Goal: Transaction & Acquisition: Purchase product/service

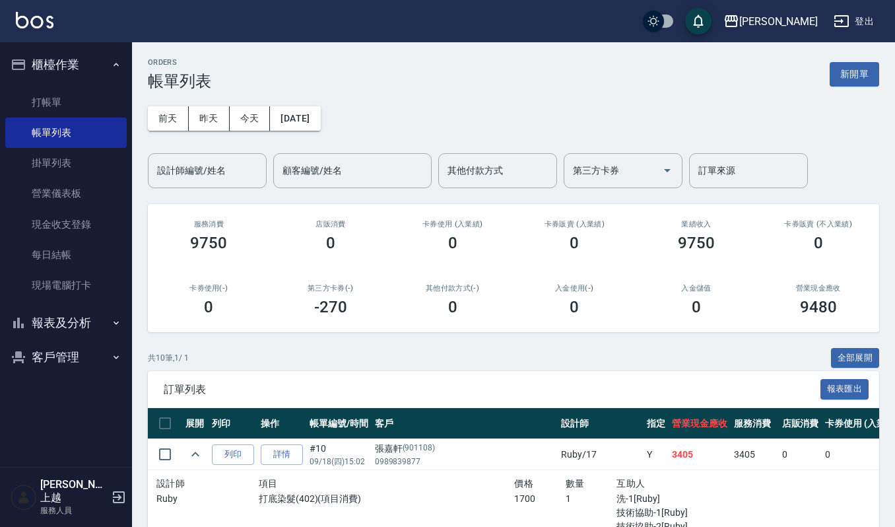
scroll to position [176, 0]
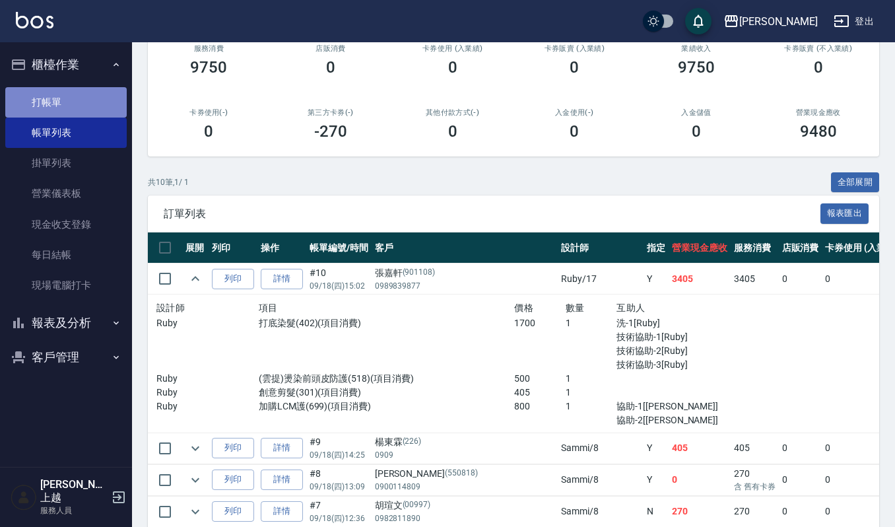
click at [46, 95] on link "打帳單" at bounding box center [65, 102] width 121 height 30
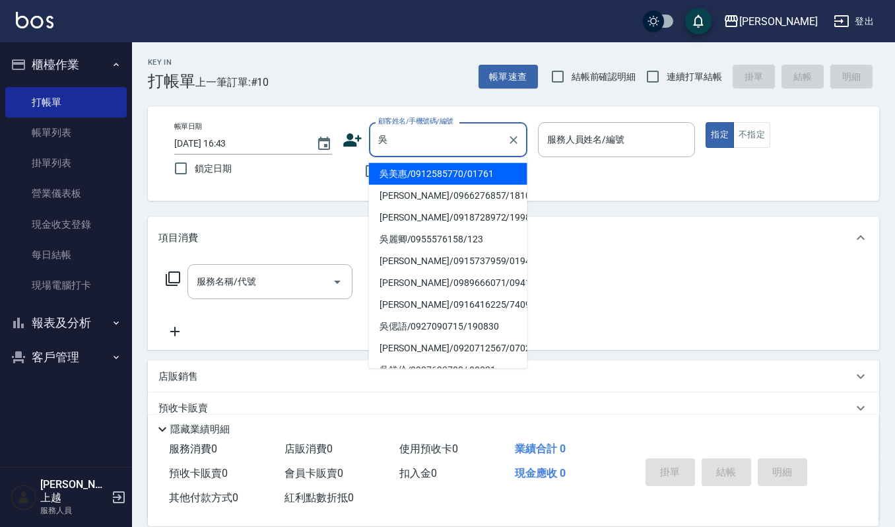
click at [429, 178] on li "吳美惠/0912585770/01761" at bounding box center [448, 174] width 158 height 22
type input "吳美惠/0912585770/01761"
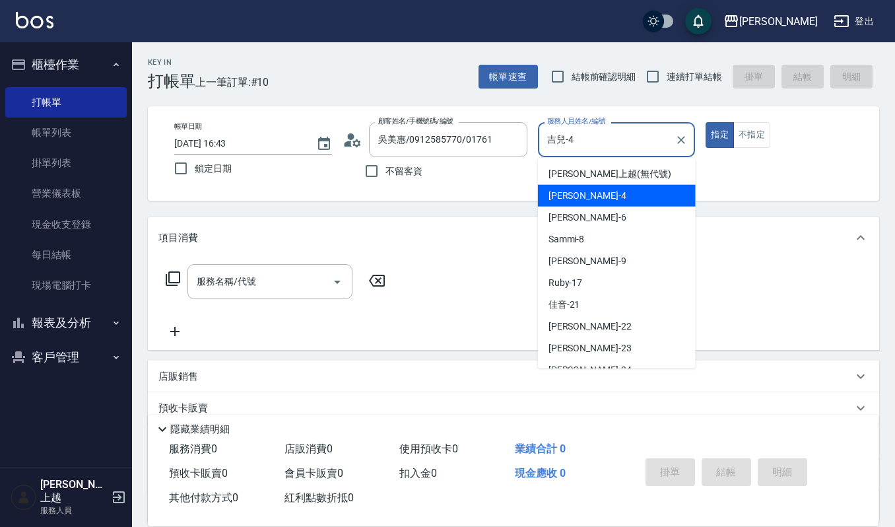
click at [616, 149] on input "吉兒-4" at bounding box center [607, 139] width 126 height 23
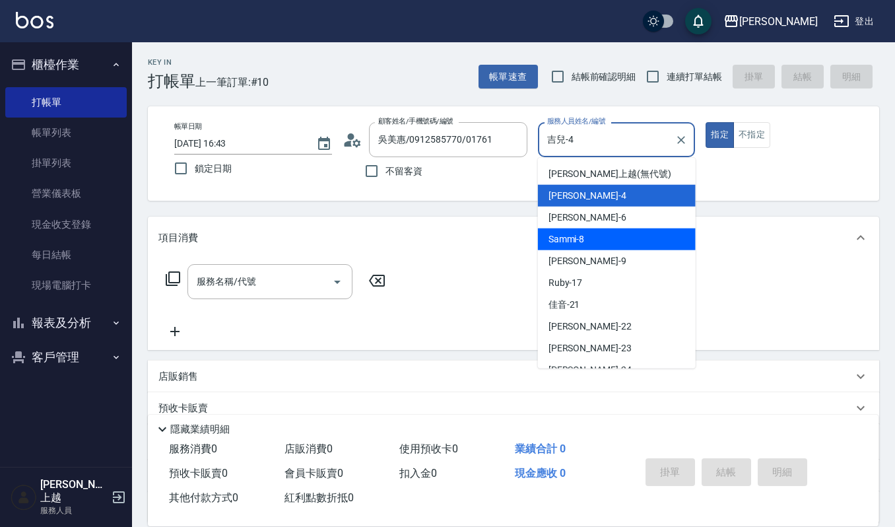
click at [602, 241] on div "Sammi -8" at bounding box center [617, 239] width 158 height 22
type input "Sammi-8"
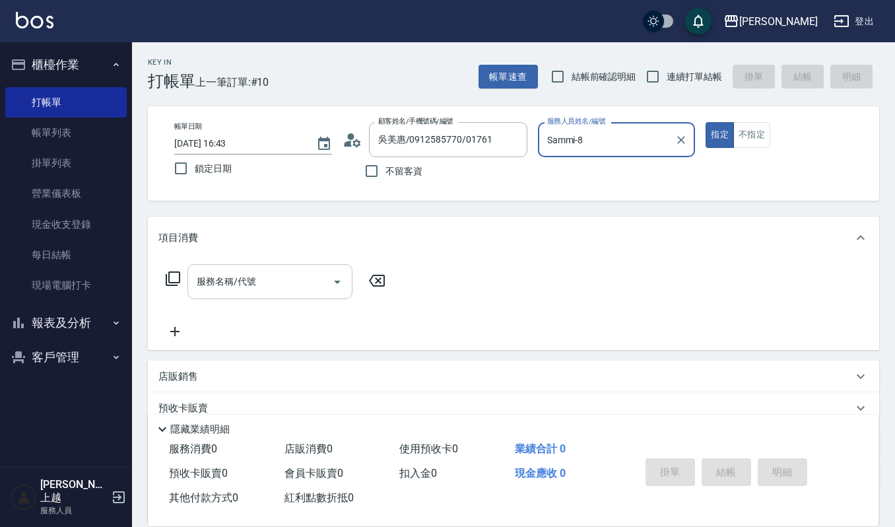
click at [241, 284] on input "服務名稱/代號" at bounding box center [259, 281] width 133 height 23
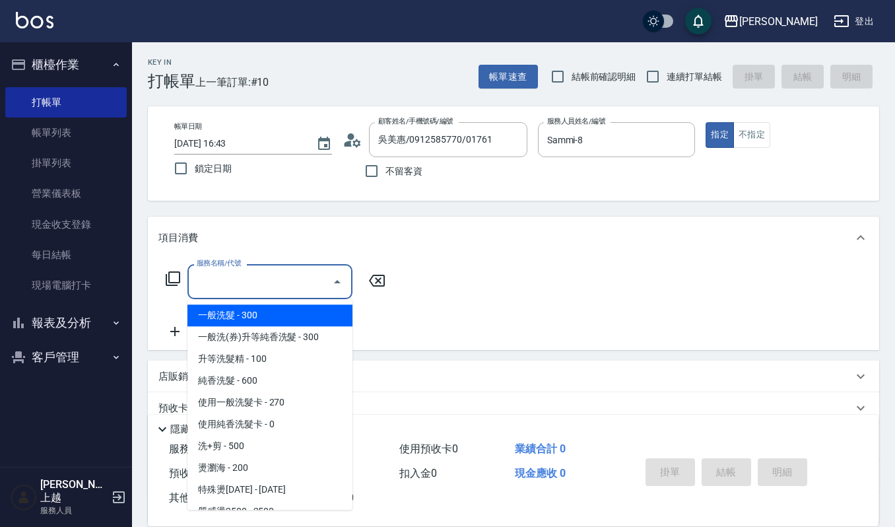
click at [277, 315] on span "一般洗髮 - 300" at bounding box center [269, 315] width 165 height 22
type input "一般洗髮(101)"
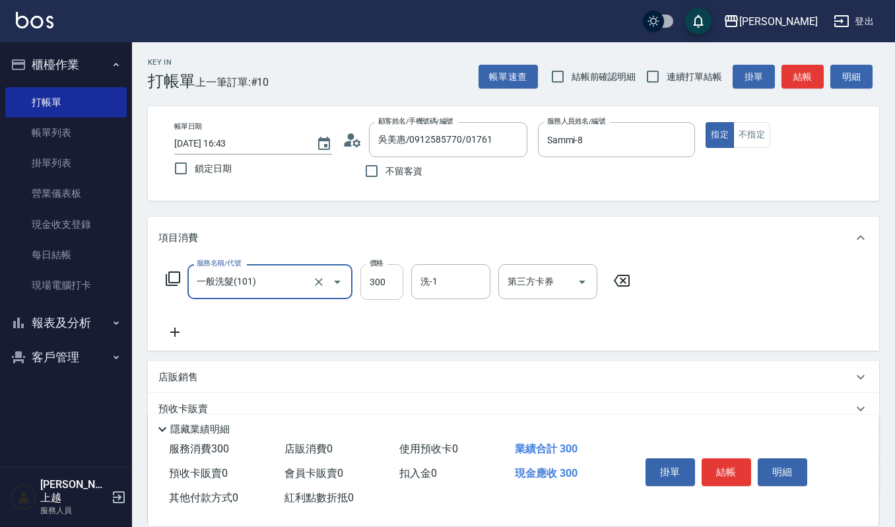
drag, startPoint x: 377, startPoint y: 285, endPoint x: 395, endPoint y: 291, distance: 18.2
click at [377, 285] on input "300" at bounding box center [381, 282] width 43 height 36
type input "270"
type input "2"
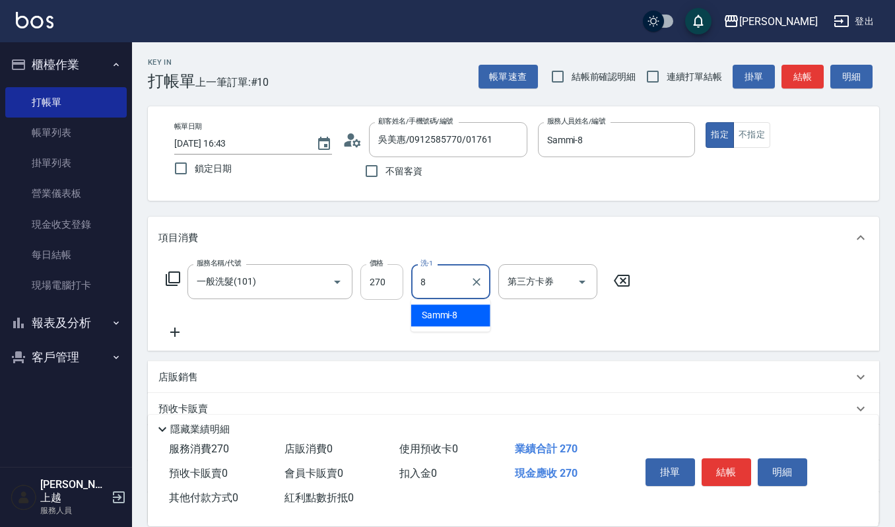
type input "Sammi-8"
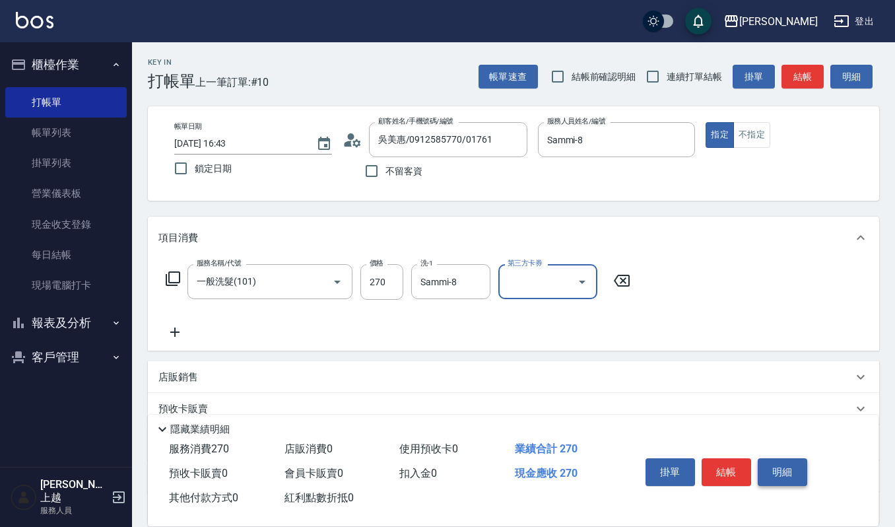
click at [769, 461] on button "明細" at bounding box center [782, 472] width 49 height 28
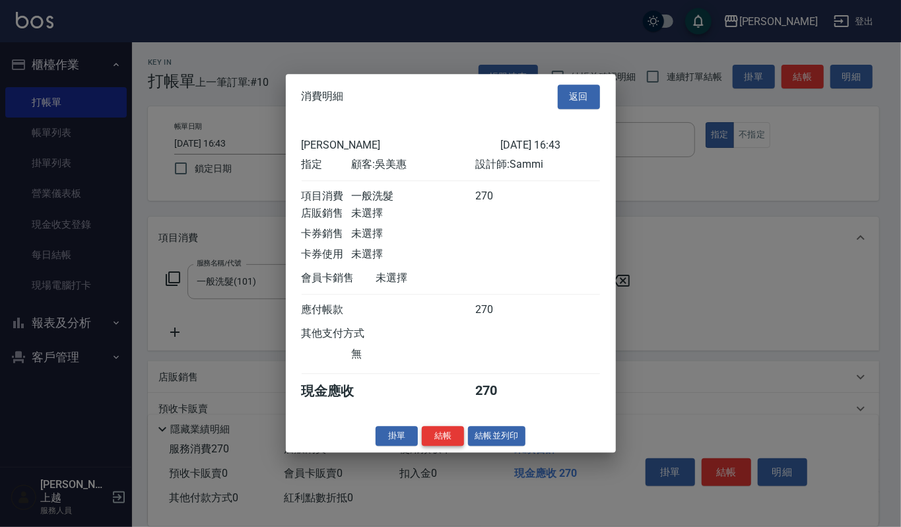
click at [458, 445] on button "結帳" at bounding box center [443, 436] width 42 height 20
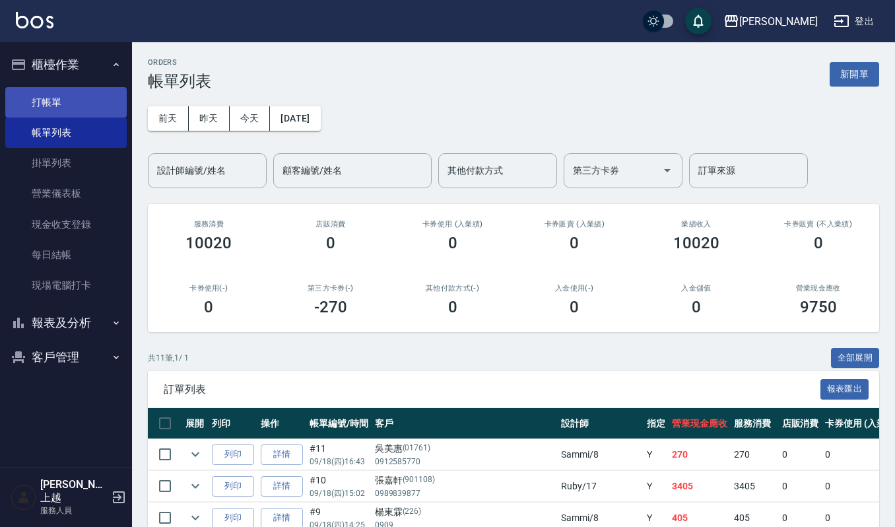
click at [26, 94] on link "打帳單" at bounding box center [65, 102] width 121 height 30
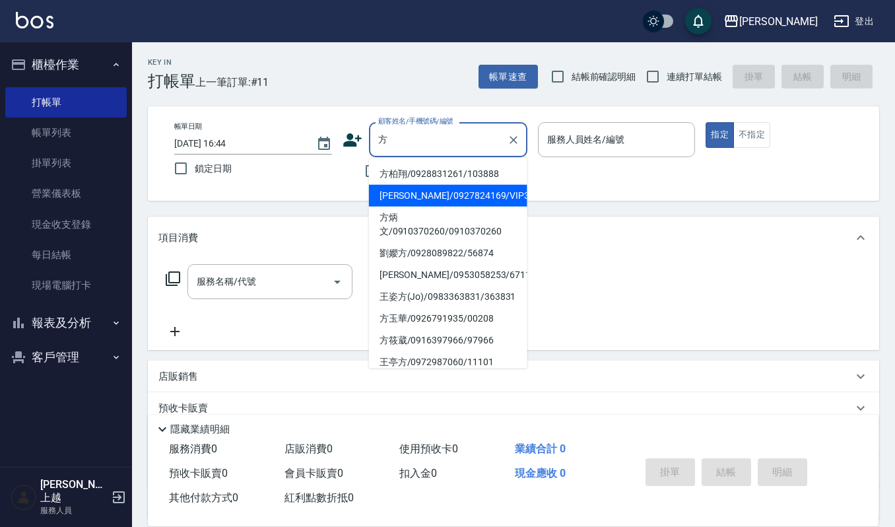
click at [442, 189] on li "方春美/0927824169/VIP3352" at bounding box center [448, 196] width 158 height 22
type input "方春美/0927824169/VIP3352"
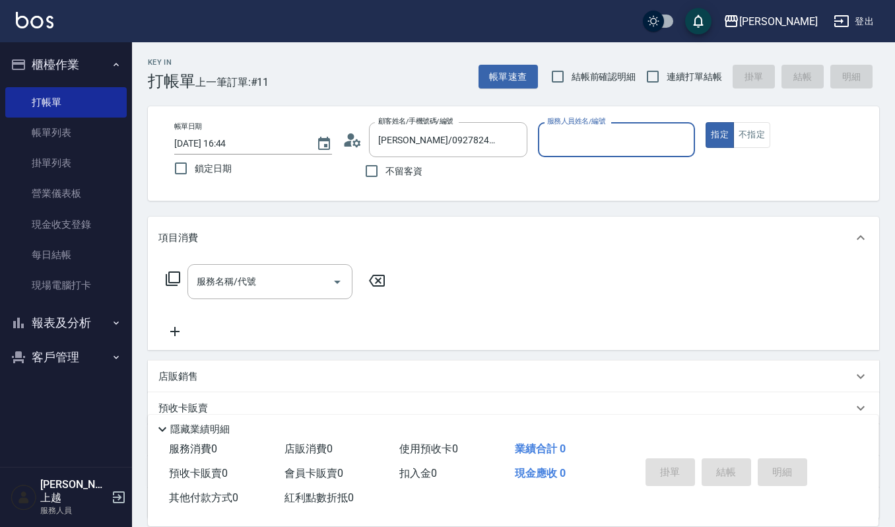
type input "Sammi-8"
click at [190, 276] on div "服務名稱/代號" at bounding box center [269, 281] width 165 height 35
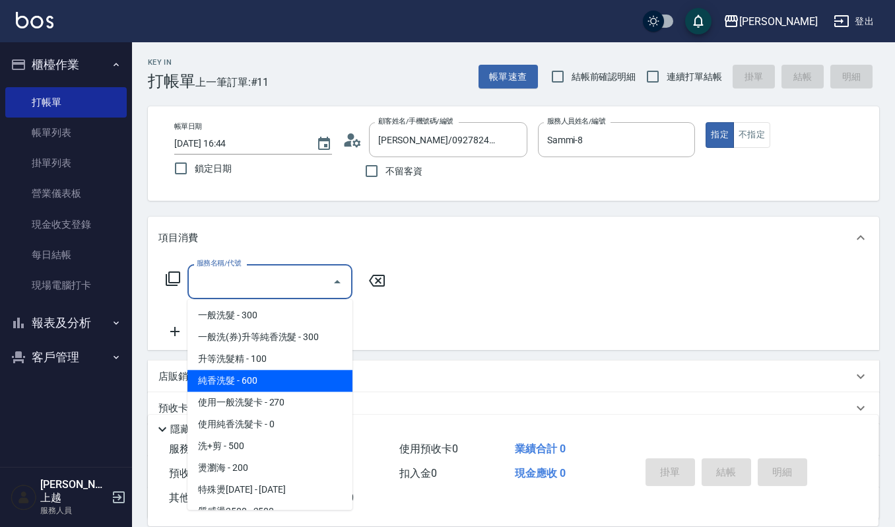
click at [230, 389] on span "純香洗髮 - 600" at bounding box center [269, 381] width 165 height 22
type input "純香洗髮(107)"
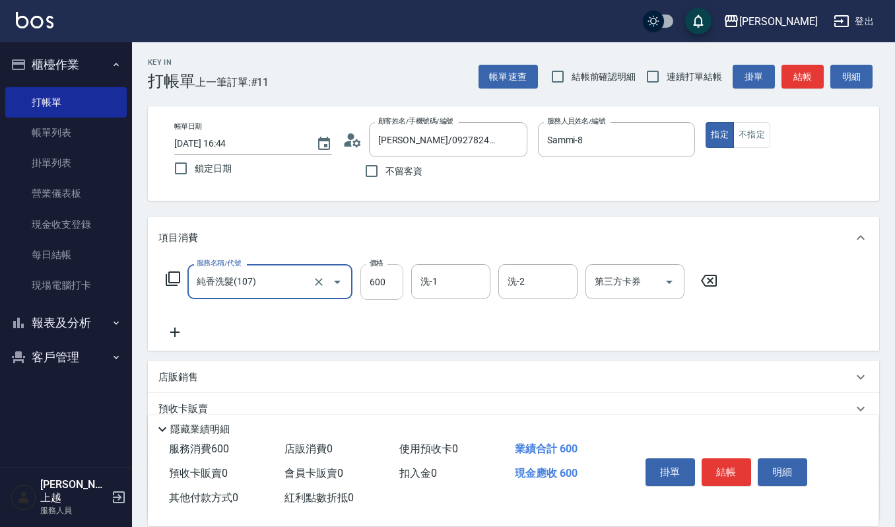
click at [379, 285] on input "600" at bounding box center [381, 282] width 43 height 36
type input "550"
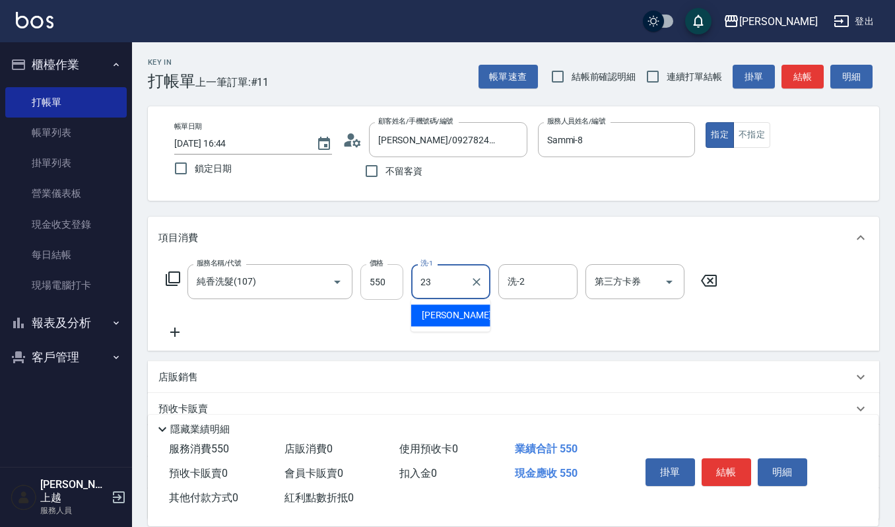
type input "郁涵-23"
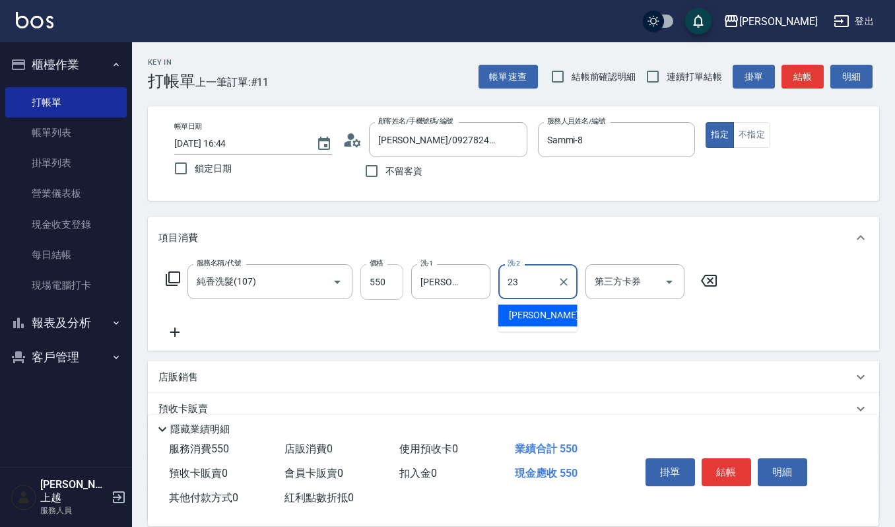
type input "郁涵-23"
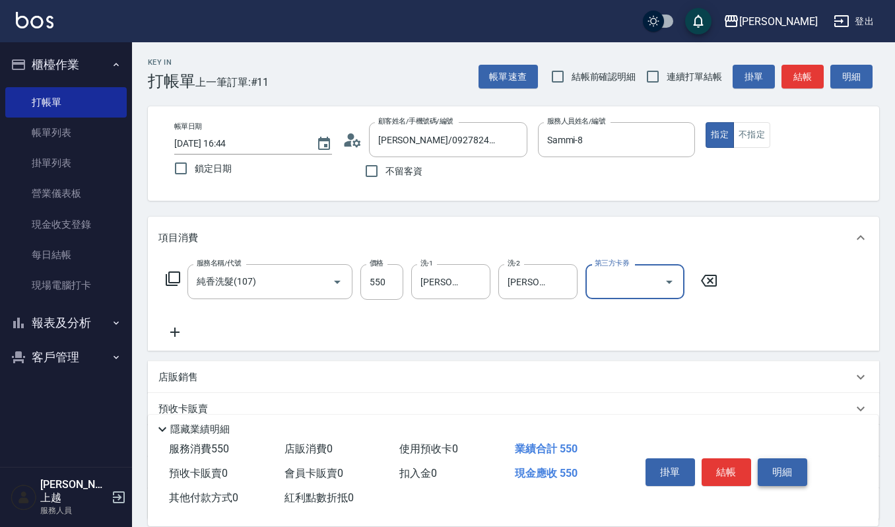
click at [775, 460] on button "明細" at bounding box center [782, 472] width 49 height 28
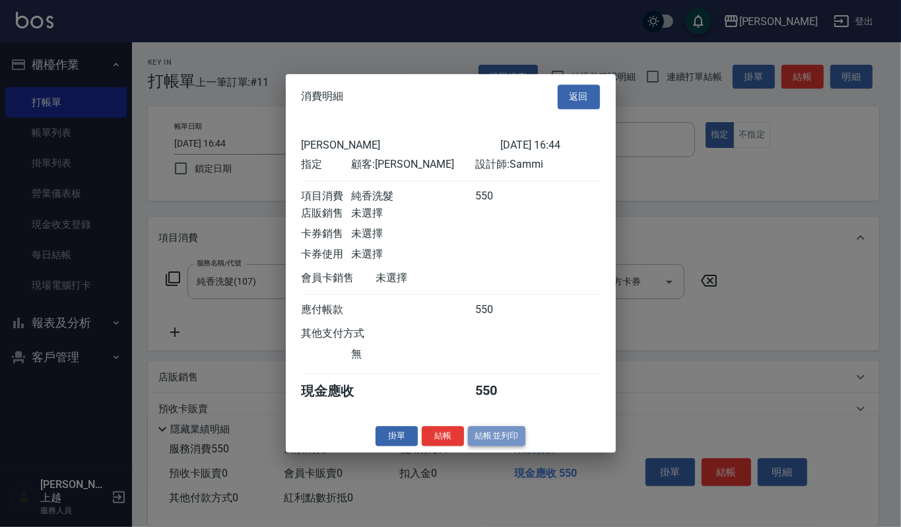
click at [513, 437] on button "結帳並列印" at bounding box center [496, 436] width 57 height 20
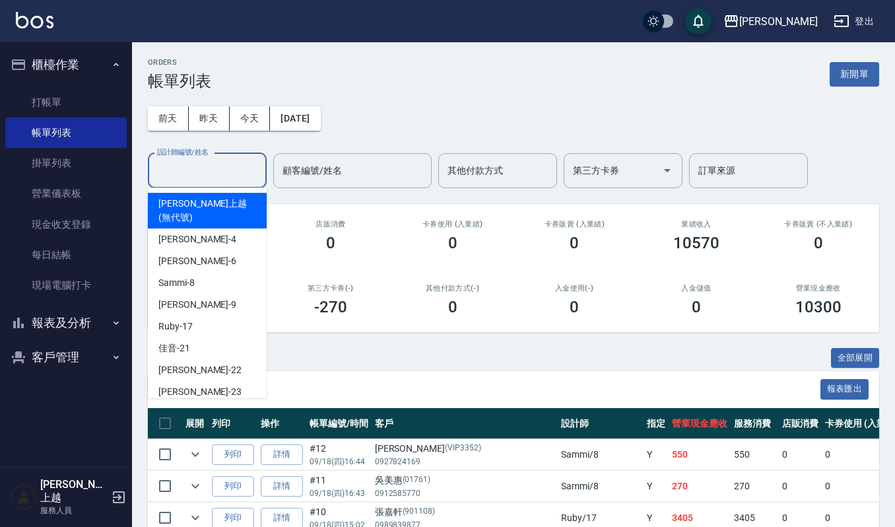
drag, startPoint x: 177, startPoint y: 162, endPoint x: 181, endPoint y: 170, distance: 8.9
click at [181, 170] on input "設計師編號/姓名" at bounding box center [207, 170] width 107 height 23
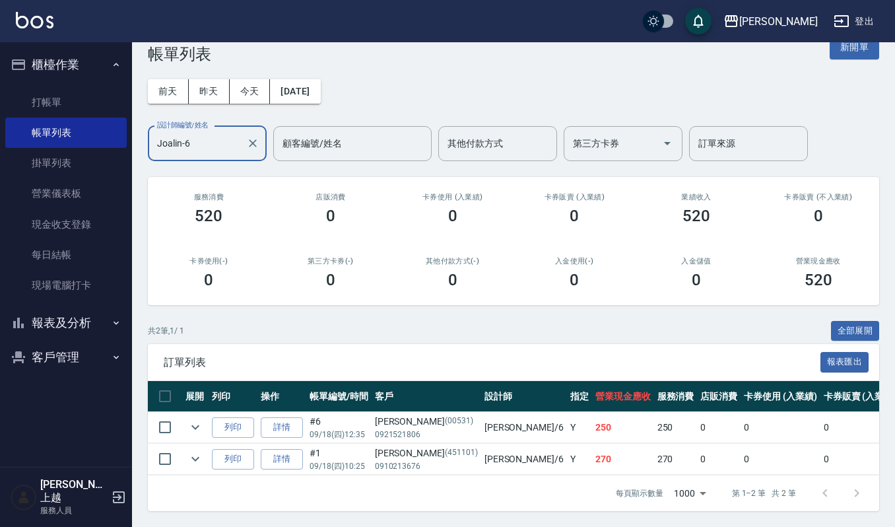
scroll to position [41, 0]
type input "Joalin-6"
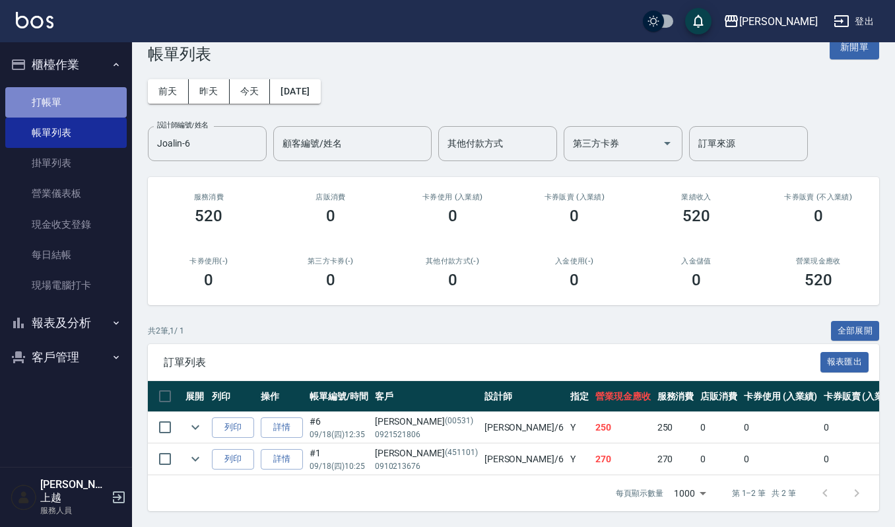
click at [48, 106] on link "打帳單" at bounding box center [65, 102] width 121 height 30
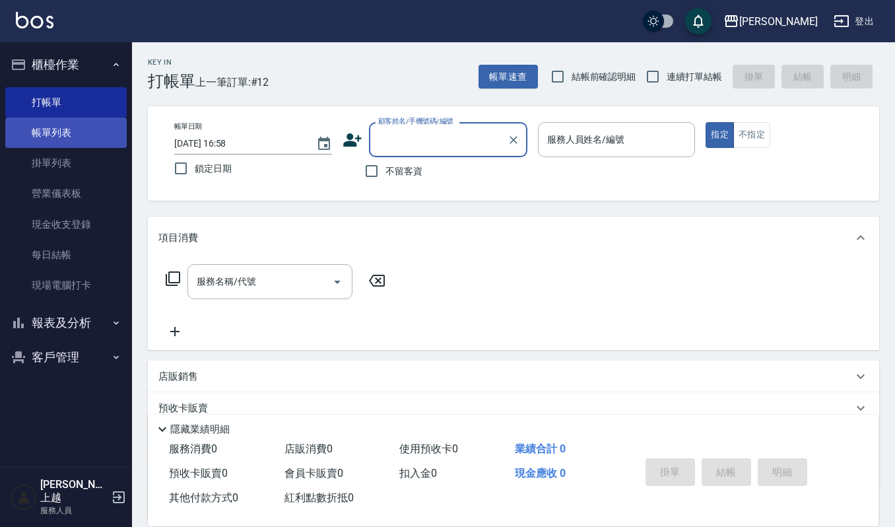
click at [54, 127] on link "帳單列表" at bounding box center [65, 132] width 121 height 30
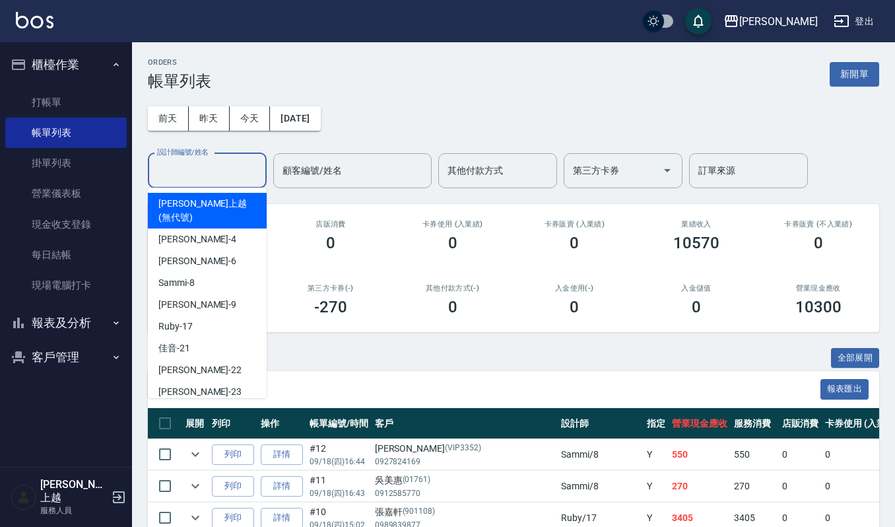
click at [180, 175] on input "設計師編號/姓名" at bounding box center [207, 170] width 107 height 23
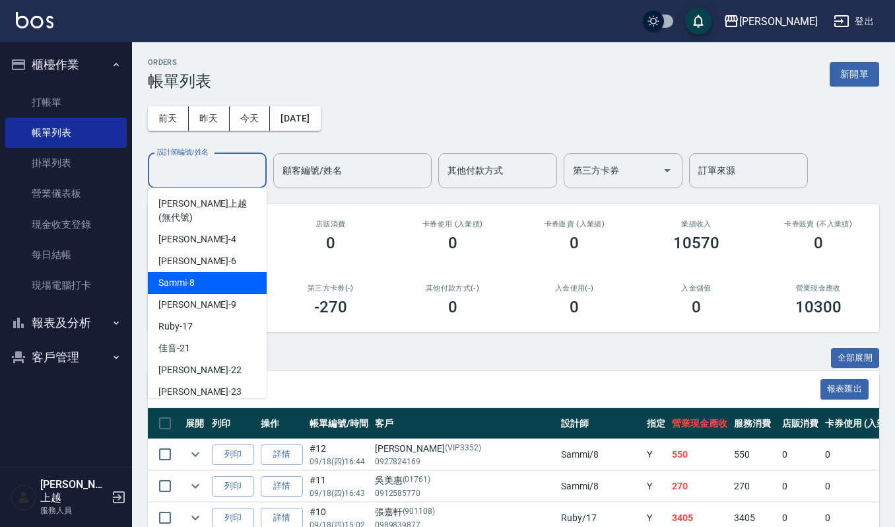
click at [175, 276] on span "Sammi -8" at bounding box center [176, 283] width 36 height 14
type input "Sammi-8"
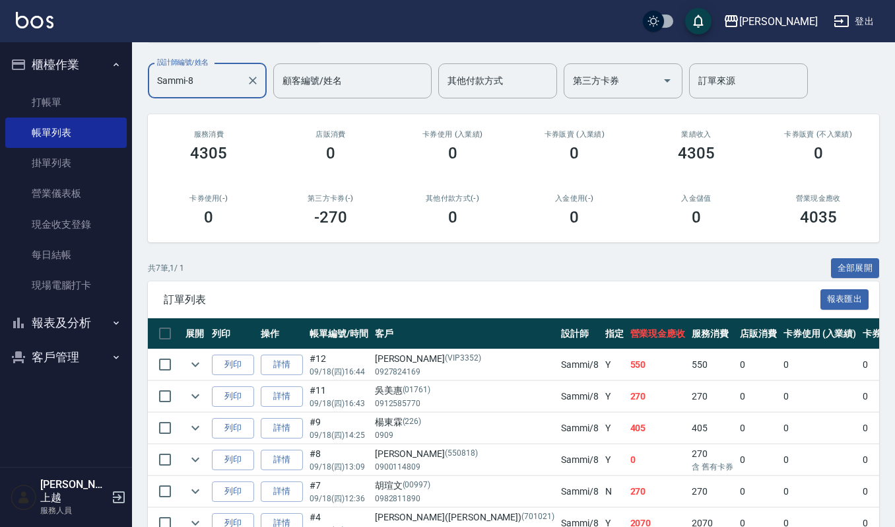
scroll to position [201, 0]
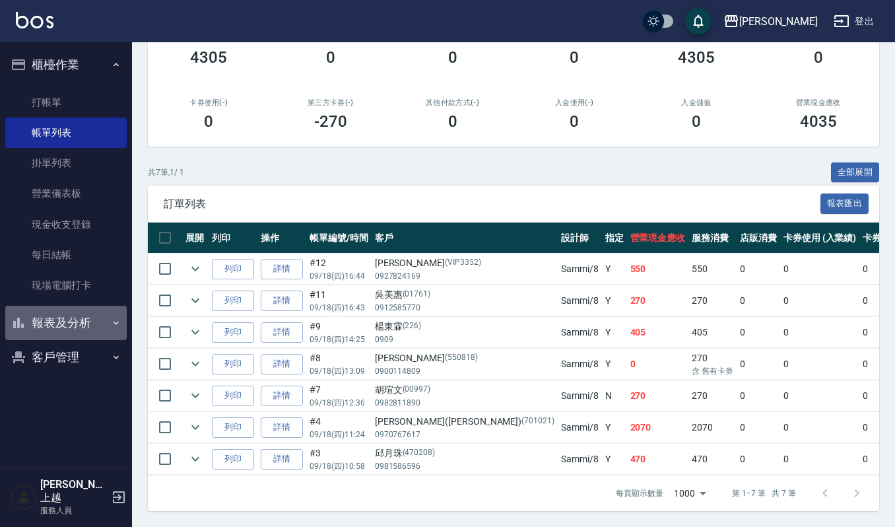
click at [74, 318] on button "報表及分析" at bounding box center [65, 323] width 121 height 34
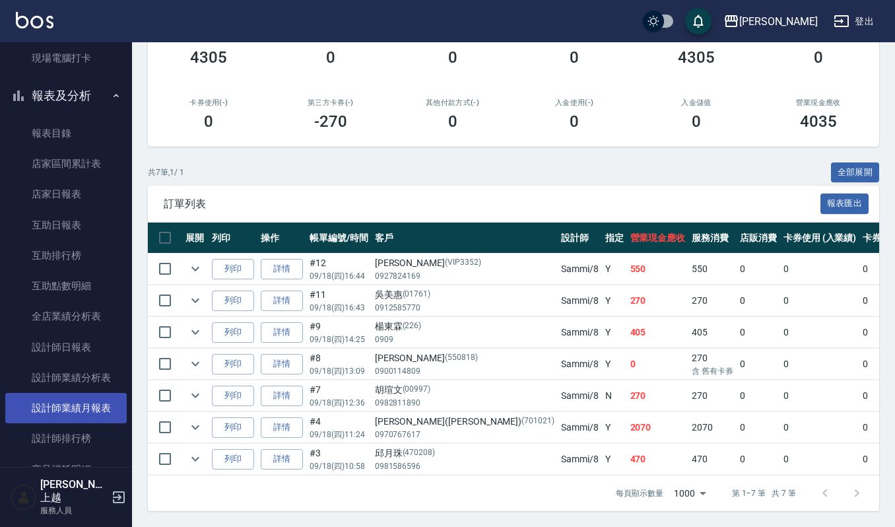
scroll to position [348, 0]
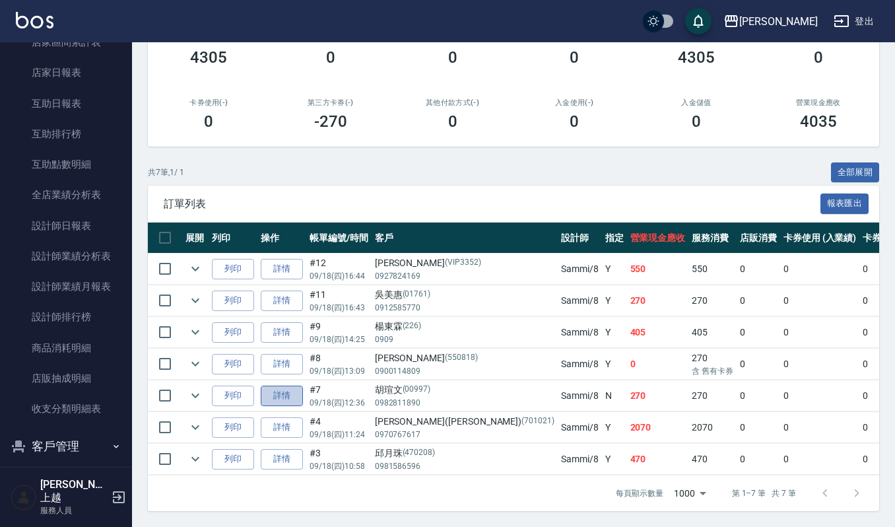
click at [286, 385] on link "詳情" at bounding box center [282, 395] width 42 height 20
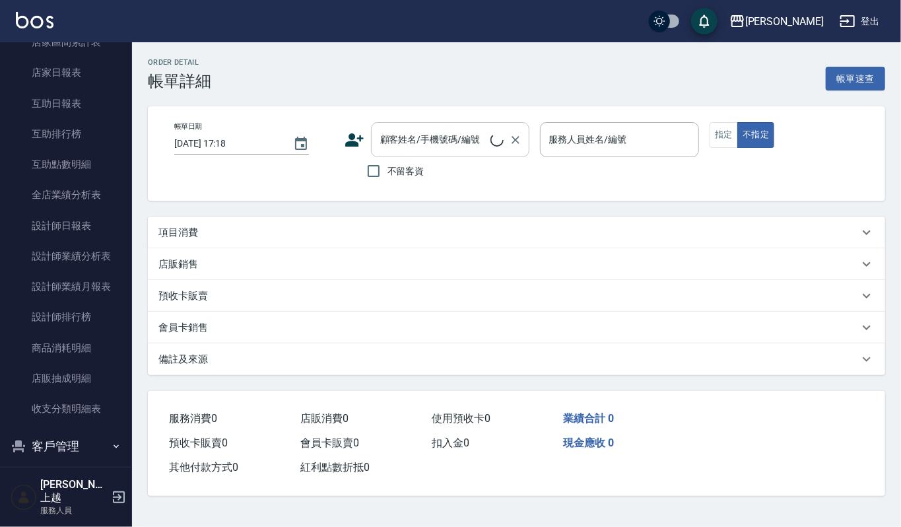
type input "2025/09/18 12:36"
type input "Sammi-8"
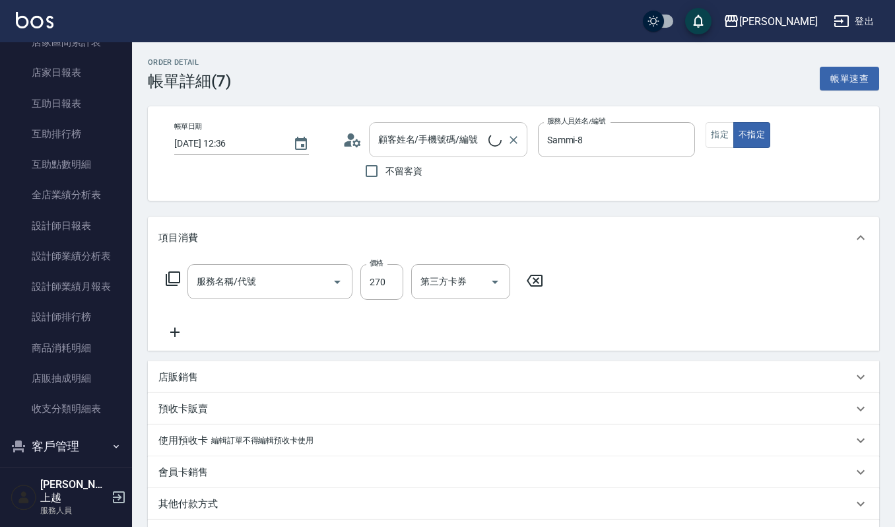
type input "胡瑄文/0982811890/00997"
type input "一般洗髮(101)"
click at [512, 140] on icon "Clear" at bounding box center [513, 139] width 13 height 13
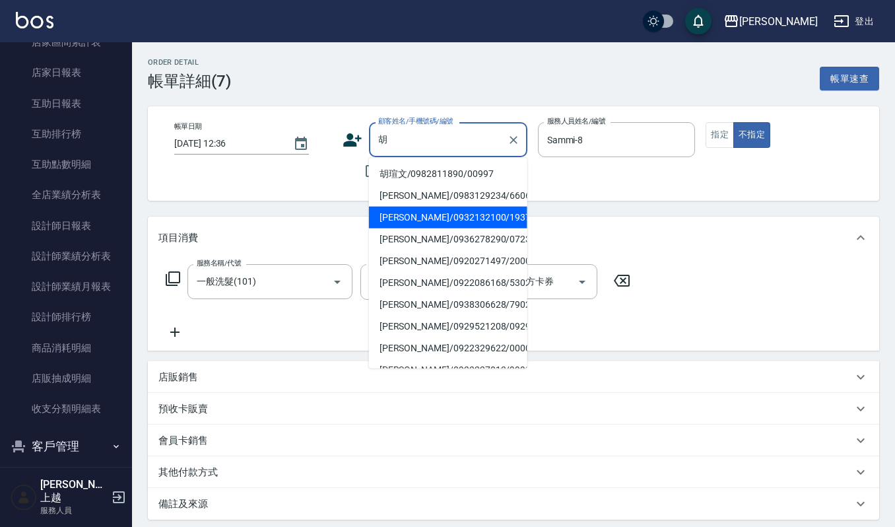
click at [441, 210] on li "胡瓊文/0932132100/1937" at bounding box center [448, 218] width 158 height 22
type input "胡瓊文/0932132100/1937"
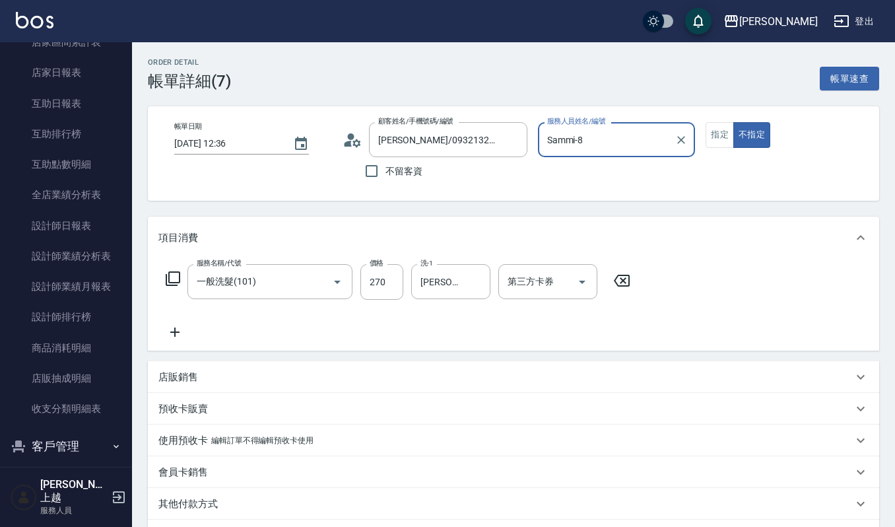
scroll to position [164, 0]
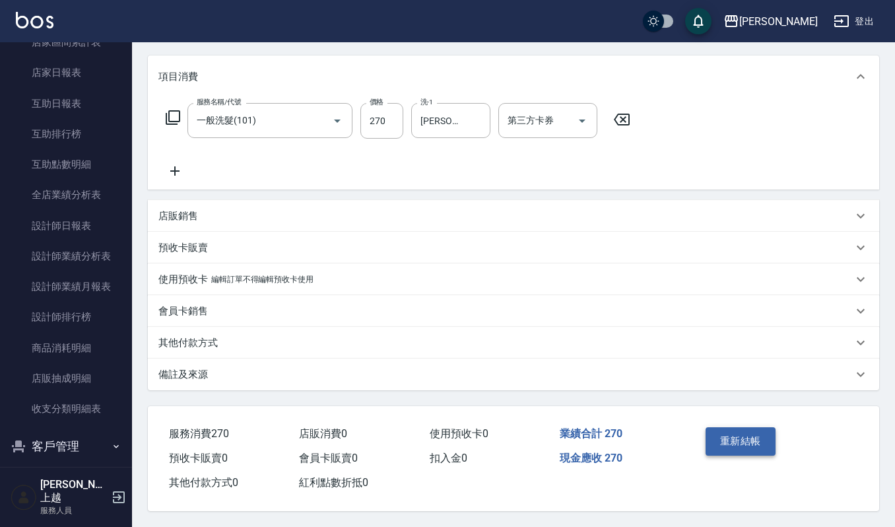
click at [742, 436] on button "重新結帳" at bounding box center [740, 441] width 70 height 28
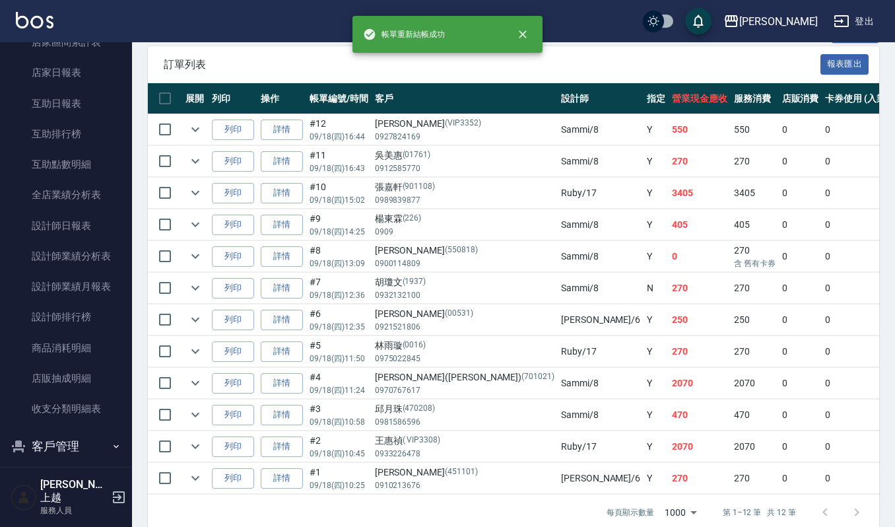
scroll to position [362, 0]
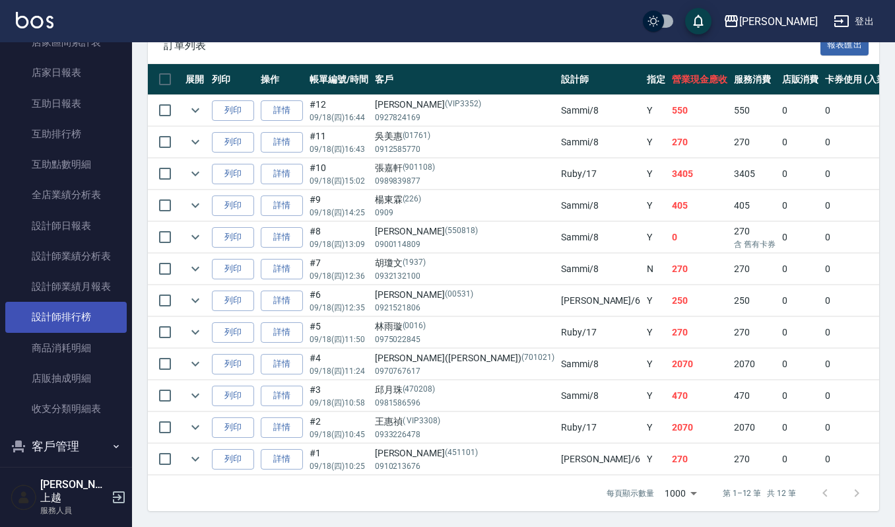
click at [87, 306] on link "設計師排行榜" at bounding box center [65, 317] width 121 height 30
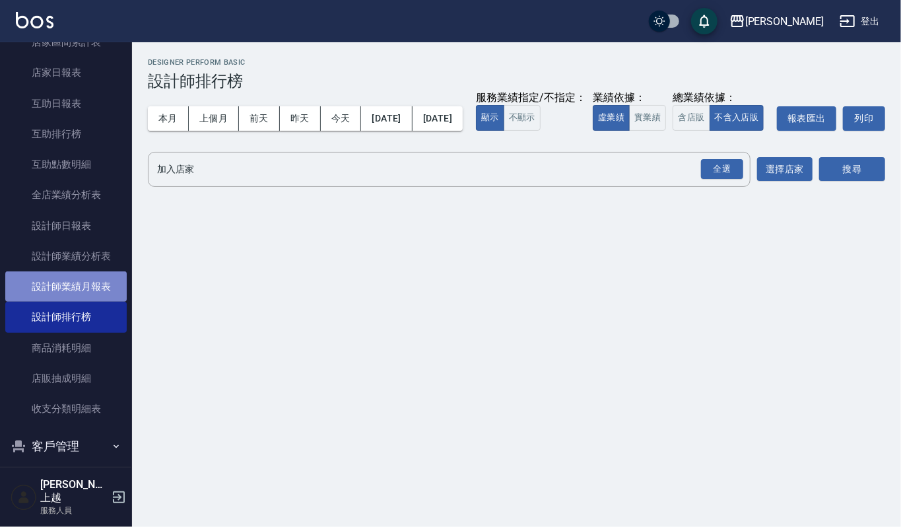
click at [77, 282] on link "設計師業績月報表" at bounding box center [65, 286] width 121 height 30
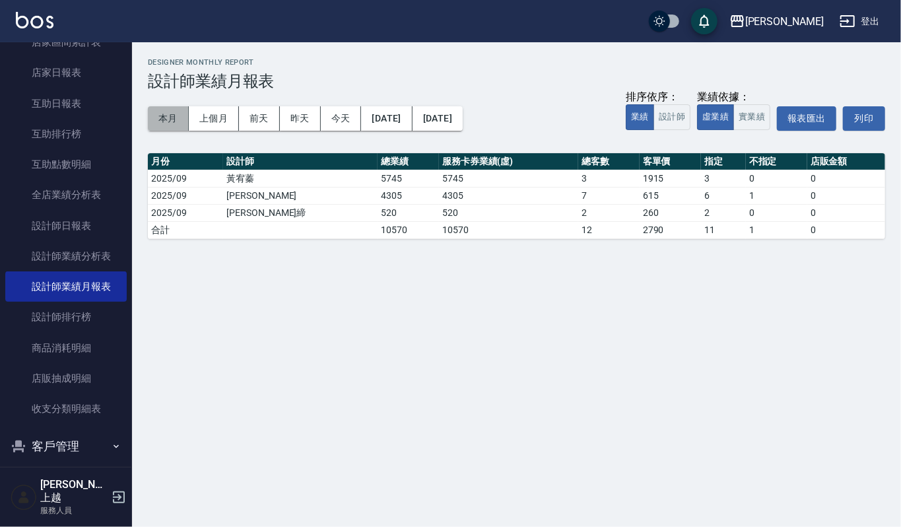
click at [176, 116] on button "本月" at bounding box center [168, 118] width 41 height 24
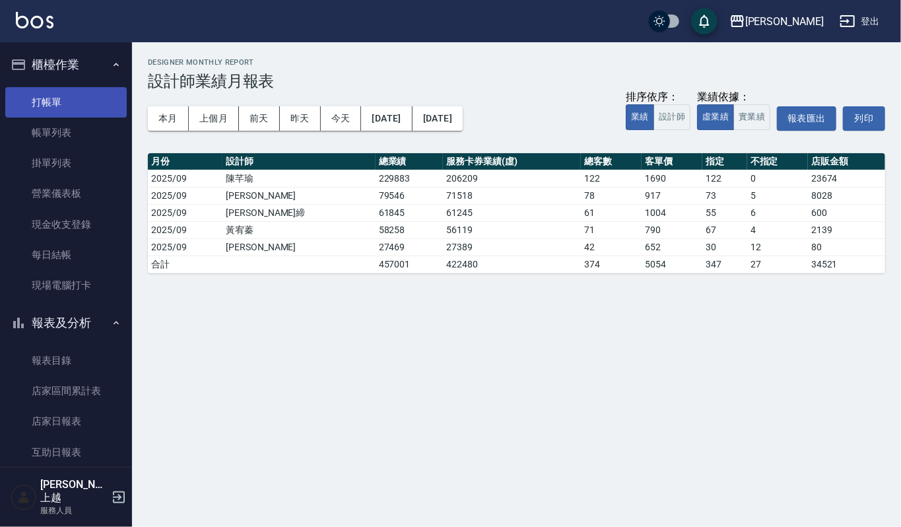
click at [74, 102] on link "打帳單" at bounding box center [65, 102] width 121 height 30
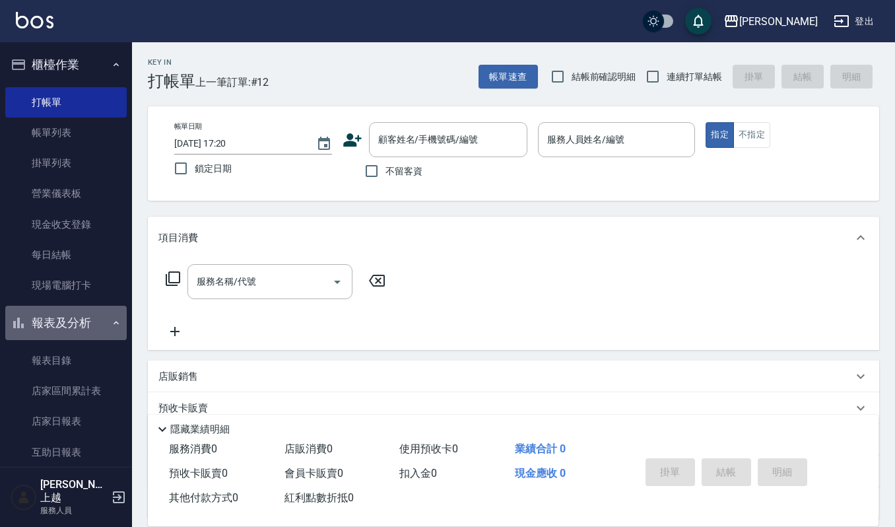
click at [75, 326] on button "報表及分析" at bounding box center [65, 323] width 121 height 34
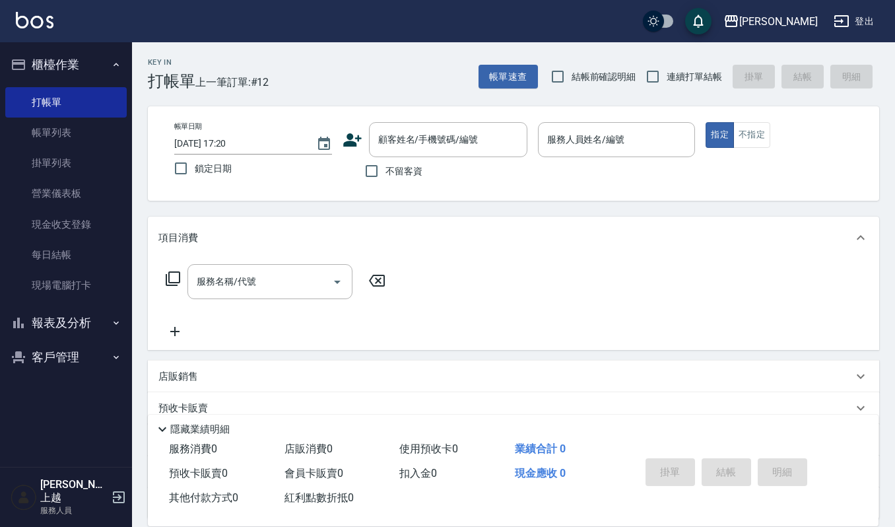
click at [77, 364] on button "客戶管理" at bounding box center [65, 357] width 121 height 34
click at [48, 402] on link "客戶列表" at bounding box center [65, 394] width 121 height 30
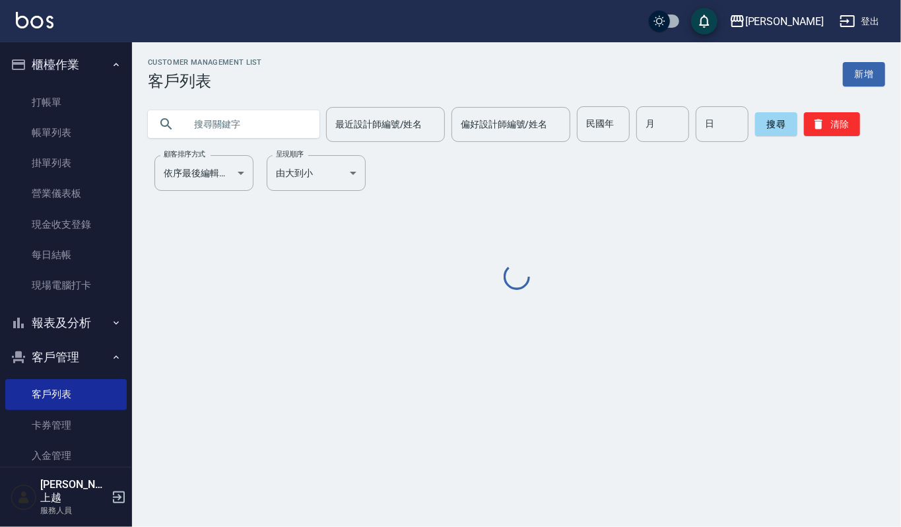
click at [255, 133] on input "text" at bounding box center [247, 124] width 124 height 36
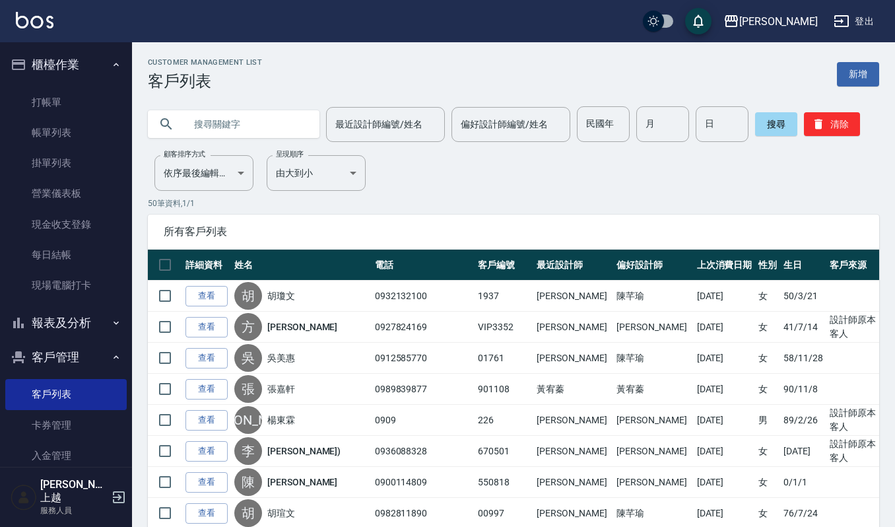
click at [224, 121] on input "text" at bounding box center [247, 124] width 124 height 36
click at [66, 127] on link "帳單列表" at bounding box center [65, 132] width 121 height 30
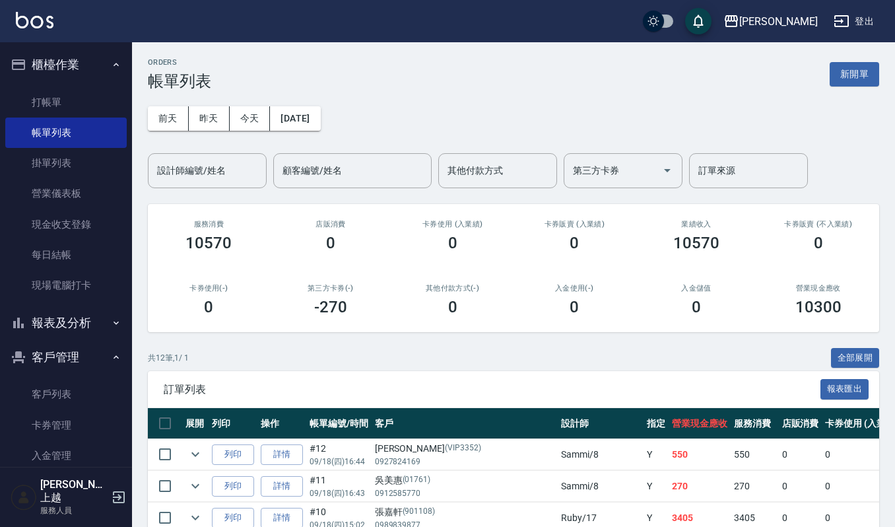
click at [224, 149] on div "前天 昨天 今天 2025/09/18 設計師編號/姓名 設計師編號/姓名 顧客編號/姓名 顧客編號/姓名 其他付款方式 其他付款方式 第三方卡券 第三方卡券…" at bounding box center [513, 139] width 731 height 98
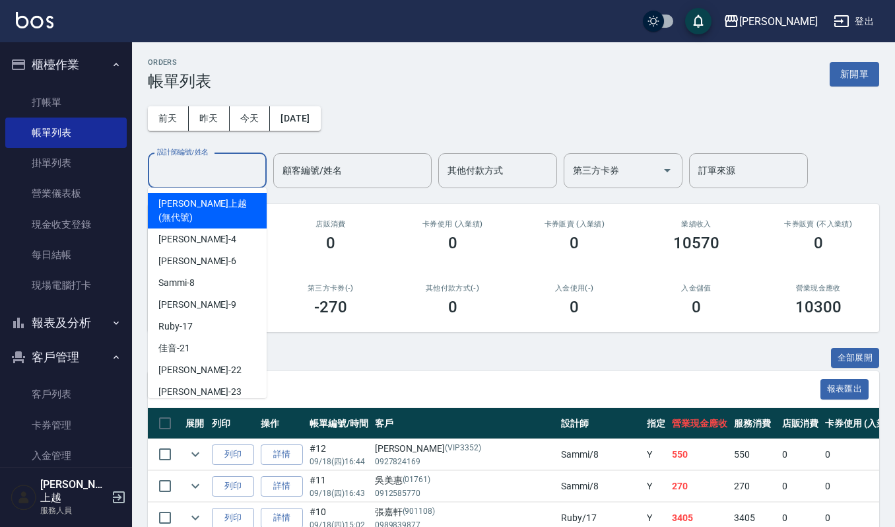
click at [214, 159] on input "設計師編號/姓名" at bounding box center [207, 170] width 107 height 23
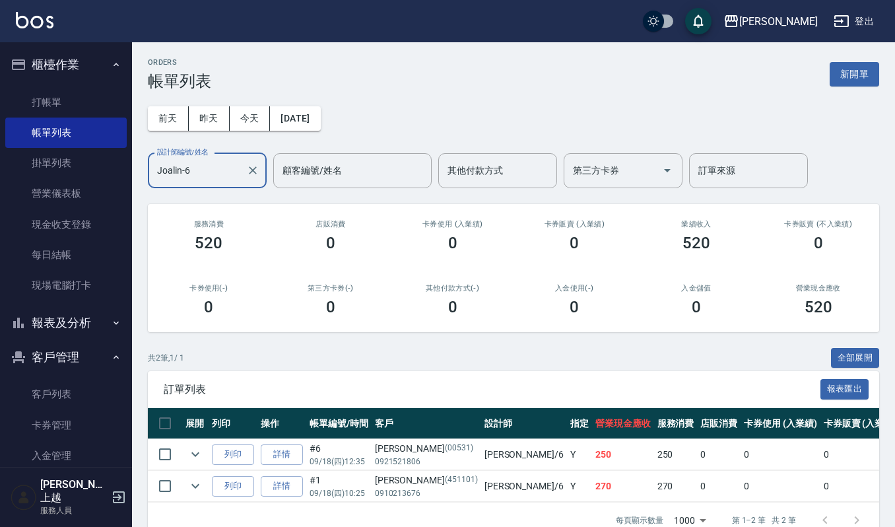
type input "Joalin-6"
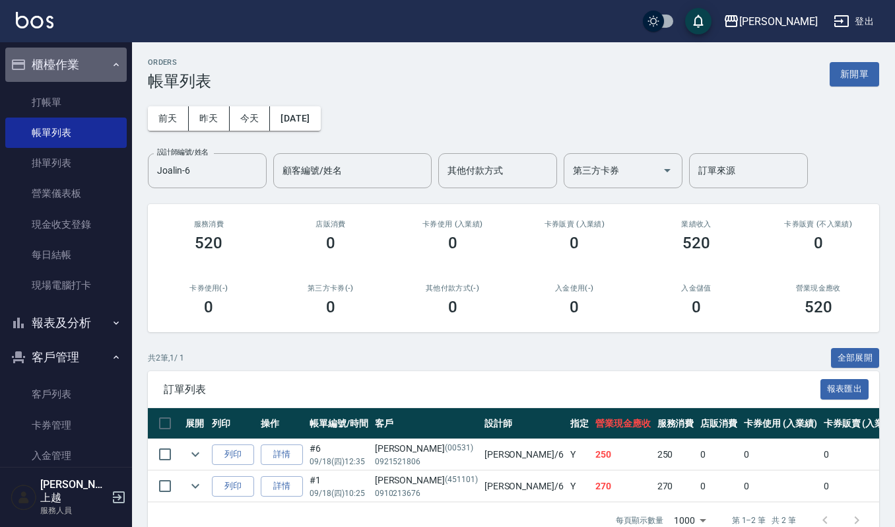
click at [90, 62] on button "櫃檯作業" at bounding box center [65, 65] width 121 height 34
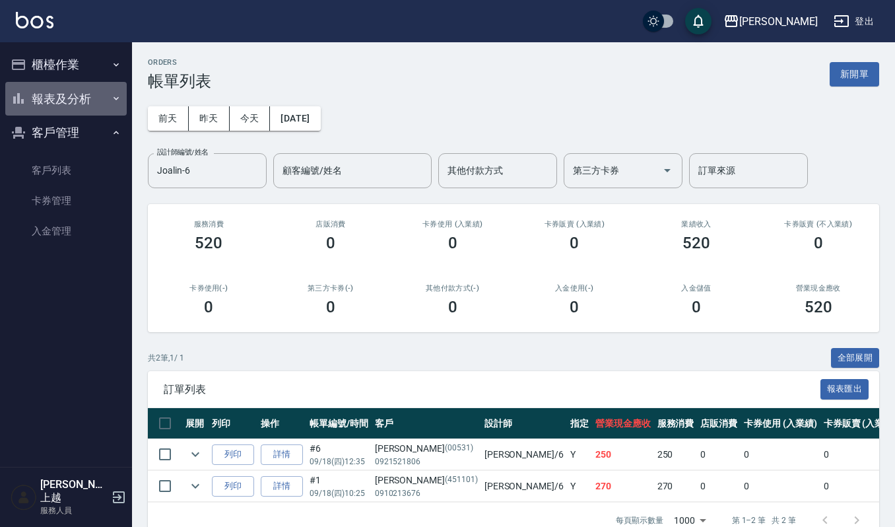
click at [73, 93] on button "報表及分析" at bounding box center [65, 99] width 121 height 34
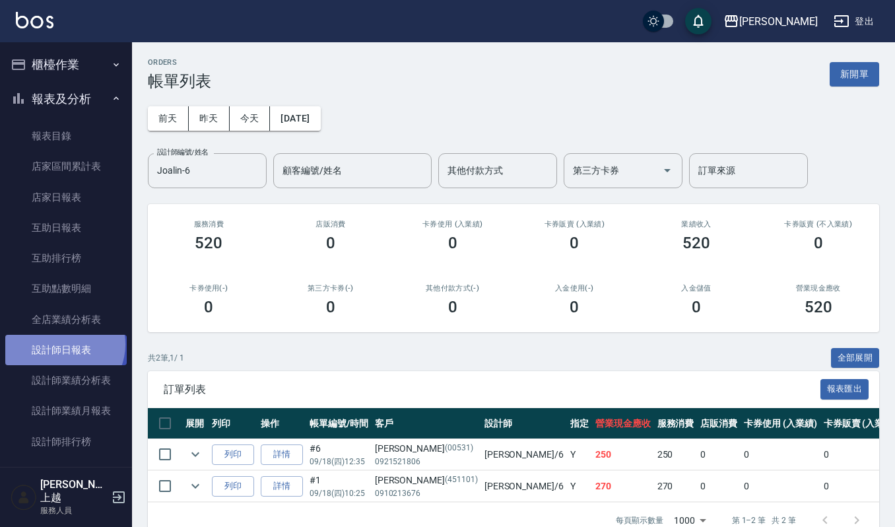
click at [62, 344] on link "設計師日報表" at bounding box center [65, 350] width 121 height 30
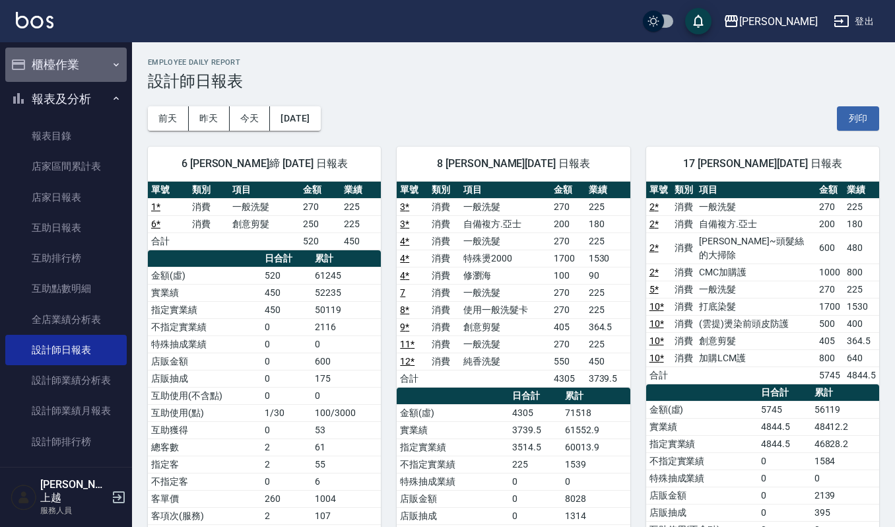
click at [91, 69] on button "櫃檯作業" at bounding box center [65, 65] width 121 height 34
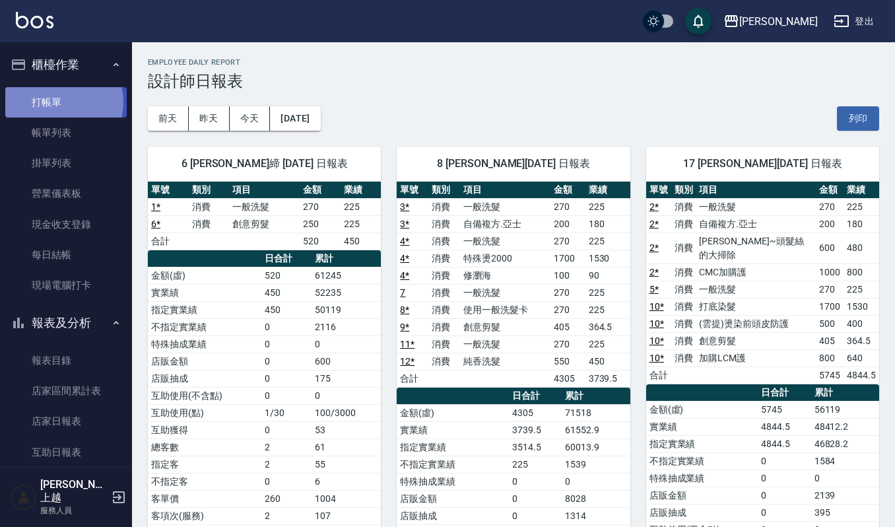
click at [61, 102] on link "打帳單" at bounding box center [65, 102] width 121 height 30
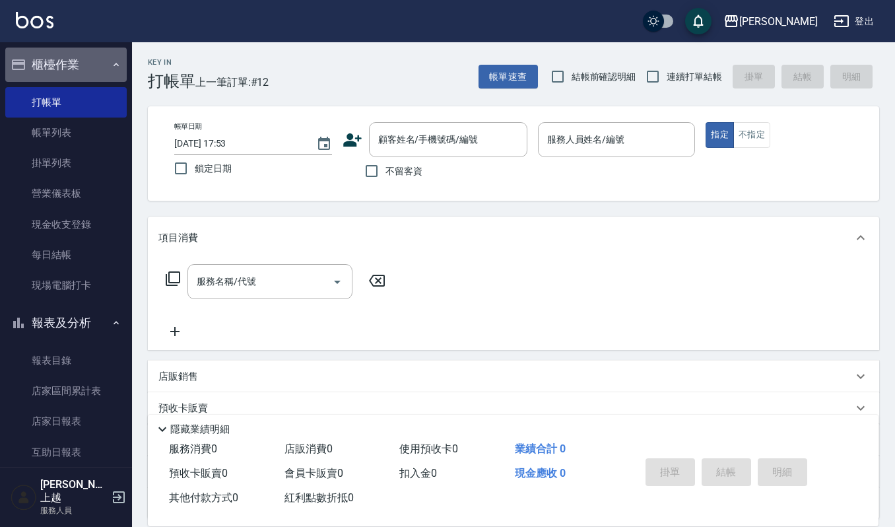
click at [87, 66] on button "櫃檯作業" at bounding box center [65, 65] width 121 height 34
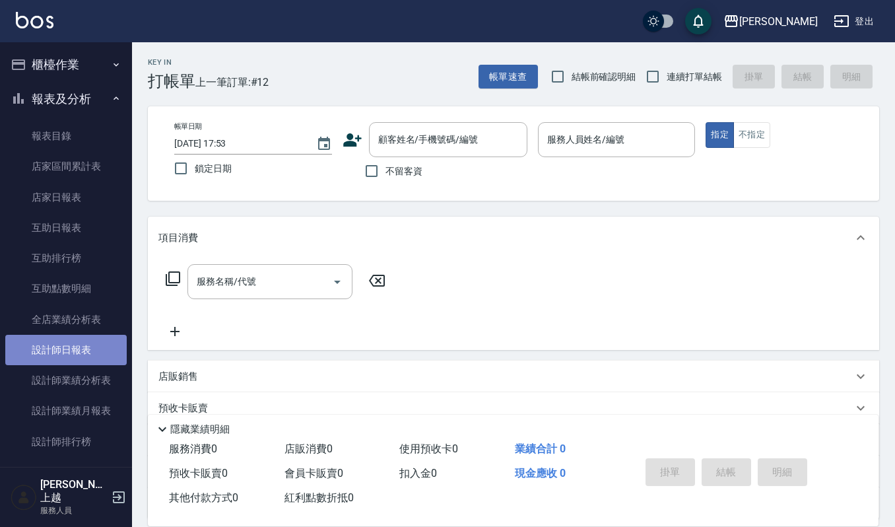
click at [82, 357] on link "設計師日報表" at bounding box center [65, 350] width 121 height 30
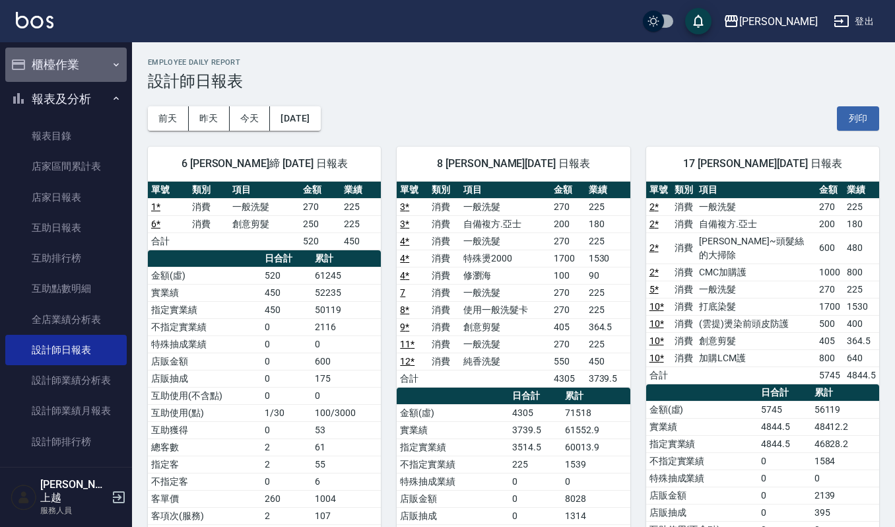
click at [88, 65] on button "櫃檯作業" at bounding box center [65, 65] width 121 height 34
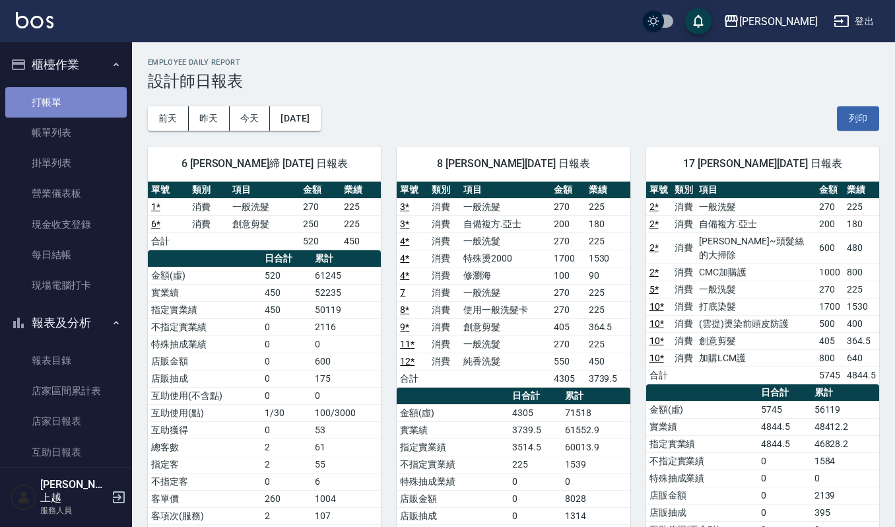
click at [78, 94] on link "打帳單" at bounding box center [65, 102] width 121 height 30
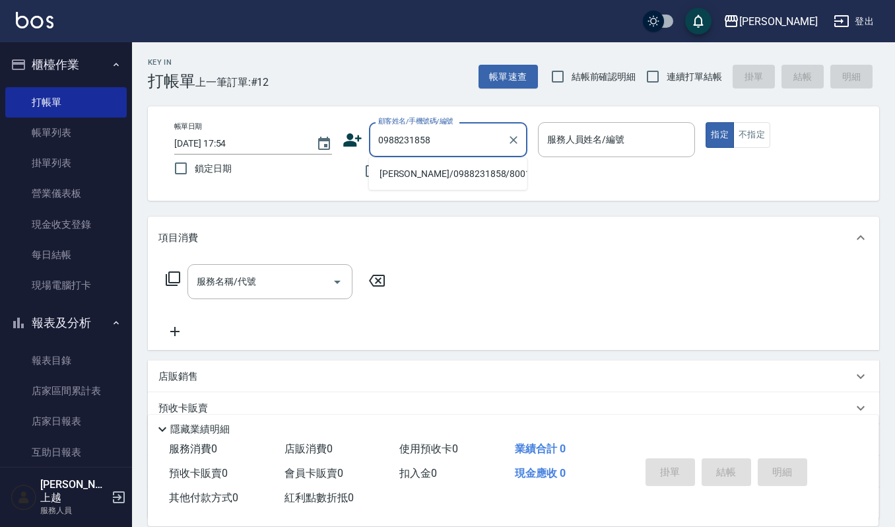
click at [446, 178] on li "許子婉/0988231858/800117" at bounding box center [448, 174] width 158 height 22
type input "許子婉/0988231858/800117"
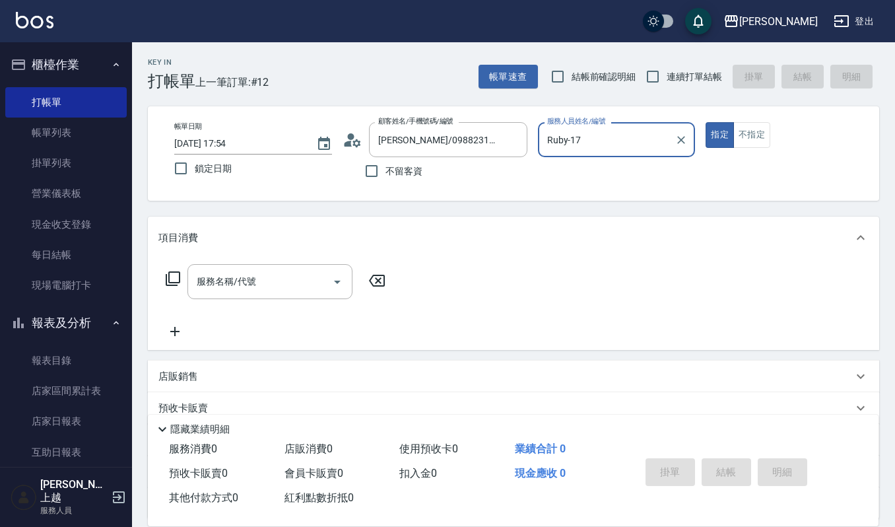
type input "Ruby-17"
click at [207, 288] on input "服務名稱/代號" at bounding box center [259, 281] width 133 height 23
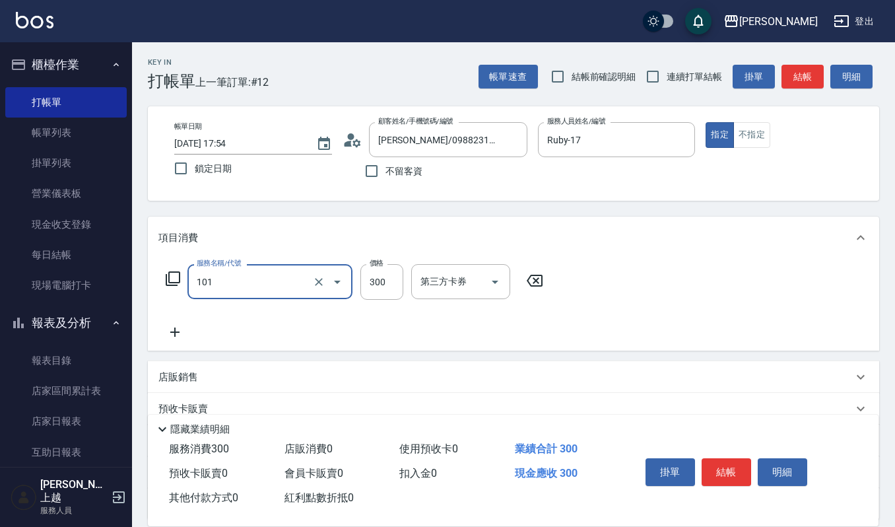
type input "一般洗髮(101)"
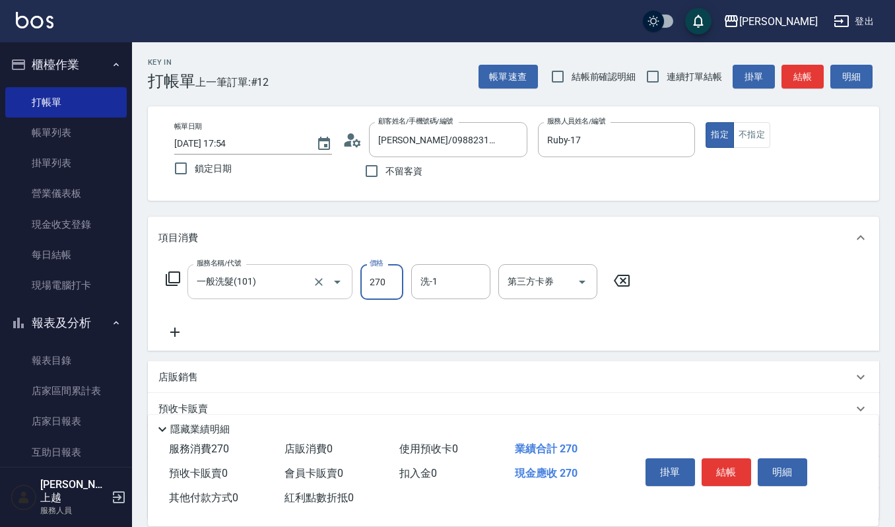
type input "270"
click at [442, 263] on div "服務名稱/代號 一般洗髮(101) 服務名稱/代號 價格 270 價格 洗-1 洗-1 第三方卡券 第三方卡券" at bounding box center [513, 305] width 731 height 92
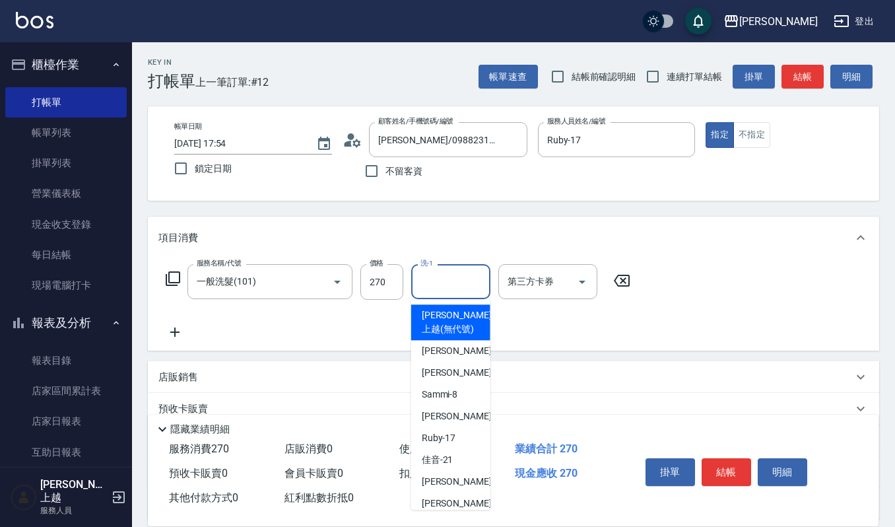
click at [434, 283] on input "洗-1" at bounding box center [450, 281] width 67 height 23
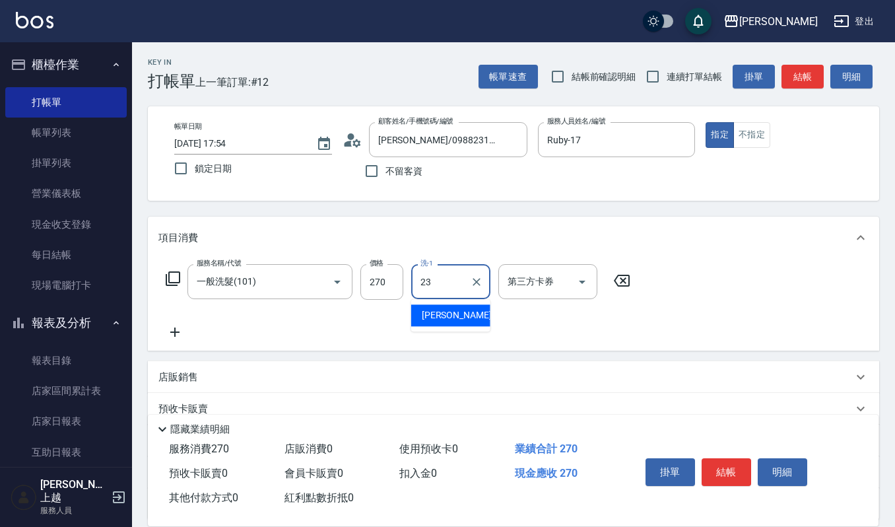
type input "郁涵-23"
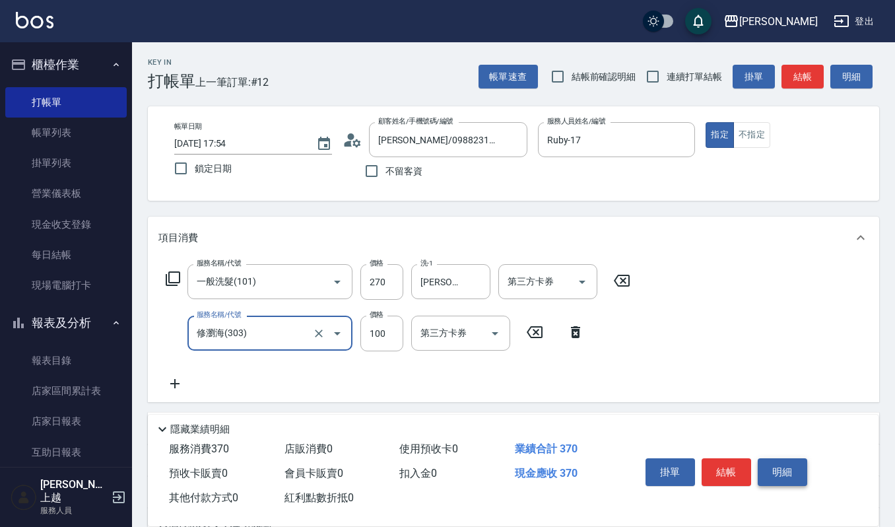
type input "修瀏海(303)"
click at [762, 467] on button "明細" at bounding box center [782, 472] width 49 height 28
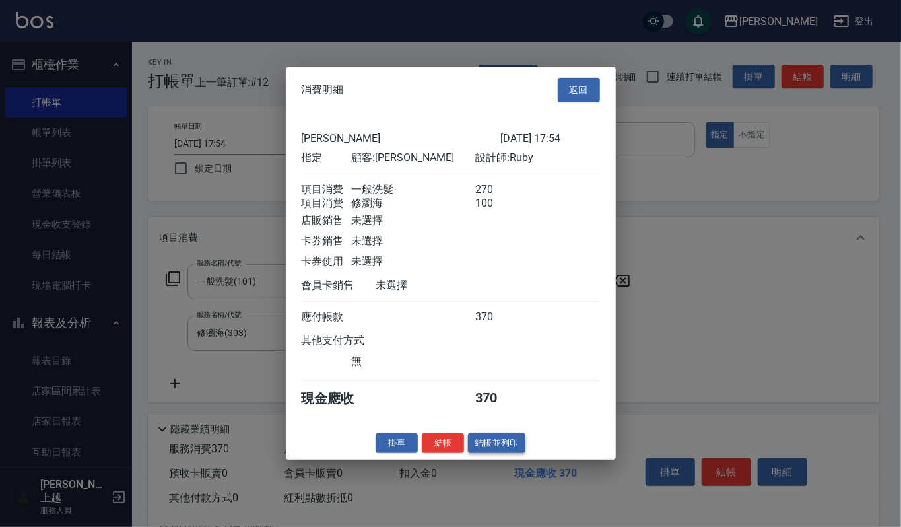
click at [495, 444] on button "結帳並列印" at bounding box center [496, 442] width 57 height 20
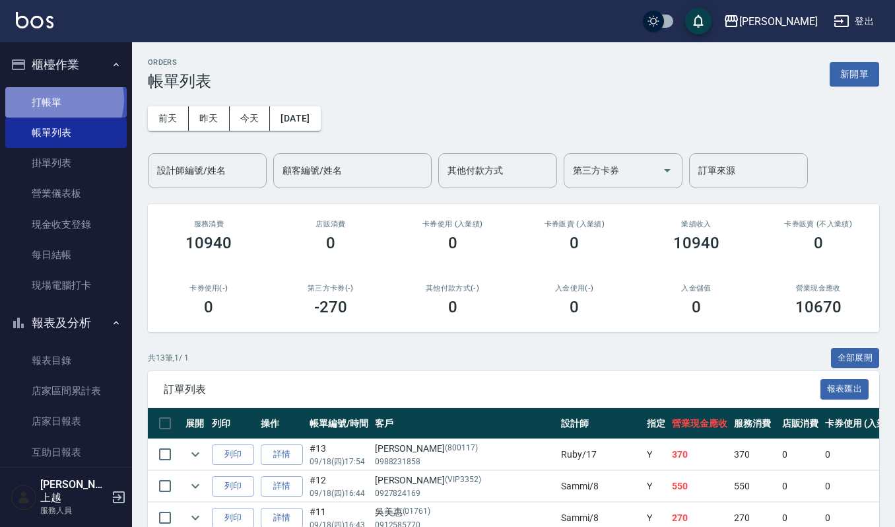
click at [58, 99] on link "打帳單" at bounding box center [65, 102] width 121 height 30
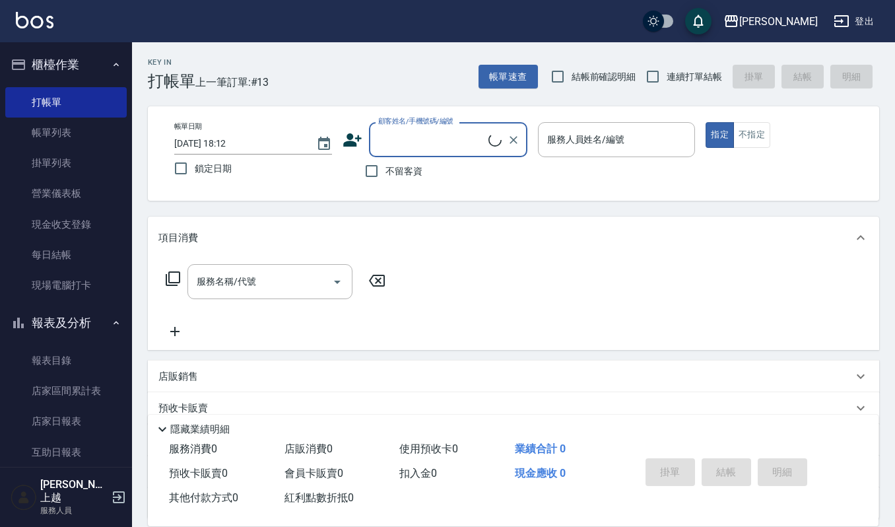
click at [408, 140] on input "顧客姓名/手機號碼/編號" at bounding box center [432, 139] width 114 height 23
type input "平"
type input "頻"
type input "聘"
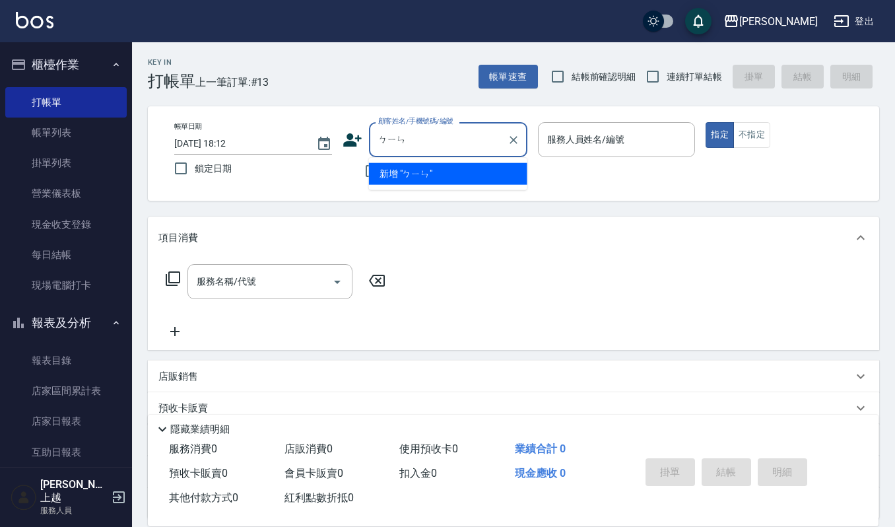
type input "殯"
type input "拚"
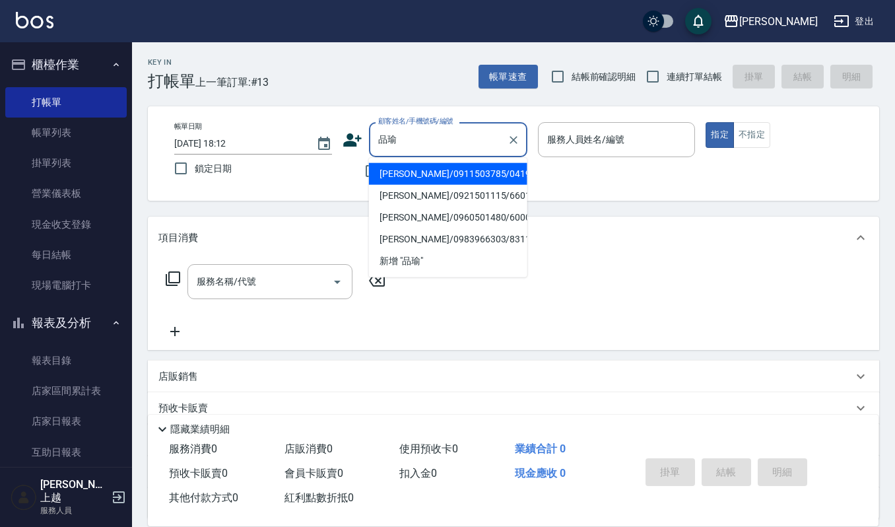
click at [405, 170] on li "陳品瑜/0911503785/0419" at bounding box center [448, 174] width 158 height 22
type input "陳品瑜/0911503785/0419"
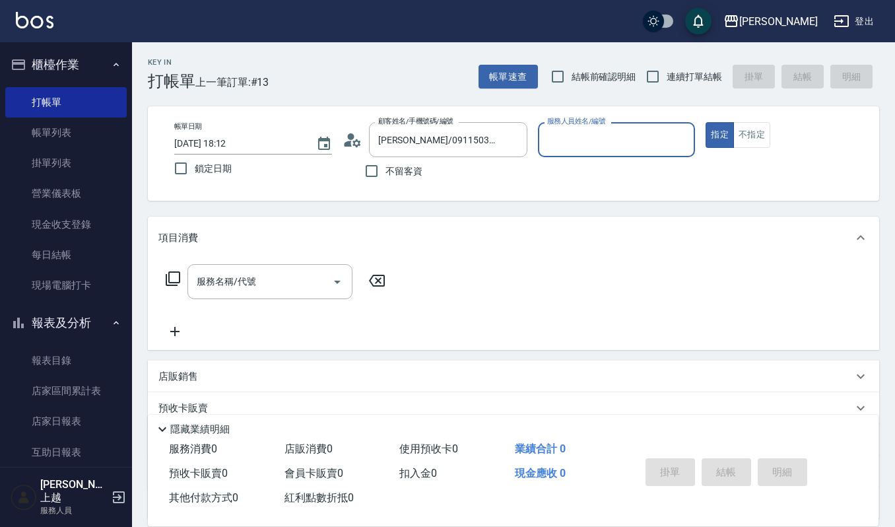
type input "Sammi-8"
click at [335, 279] on icon "Open" at bounding box center [337, 282] width 16 height 16
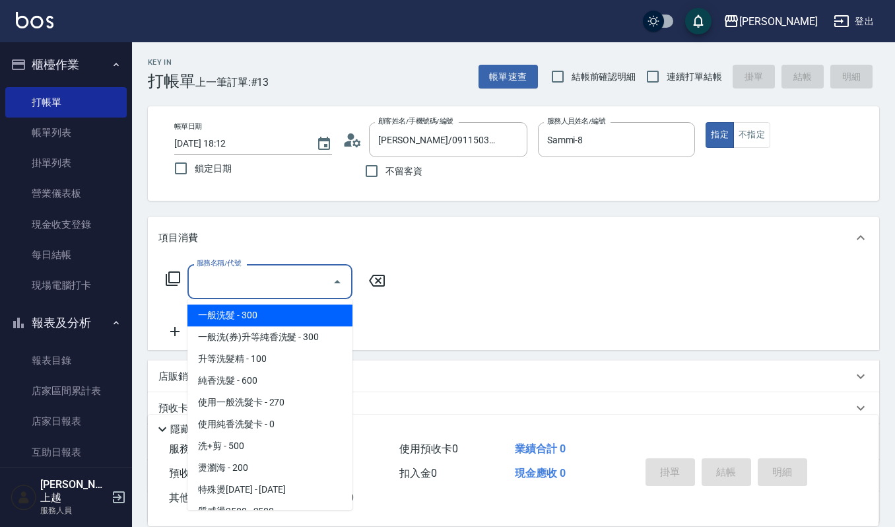
click at [285, 288] on input "服務名稱/代號" at bounding box center [259, 281] width 133 height 23
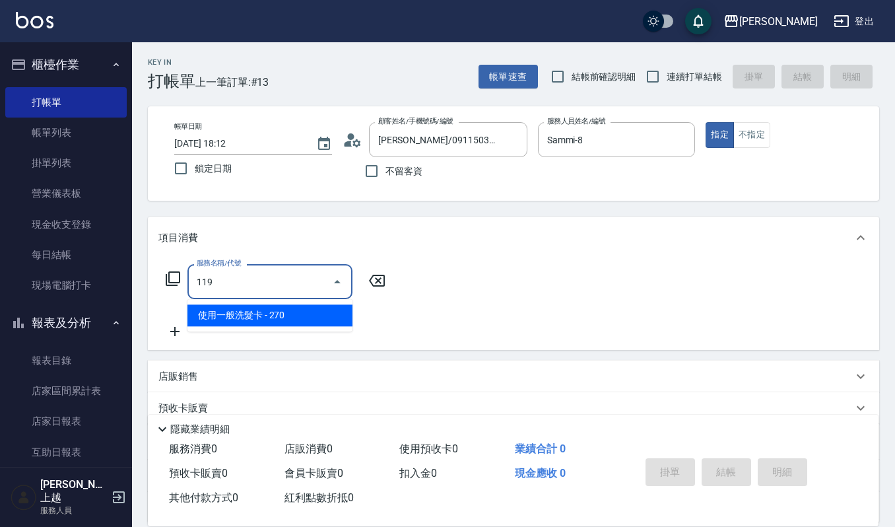
click at [312, 317] on span "使用一般洗髮卡 - 270" at bounding box center [269, 315] width 165 height 22
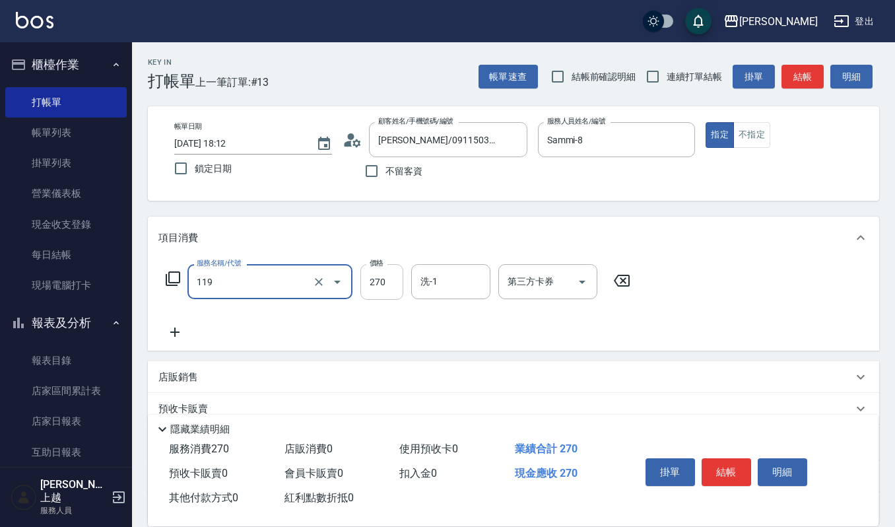
type input "使用一般洗髮卡(119)"
click at [388, 280] on input "270" at bounding box center [381, 282] width 43 height 36
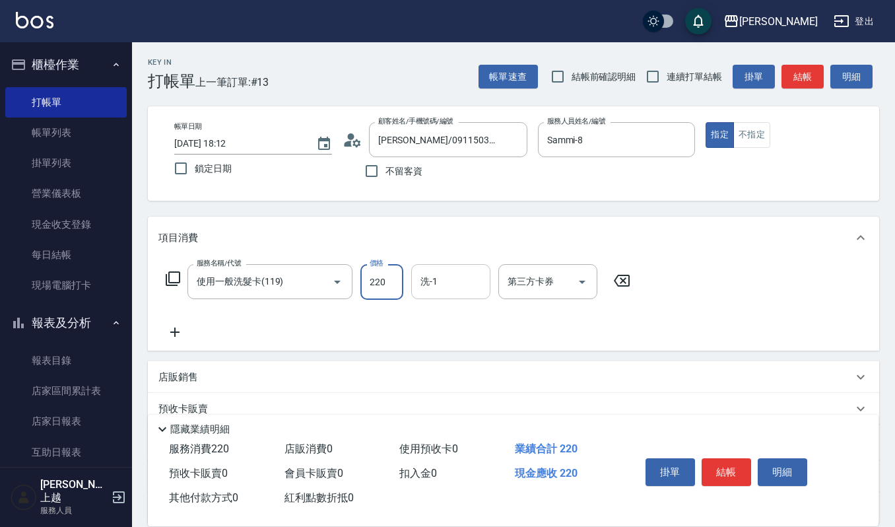
type input "220"
click at [429, 275] on input "洗-1" at bounding box center [450, 281] width 67 height 23
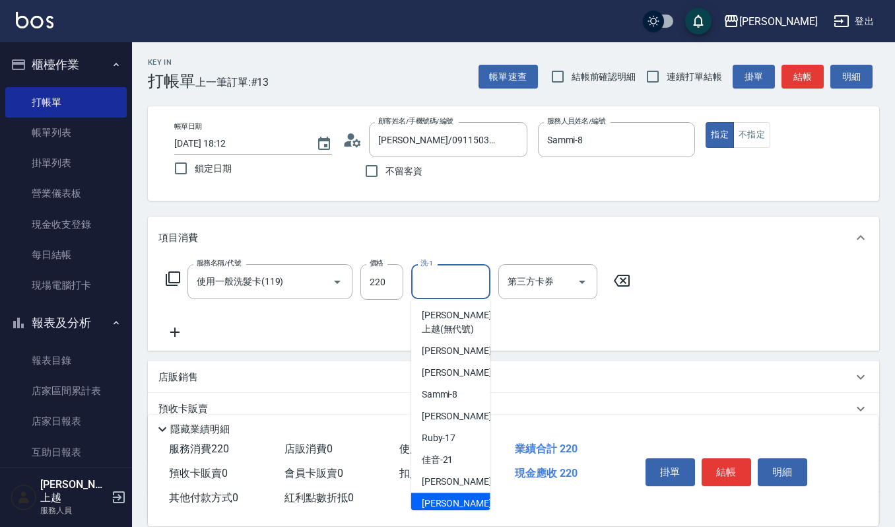
click at [460, 502] on div "郁涵 -23" at bounding box center [450, 503] width 79 height 22
type input "郁涵-23"
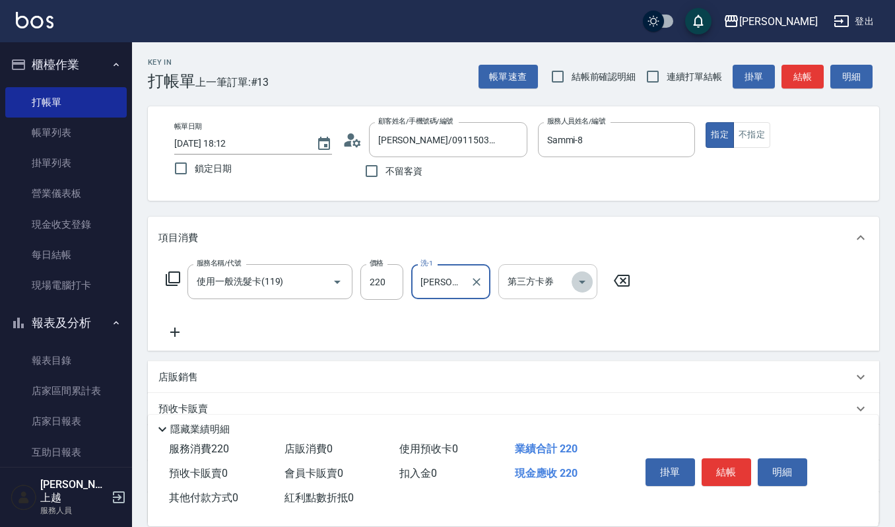
click at [586, 281] on icon "Open" at bounding box center [582, 282] width 16 height 16
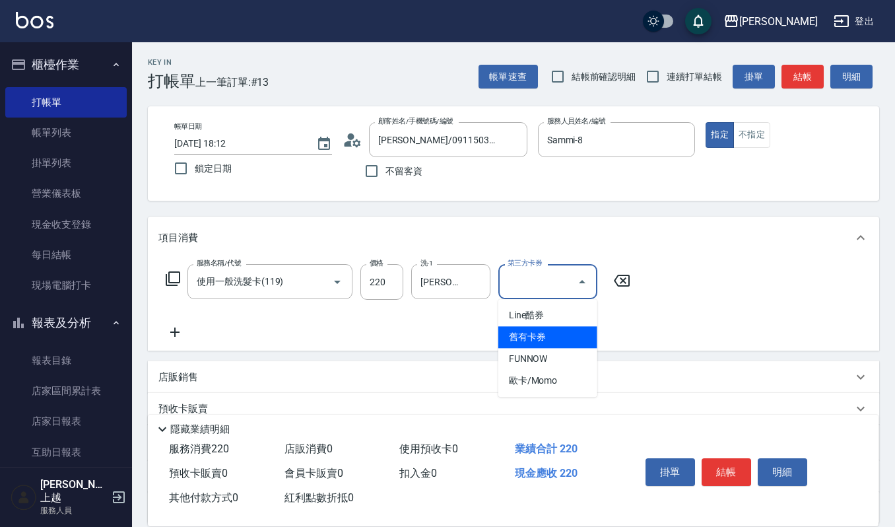
click at [552, 334] on span "舊有卡券" at bounding box center [547, 337] width 99 height 22
type input "舊有卡券"
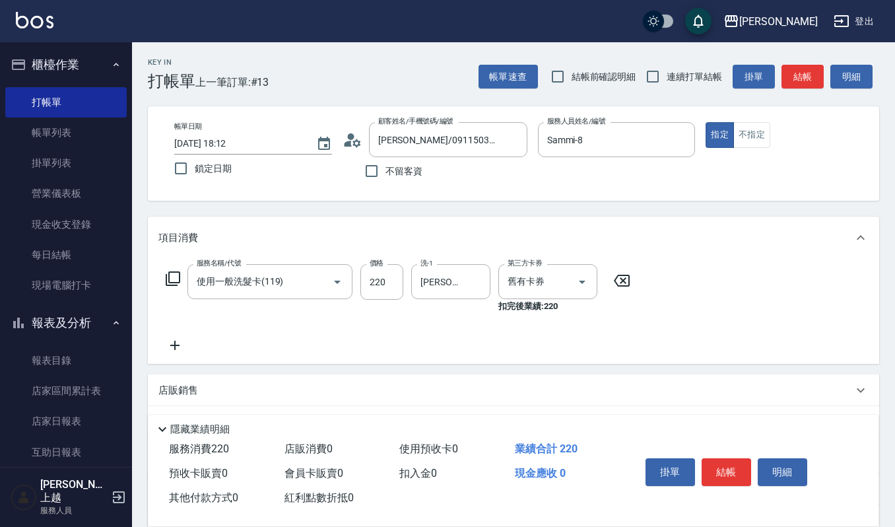
click at [178, 344] on icon at bounding box center [174, 345] width 33 height 16
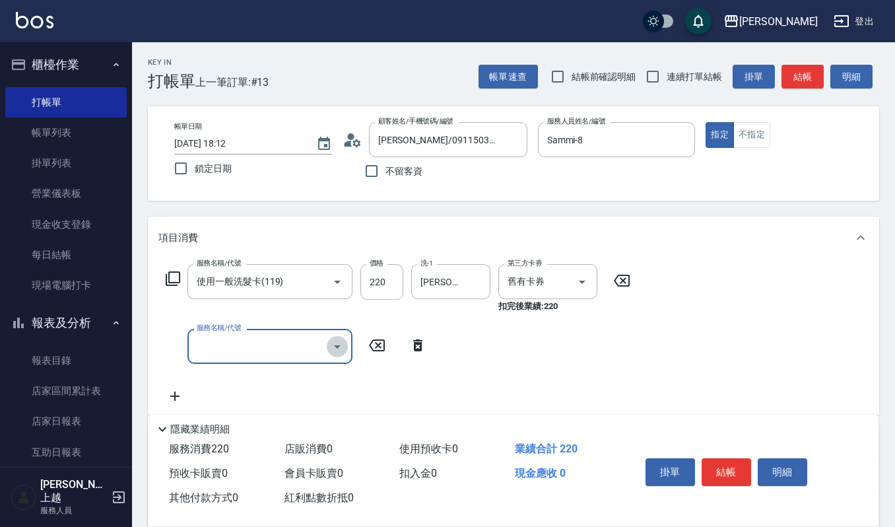
click at [341, 344] on icon "Open" at bounding box center [337, 347] width 16 height 16
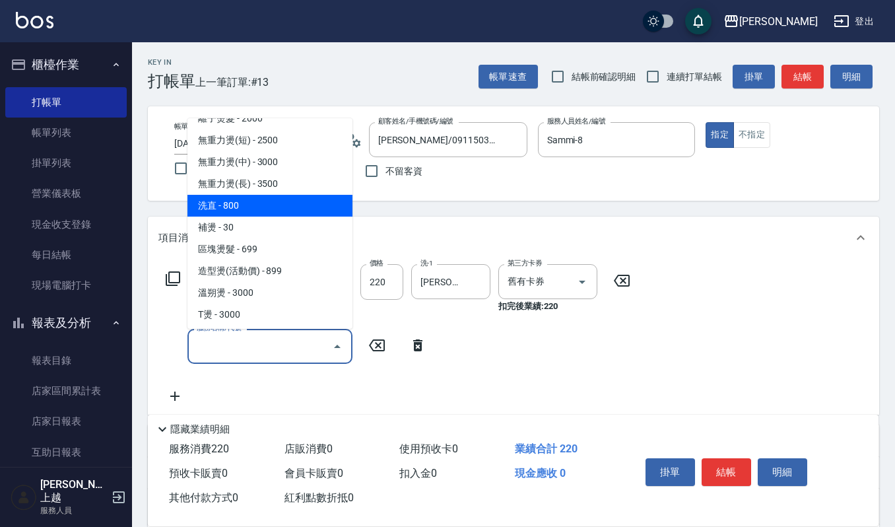
scroll to position [264, 0]
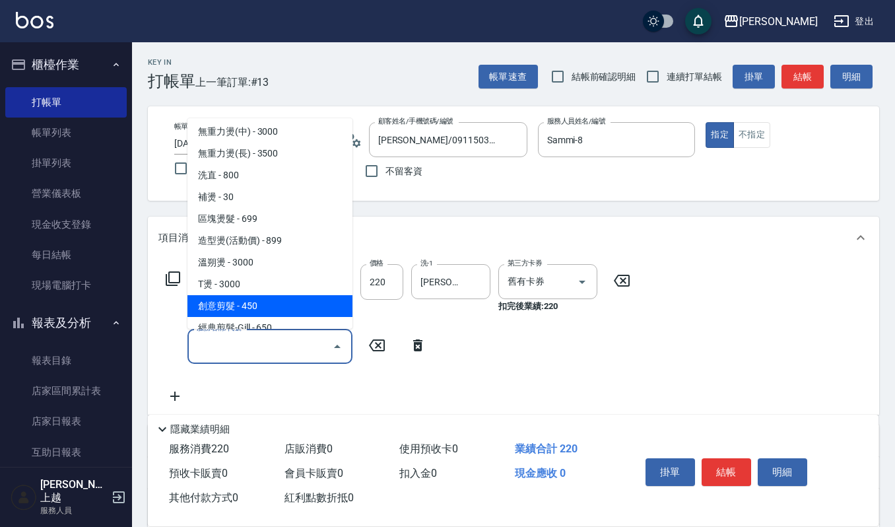
click at [284, 302] on span "創意剪髮 - 450" at bounding box center [269, 306] width 165 height 22
type input "創意剪髮(301)"
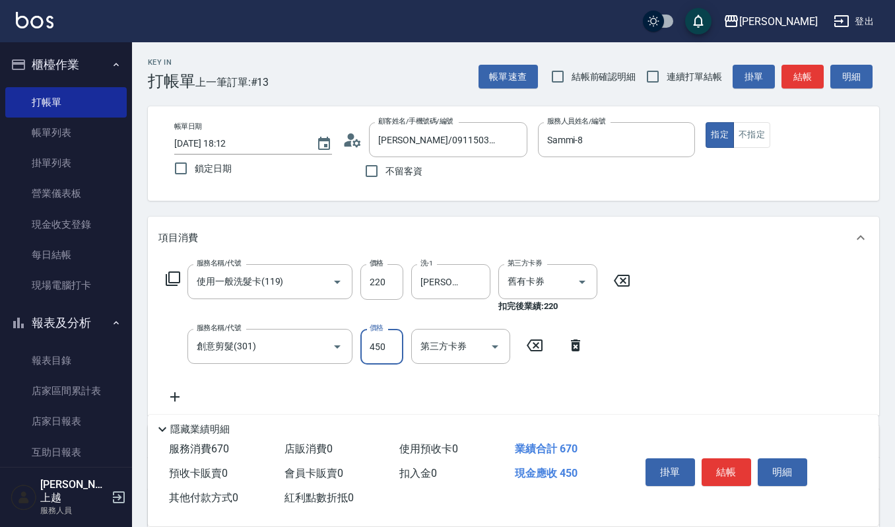
click at [395, 341] on input "450" at bounding box center [381, 347] width 43 height 36
type input "405"
click at [178, 399] on icon at bounding box center [174, 397] width 33 height 16
click at [337, 395] on icon "Open" at bounding box center [337, 398] width 16 height 16
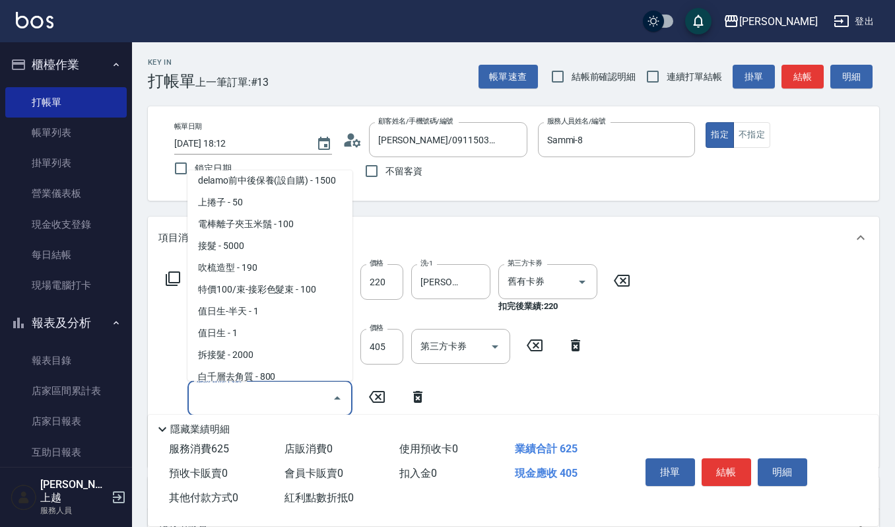
scroll to position [2200, 0]
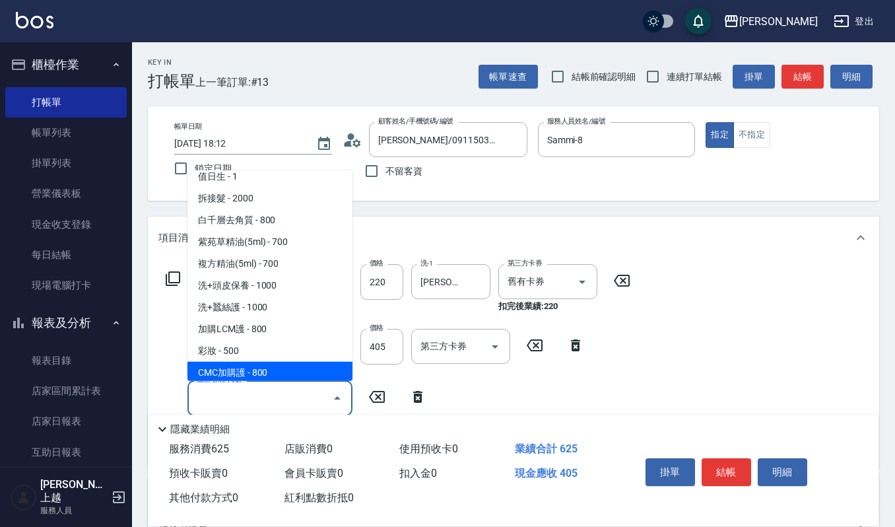
click at [288, 361] on span "CMC加購護 - 800" at bounding box center [269, 372] width 165 height 22
type input "CMC加購護(701)"
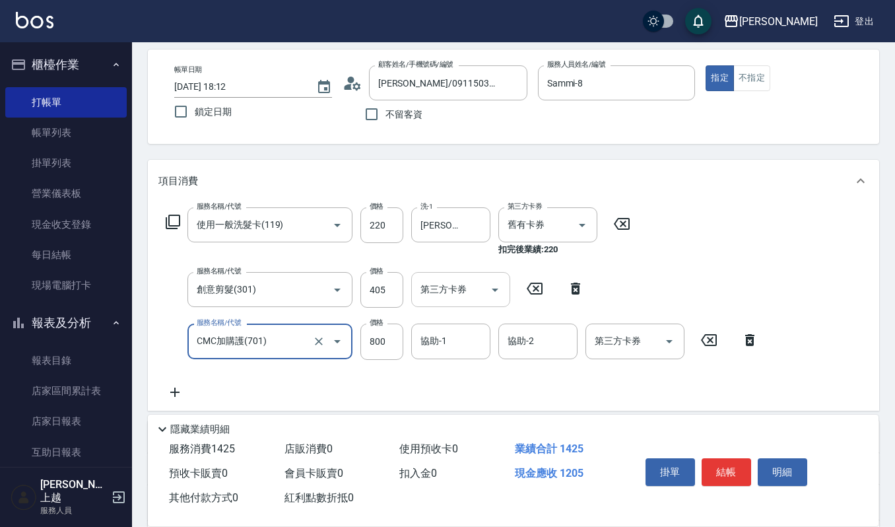
scroll to position [88, 0]
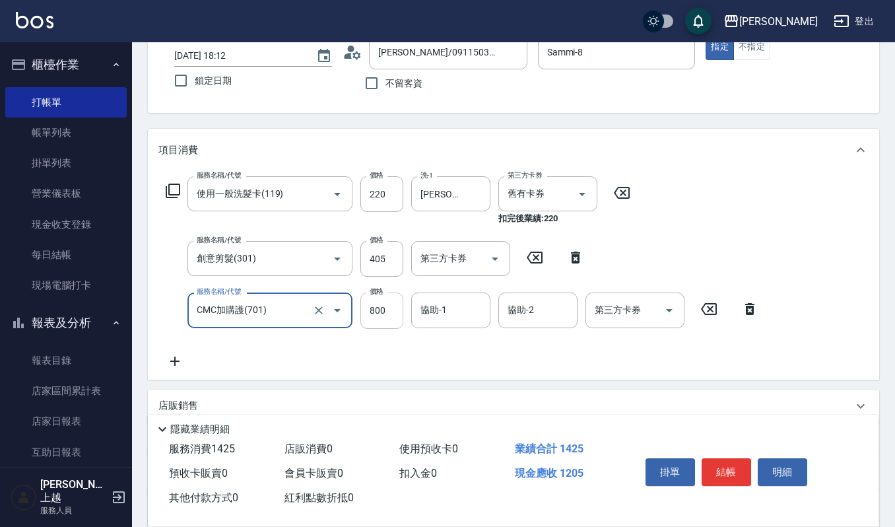
click at [384, 310] on input "800" at bounding box center [381, 310] width 43 height 36
type input "1200"
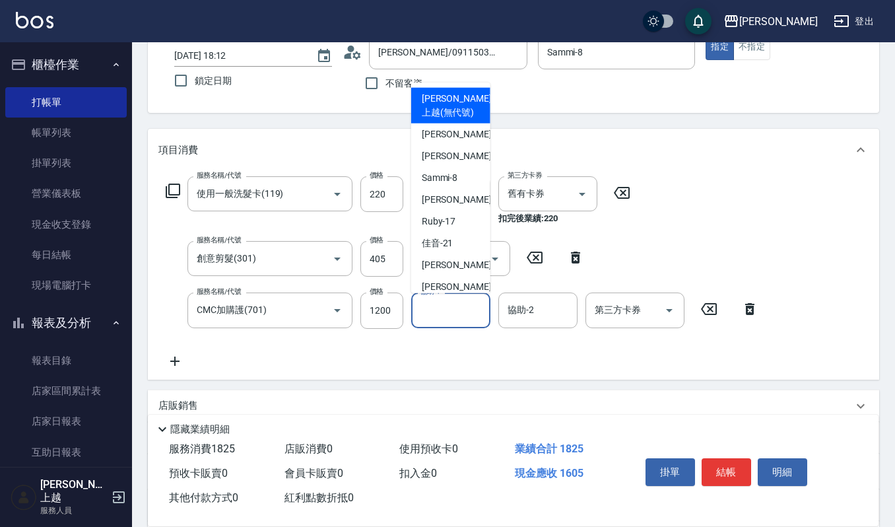
click at [436, 306] on input "協助-1" at bounding box center [450, 309] width 67 height 23
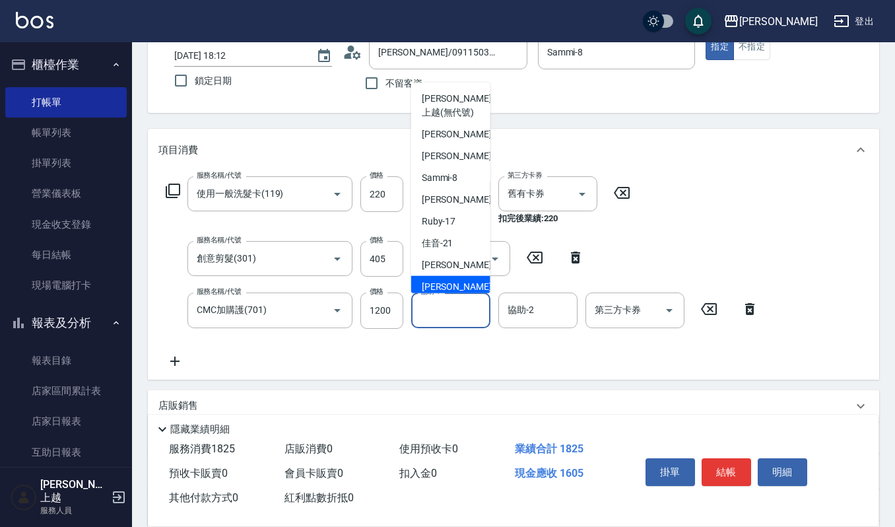
click at [454, 280] on div "郁涵 -23" at bounding box center [450, 286] width 79 height 22
type input "郁涵-23"
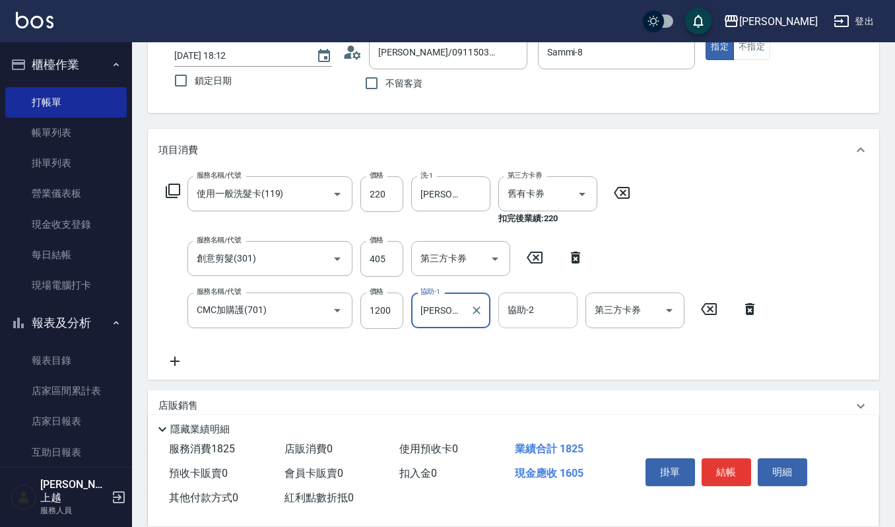
click at [534, 317] on input "協助-2" at bounding box center [537, 309] width 67 height 23
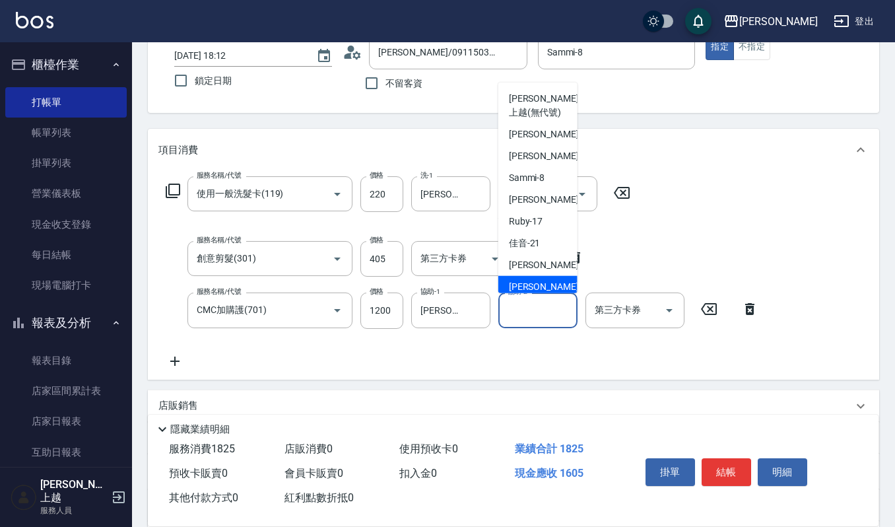
click at [513, 289] on span "郁涵 -23" at bounding box center [550, 286] width 83 height 14
type input "郁涵-23"
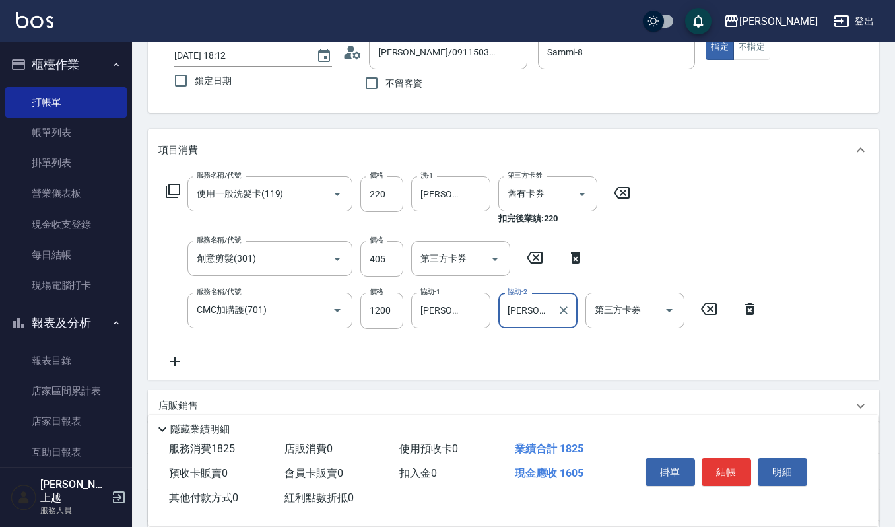
click at [178, 363] on icon at bounding box center [174, 361] width 33 height 16
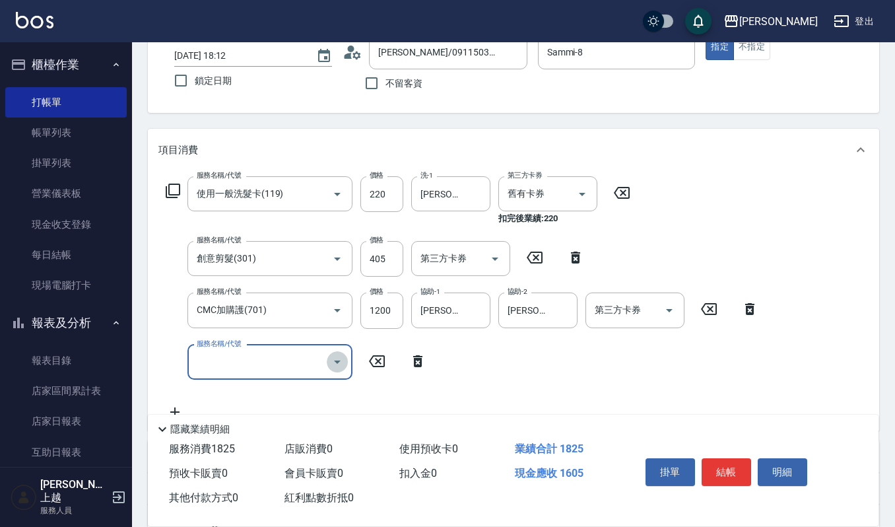
click at [341, 364] on icon "Open" at bounding box center [337, 362] width 16 height 16
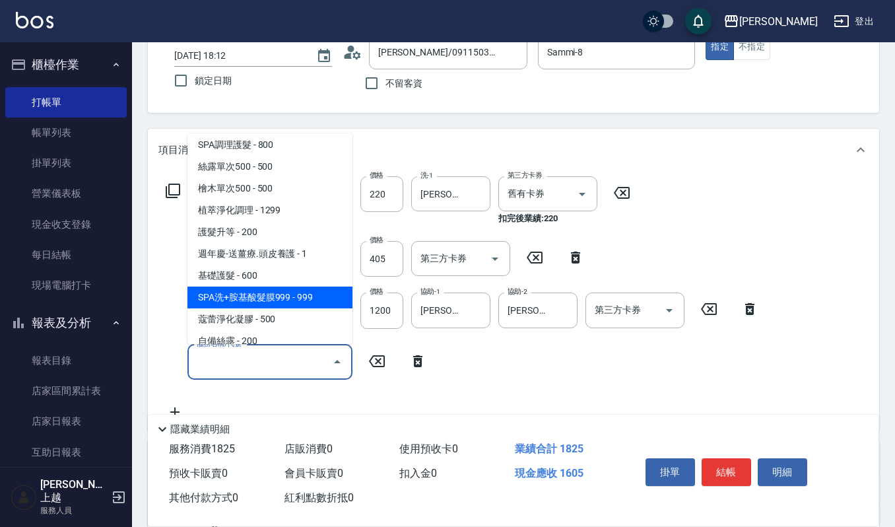
scroll to position [1144, 0]
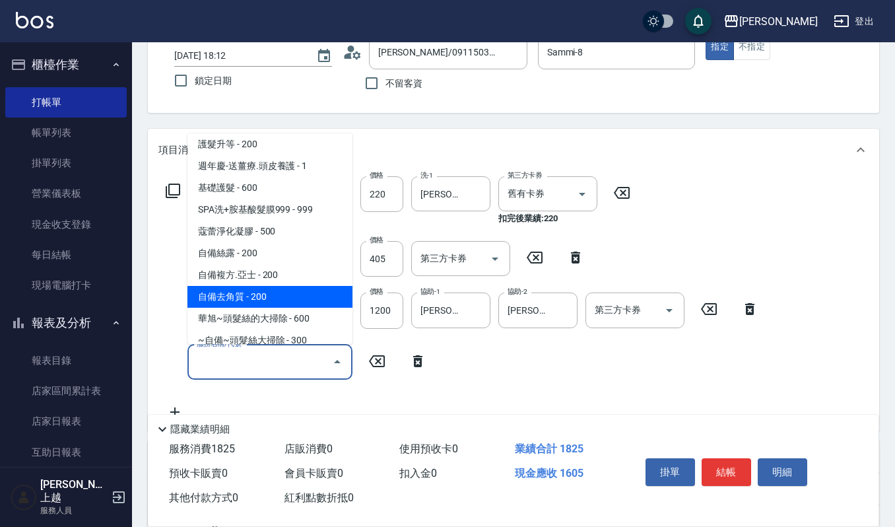
click at [268, 286] on span "自備去角質 - 200" at bounding box center [269, 297] width 165 height 22
type input "自備去角質(533)"
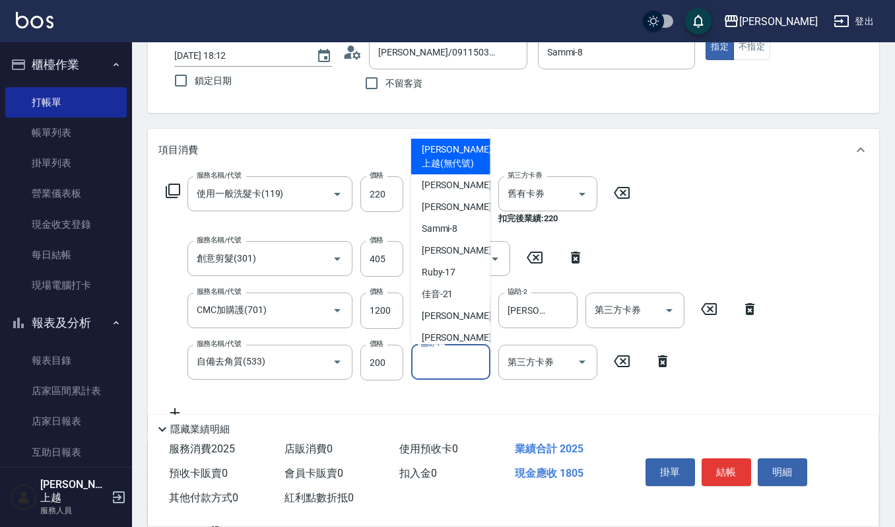
click at [430, 362] on input "協助-1" at bounding box center [450, 361] width 67 height 23
click at [436, 335] on span "郁涵 -23" at bounding box center [463, 338] width 83 height 14
type input "郁涵-23"
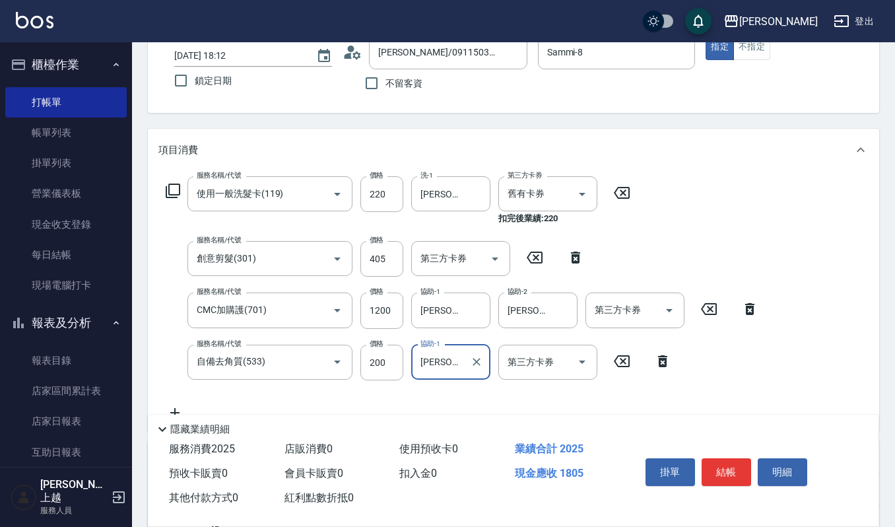
click at [731, 476] on button "結帳" at bounding box center [726, 472] width 49 height 28
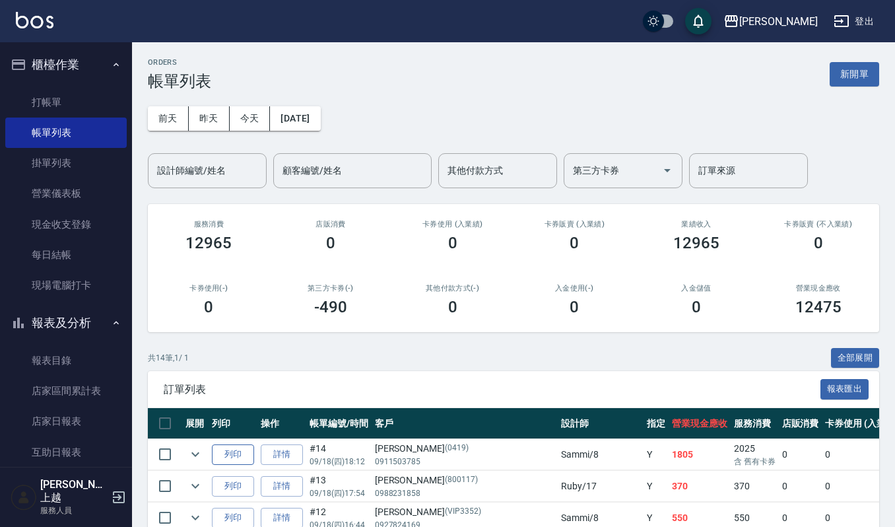
click at [230, 457] on button "列印" at bounding box center [233, 454] width 42 height 20
click at [165, 170] on input "設計師編號/姓名" at bounding box center [207, 170] width 107 height 23
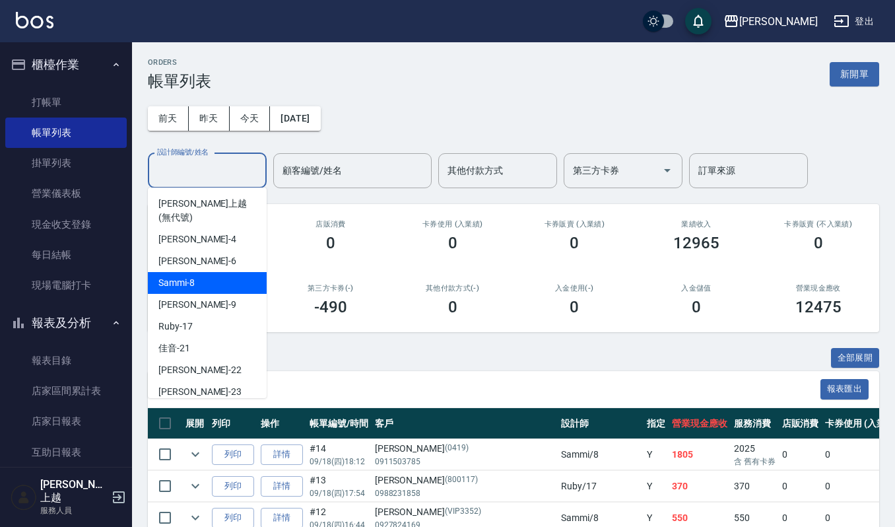
click at [180, 276] on span "Sammi -8" at bounding box center [176, 283] width 36 height 14
type input "Sammi-8"
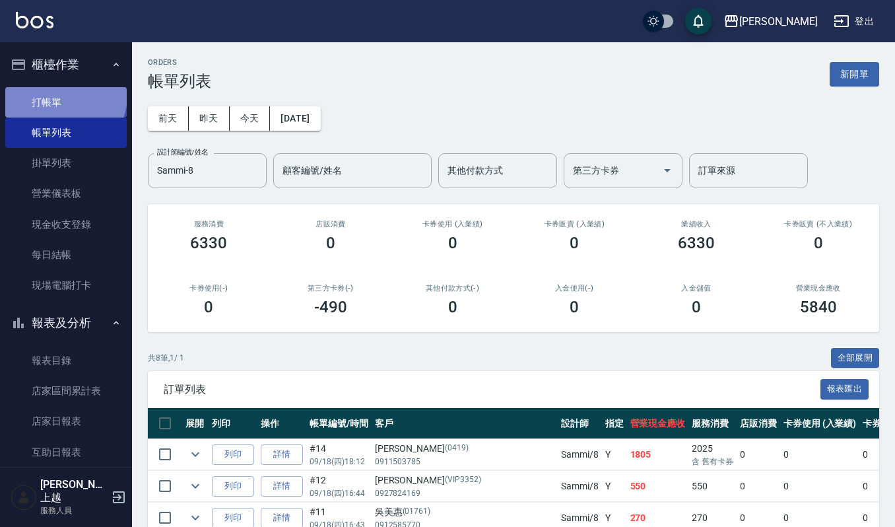
click at [64, 95] on link "打帳單" at bounding box center [65, 102] width 121 height 30
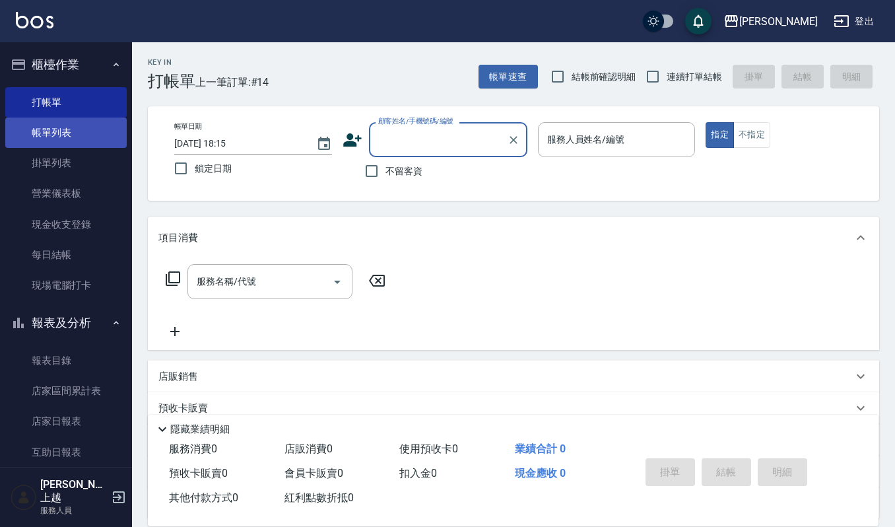
click at [29, 130] on link "帳單列表" at bounding box center [65, 132] width 121 height 30
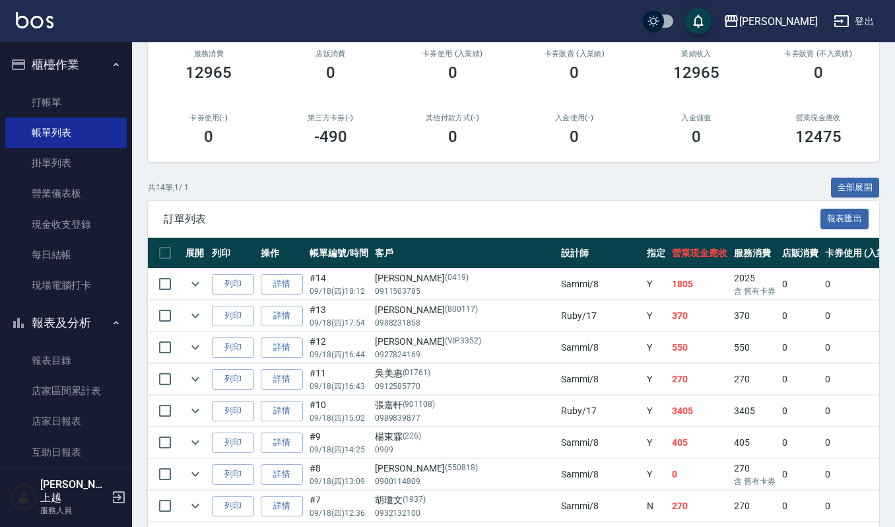
scroll to position [176, 0]
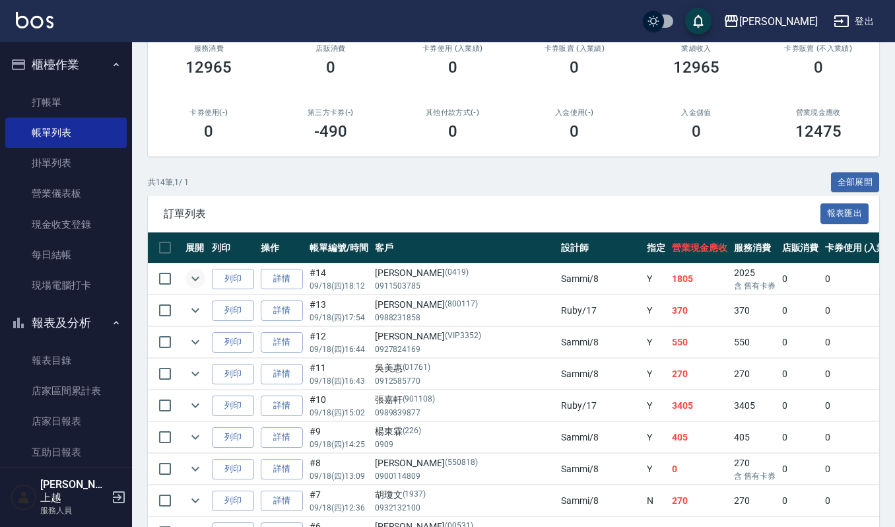
click at [187, 277] on icon "expand row" at bounding box center [195, 279] width 16 height 16
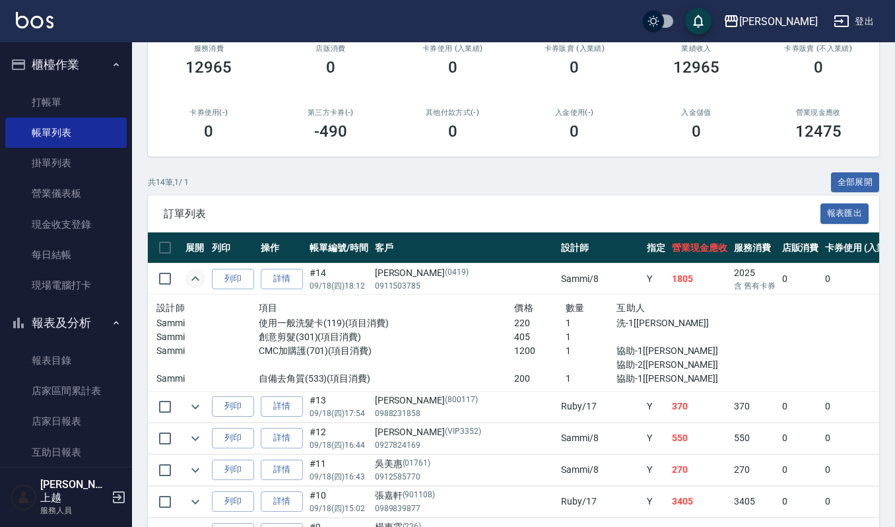
click at [187, 277] on icon "expand row" at bounding box center [195, 279] width 16 height 16
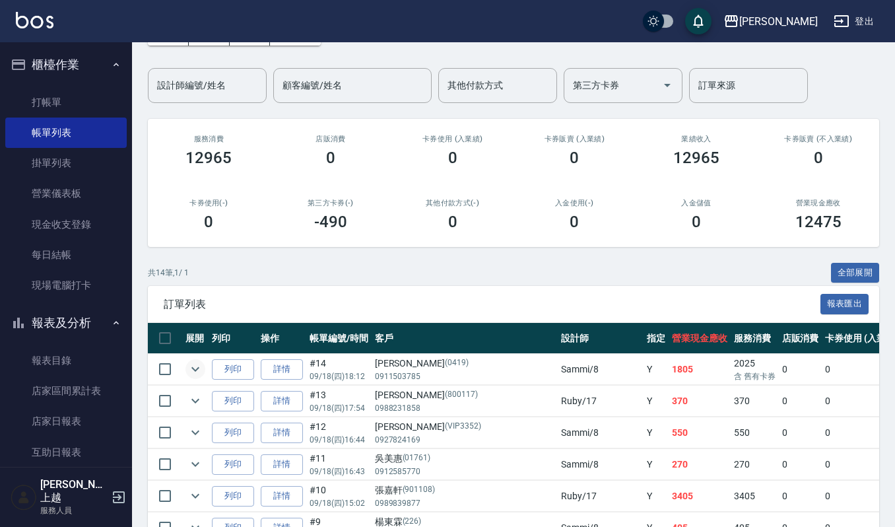
scroll to position [0, 0]
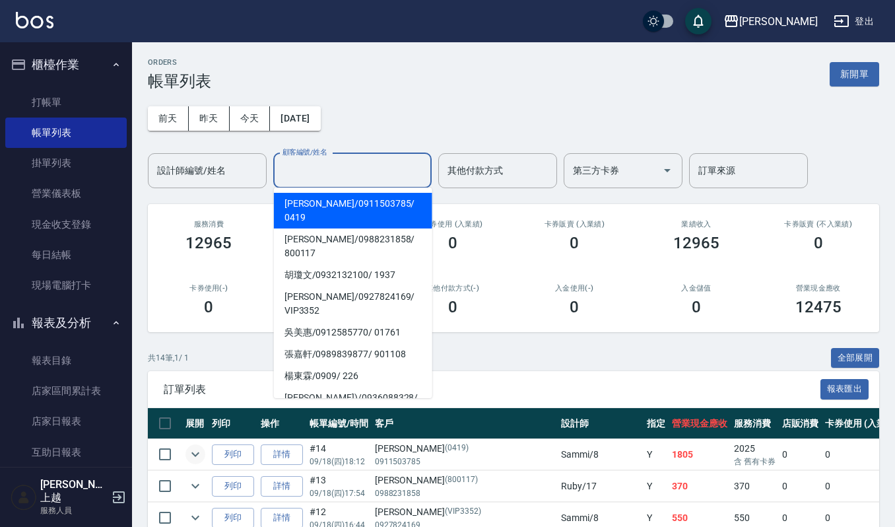
click at [344, 175] on input "顧客編號/姓名" at bounding box center [352, 170] width 147 height 23
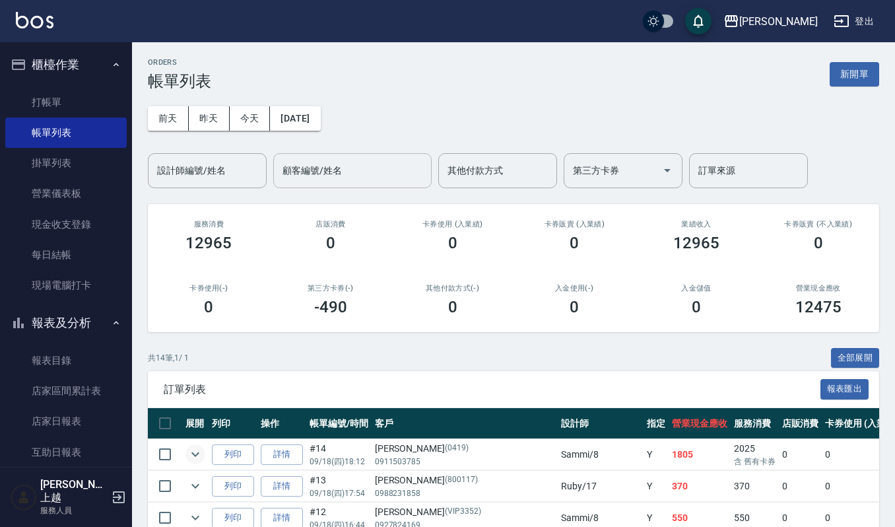
click at [335, 167] on input "顧客編號/姓名" at bounding box center [352, 170] width 147 height 23
click at [851, 70] on button "新開單" at bounding box center [854, 74] width 49 height 24
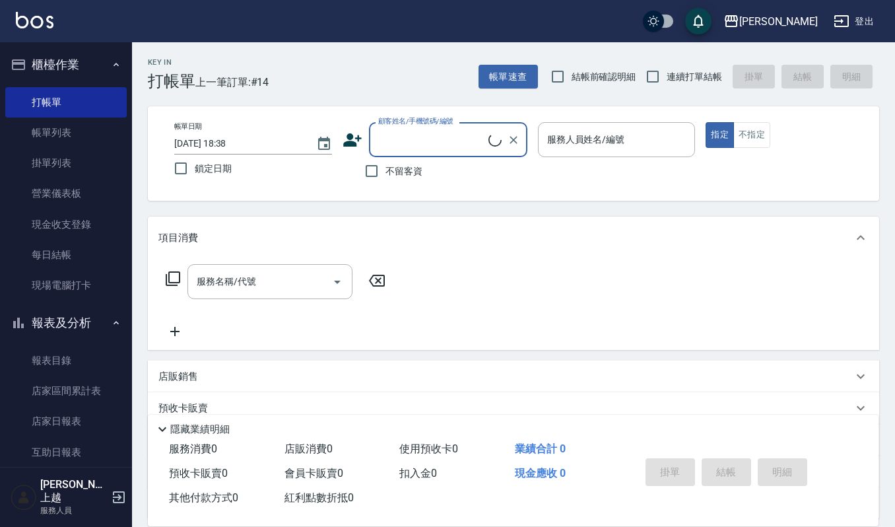
click at [417, 141] on input "顧客姓名/手機號碼/編號" at bounding box center [432, 139] width 114 height 23
type input "m"
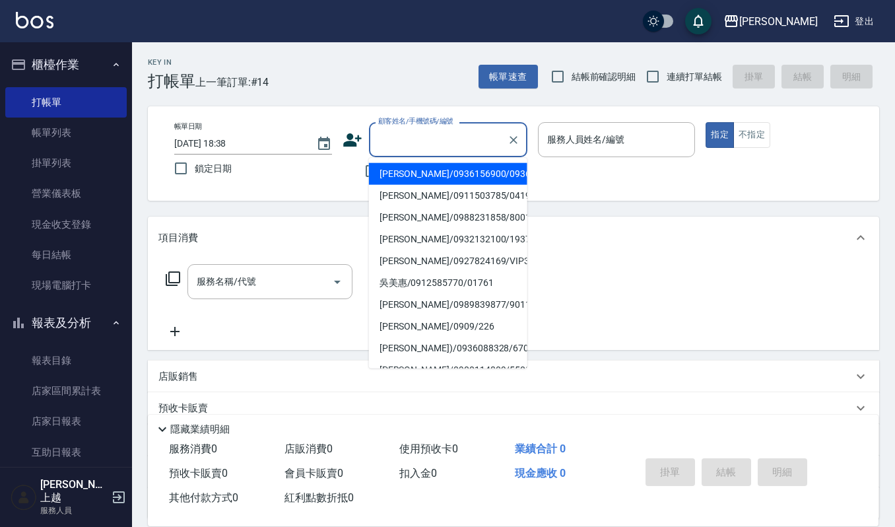
type input "洪玉玲/0936156900/0936156900"
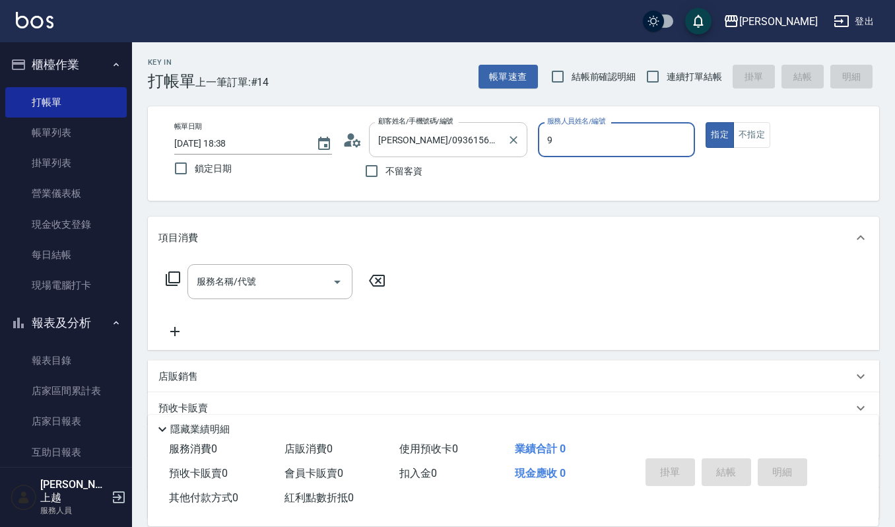
type input "Ivy艾薇-9"
type button "true"
click at [752, 129] on button "不指定" at bounding box center [751, 135] width 37 height 26
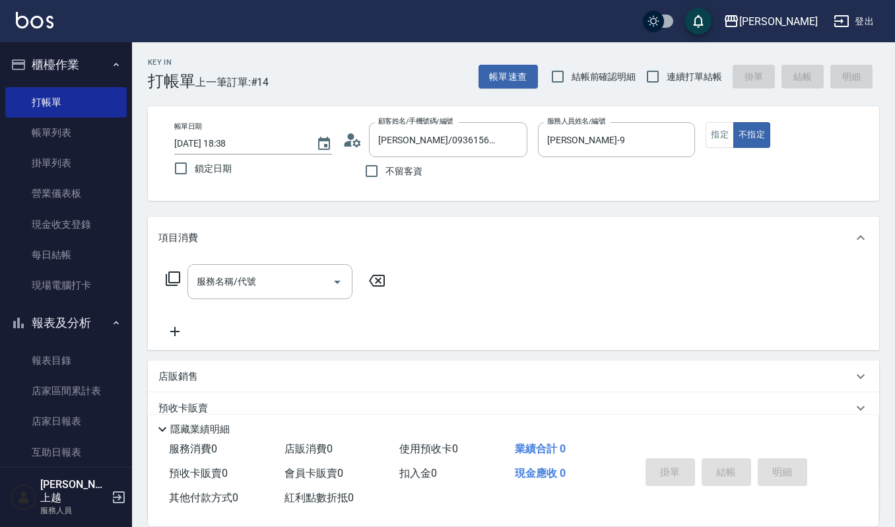
click at [280, 263] on div "服務名稱/代號 服務名稱/代號" at bounding box center [513, 304] width 731 height 91
click at [279, 275] on input "服務名稱/代號" at bounding box center [259, 281] width 133 height 23
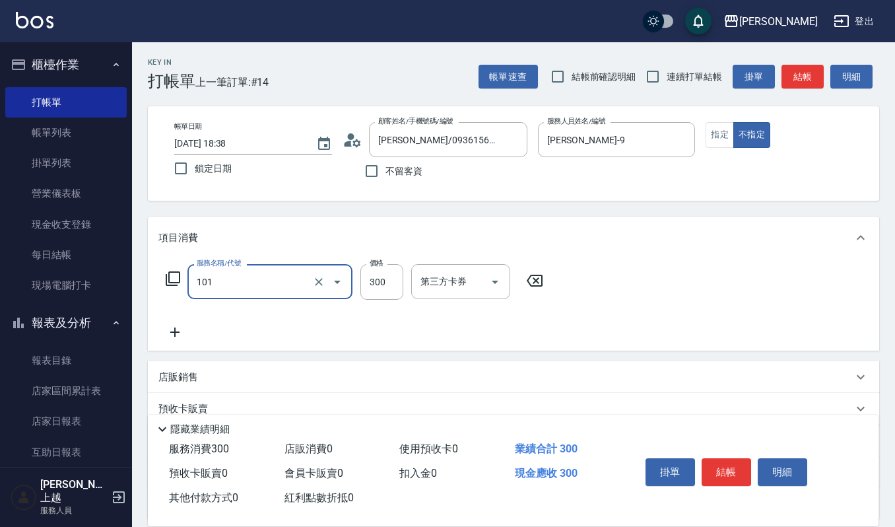
type input "一般洗髮(101)"
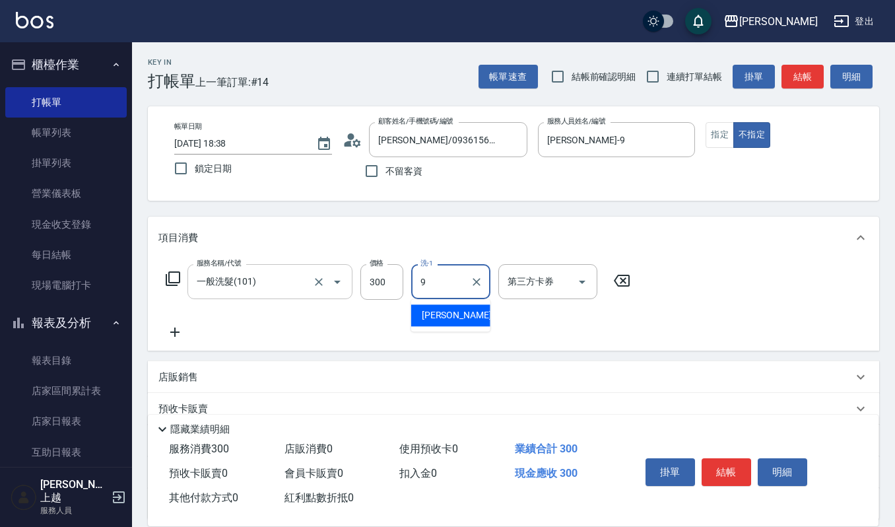
type input "Ivy艾薇-9"
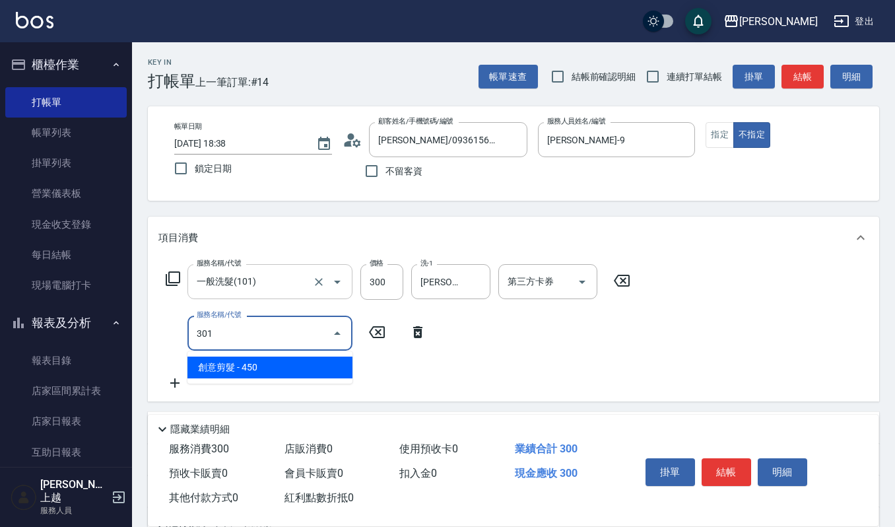
type input "創意剪髮(301)"
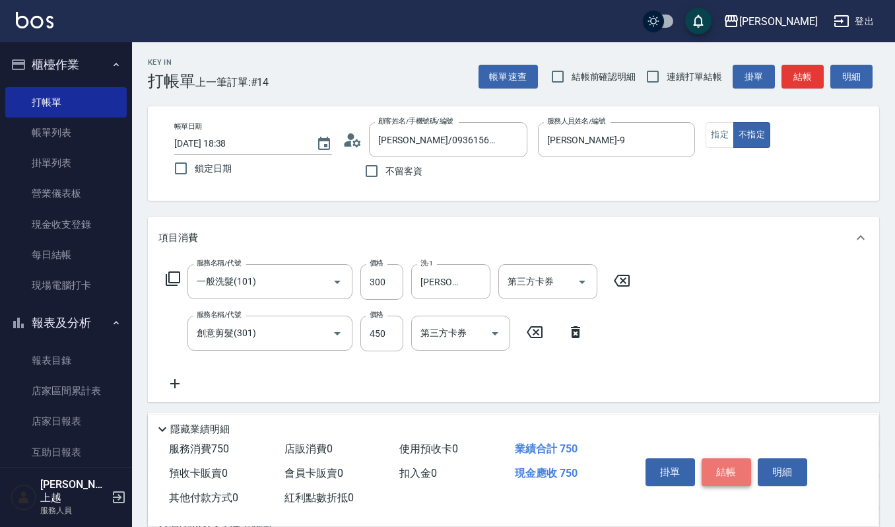
click at [739, 466] on button "結帳" at bounding box center [726, 472] width 49 height 28
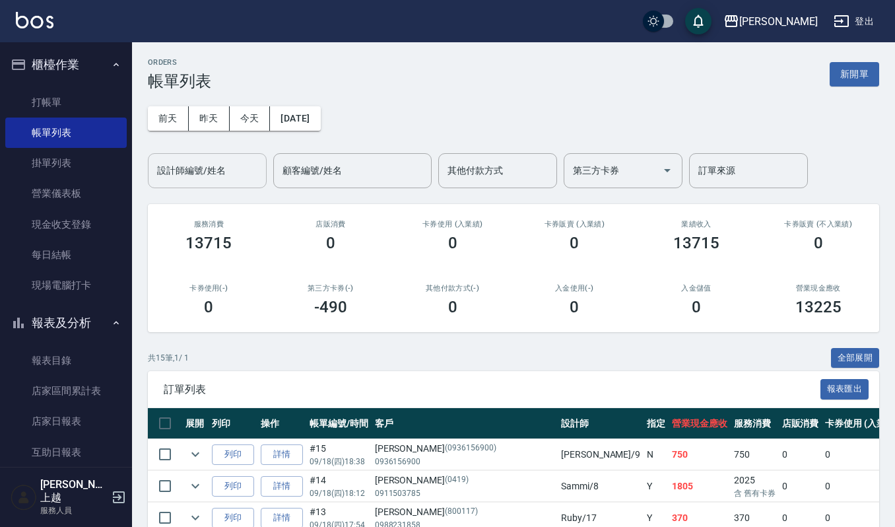
click at [244, 169] on input "設計師編號/姓名" at bounding box center [207, 170] width 107 height 23
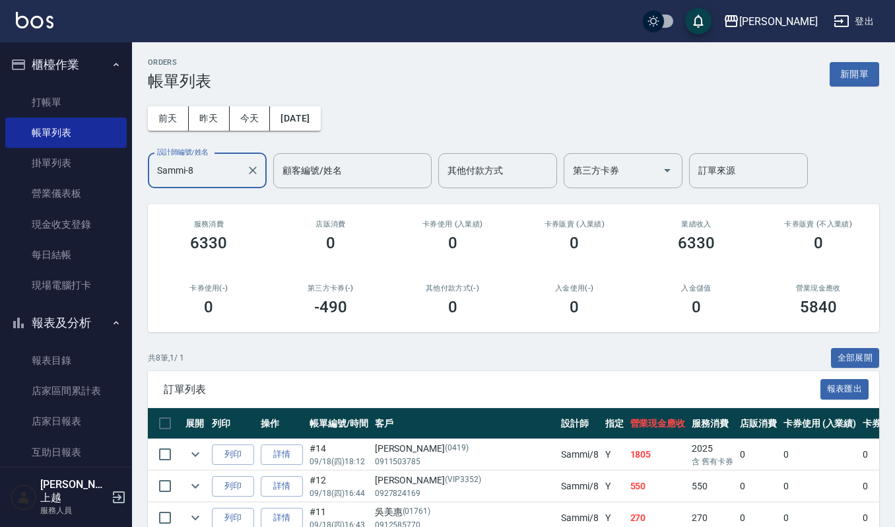
type input "Sammi-8"
click at [874, 70] on button "新開單" at bounding box center [854, 74] width 49 height 24
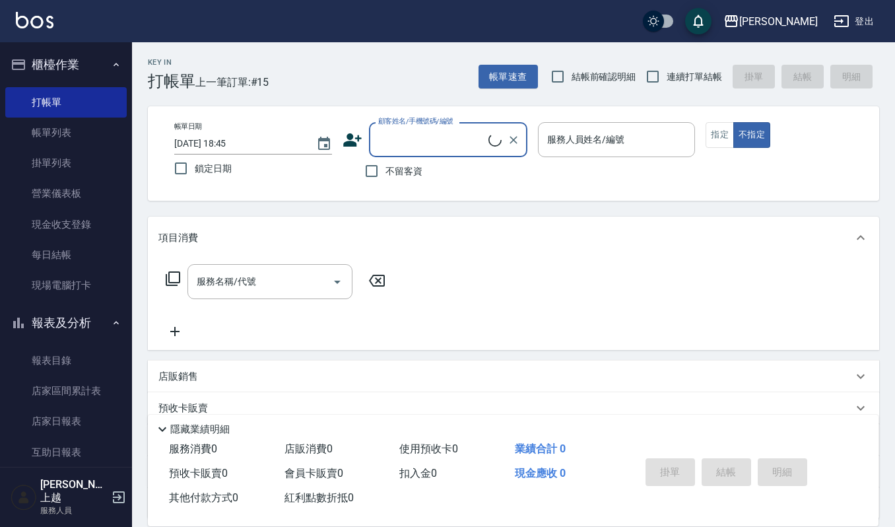
click at [428, 148] on input "顧客姓名/手機號碼/編號" at bounding box center [432, 139] width 114 height 23
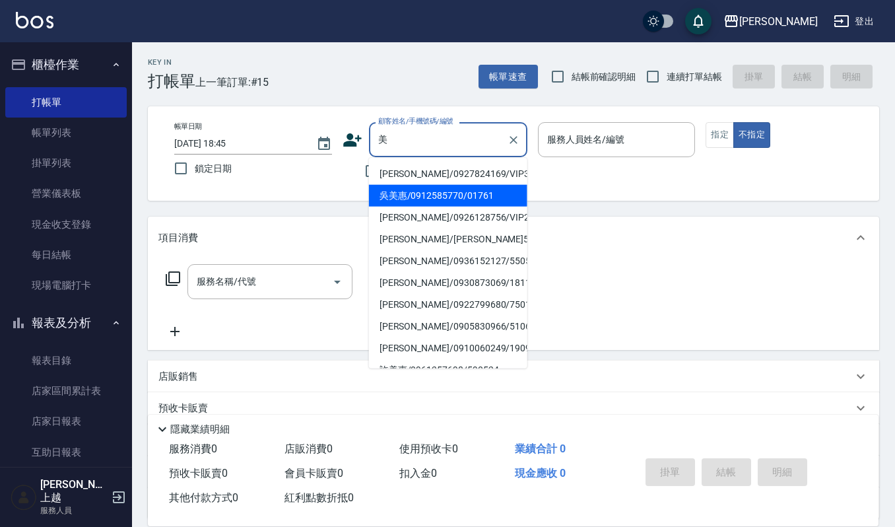
click at [446, 197] on li "吳美惠/0912585770/01761" at bounding box center [448, 196] width 158 height 22
type input "吳美惠/0912585770/01761"
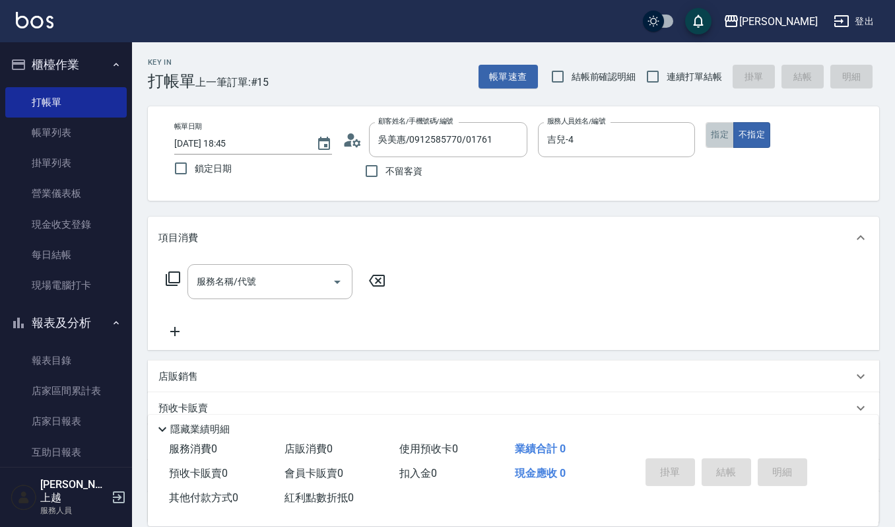
click at [714, 135] on button "指定" at bounding box center [719, 135] width 28 height 26
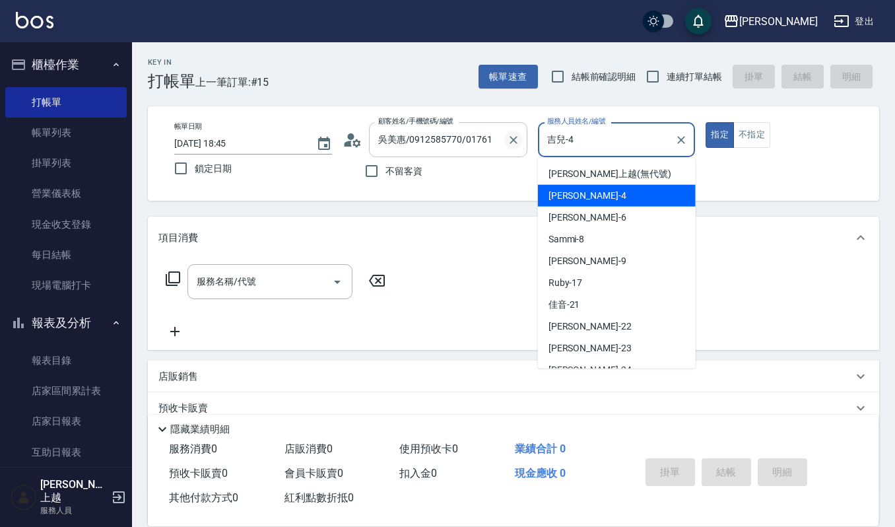
drag, startPoint x: 584, startPoint y: 127, endPoint x: 511, endPoint y: 141, distance: 74.4
click at [511, 141] on div "帳單日期 2025/09/18 18:45 鎖定日期 顧客姓名/手機號碼/編號 吳美惠/0912585770/01761 顧客姓名/手機號碼/編號 不留客資 …" at bounding box center [514, 153] width 700 height 63
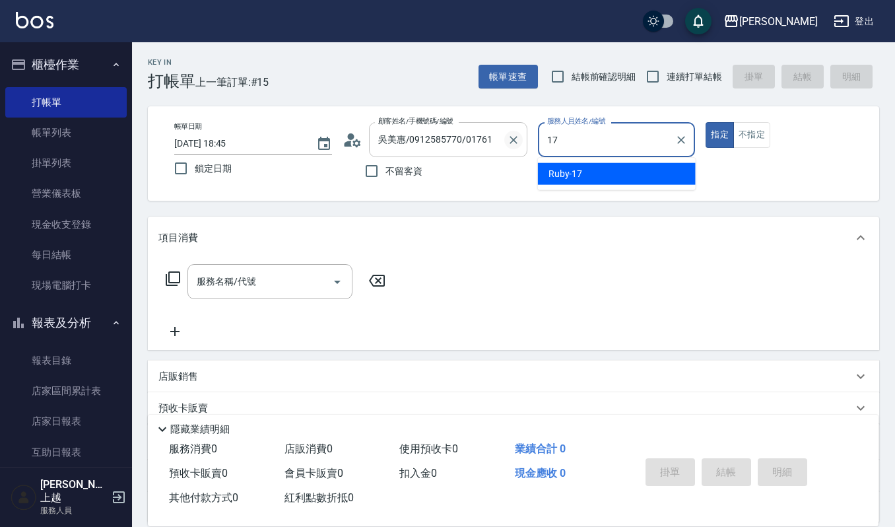
type input "Ruby-17"
type button "true"
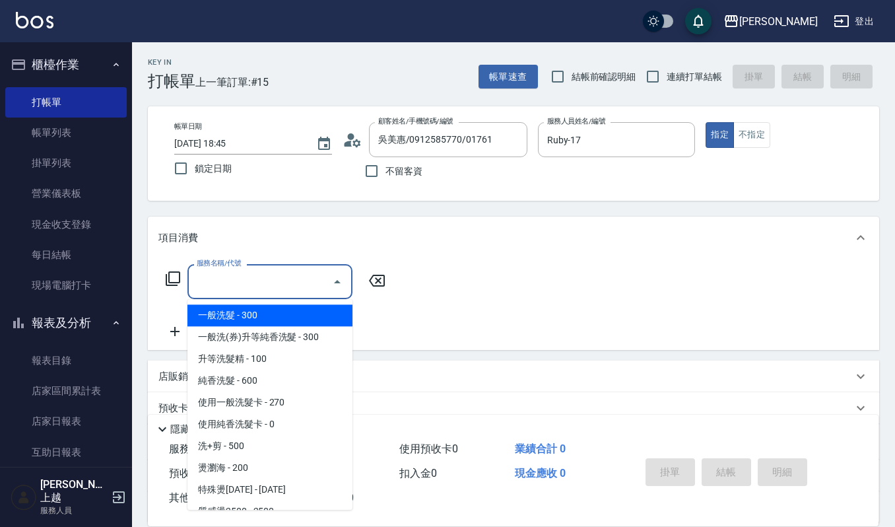
click at [260, 273] on input "服務名稱/代號" at bounding box center [259, 281] width 133 height 23
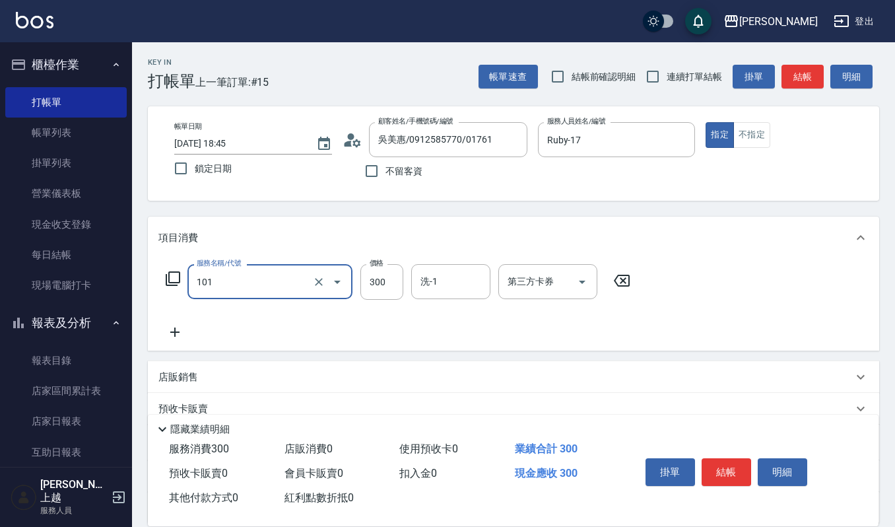
type input "一般洗髮(101)"
type input "270"
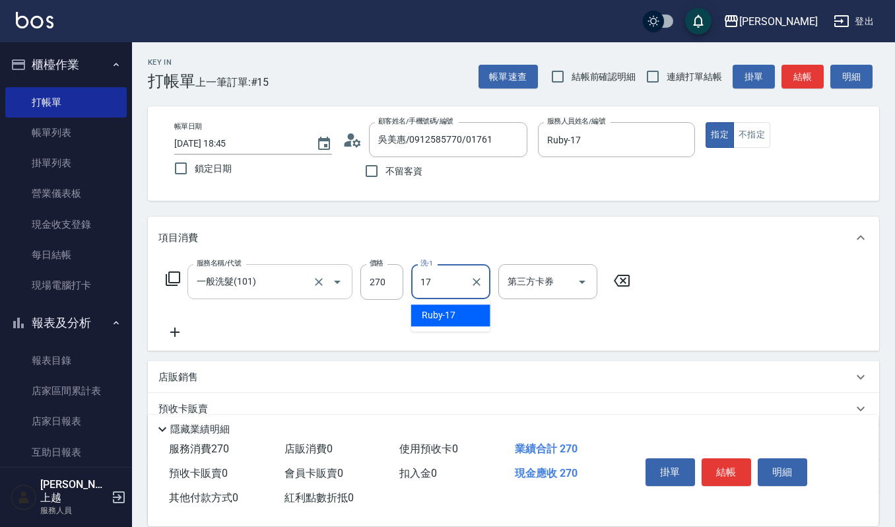
type input "Ruby-17"
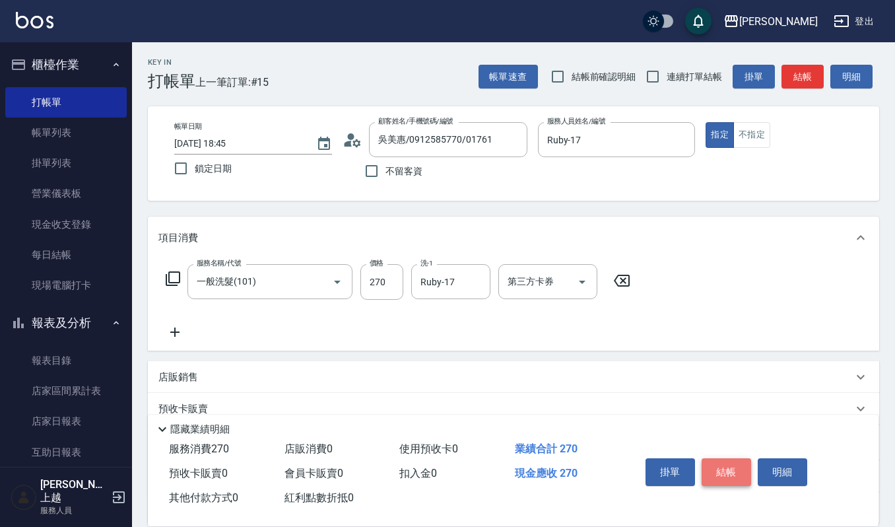
click at [727, 476] on button "結帳" at bounding box center [726, 472] width 49 height 28
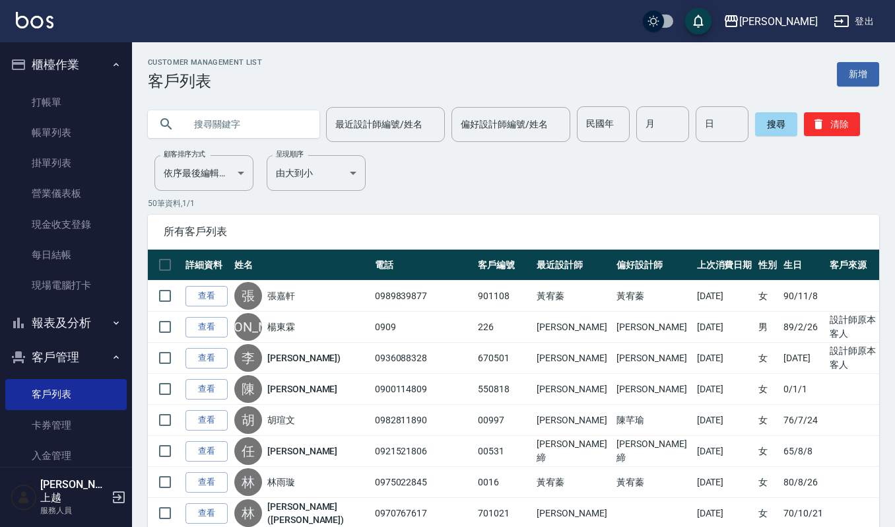
click at [850, 59] on div "Customer Management List 客戶列表 新增" at bounding box center [513, 74] width 731 height 32
click at [847, 79] on link "新增" at bounding box center [858, 74] width 42 height 24
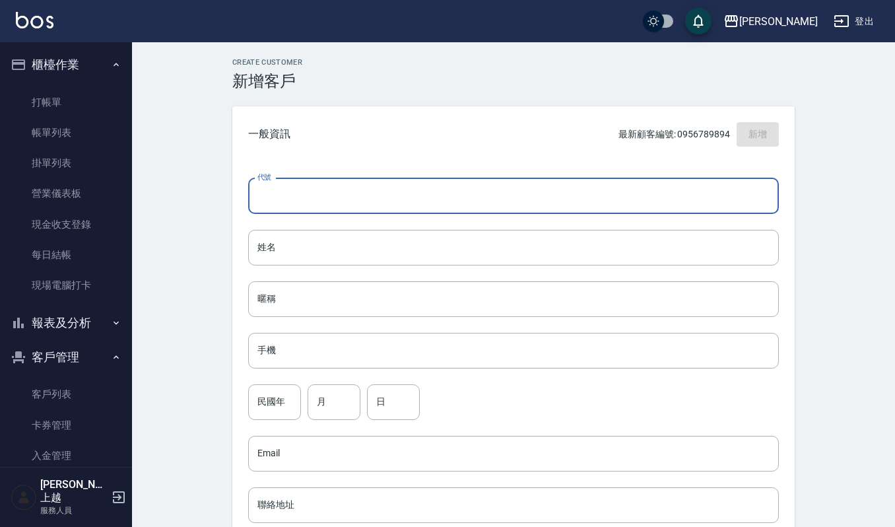
click at [329, 195] on input "代號" at bounding box center [513, 196] width 531 height 36
type input "093656900"
click at [373, 261] on input "姓名" at bounding box center [513, 248] width 531 height 36
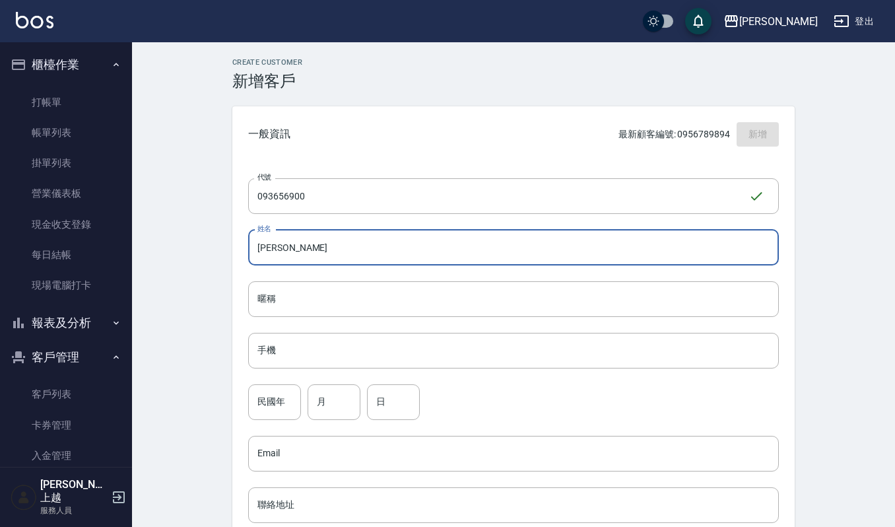
click at [339, 257] on input "洪玉玲" at bounding box center [513, 248] width 531 height 36
drag, startPoint x: 339, startPoint y: 257, endPoint x: 230, endPoint y: 247, distance: 108.7
click at [230, 247] on div "Create Customer 新增客戶 一般資訊 最新顧客編號: 0956789894 新增 代號 093656900 ​ 代號 姓名 洪玉玲 姓名 暱稱 …" at bounding box center [513, 450] width 594 height 785
type input "洪玉玲"
click at [368, 375] on div "代號 093656900 ​ 代號 姓名 洪玉玲 姓名 暱稱 暱稱 手機 手機 民國年 民國年 月 月 日 日 Email Email 聯絡地址 聯絡地址 男…" at bounding box center [513, 482] width 562 height 641
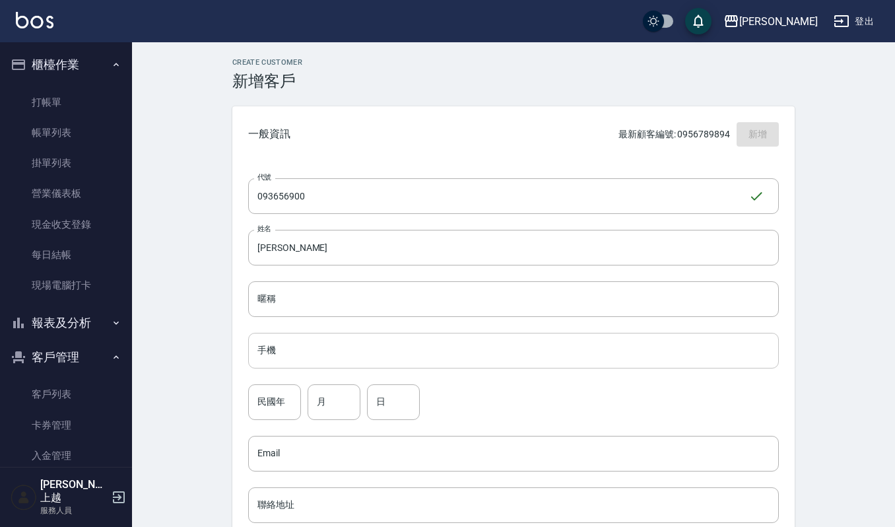
click at [314, 347] on input "手機" at bounding box center [513, 351] width 531 height 36
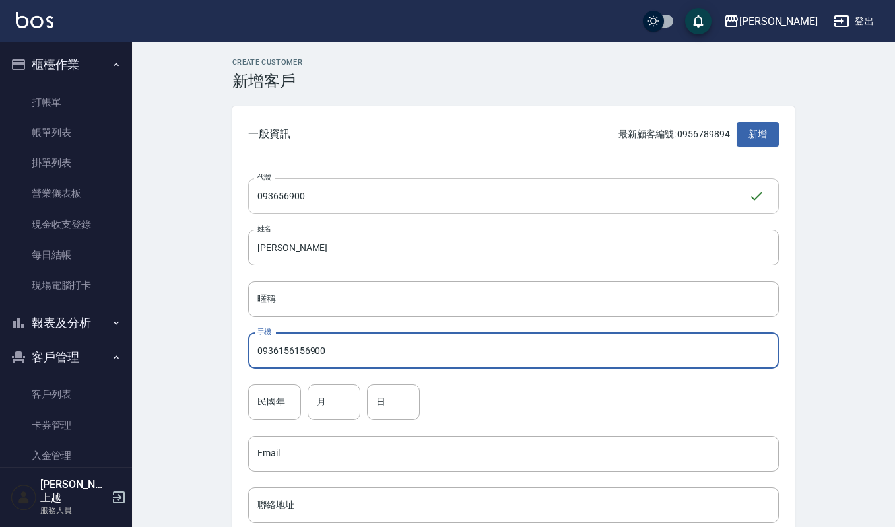
type input "0936156156900"
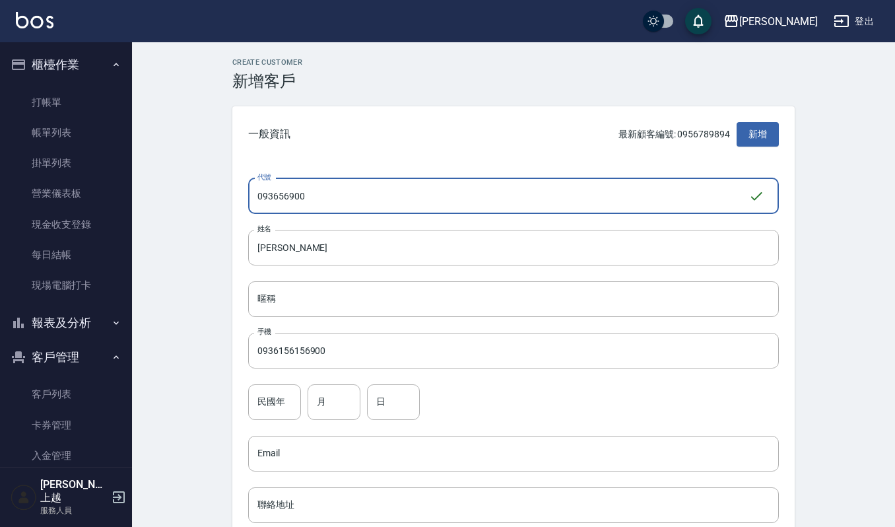
drag, startPoint x: 273, startPoint y: 206, endPoint x: 280, endPoint y: 195, distance: 13.2
click at [275, 202] on input "093656900" at bounding box center [498, 196] width 500 height 36
click at [272, 197] on input "093656900" at bounding box center [498, 196] width 500 height 36
click at [278, 193] on input "093656900" at bounding box center [498, 196] width 500 height 36
type input "0936156900"
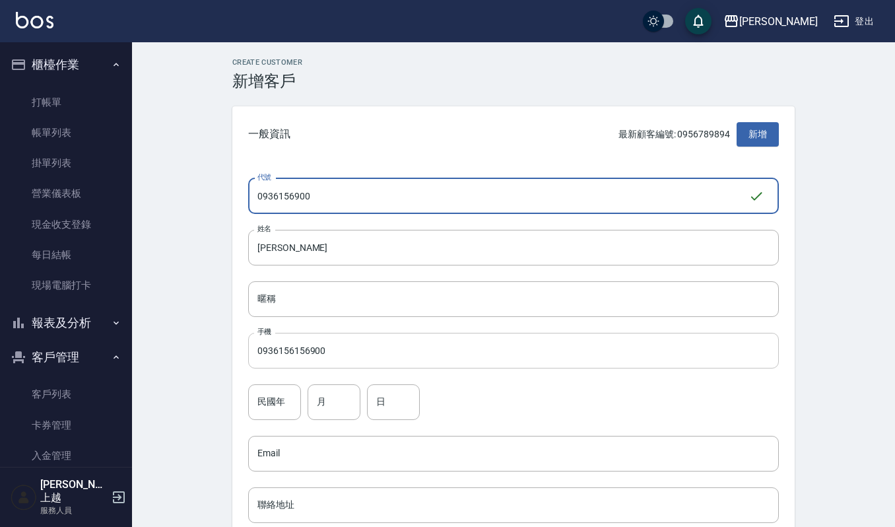
drag, startPoint x: 304, startPoint y: 352, endPoint x: 314, endPoint y: 357, distance: 11.8
click at [309, 355] on input "0936156156900" at bounding box center [513, 351] width 531 height 36
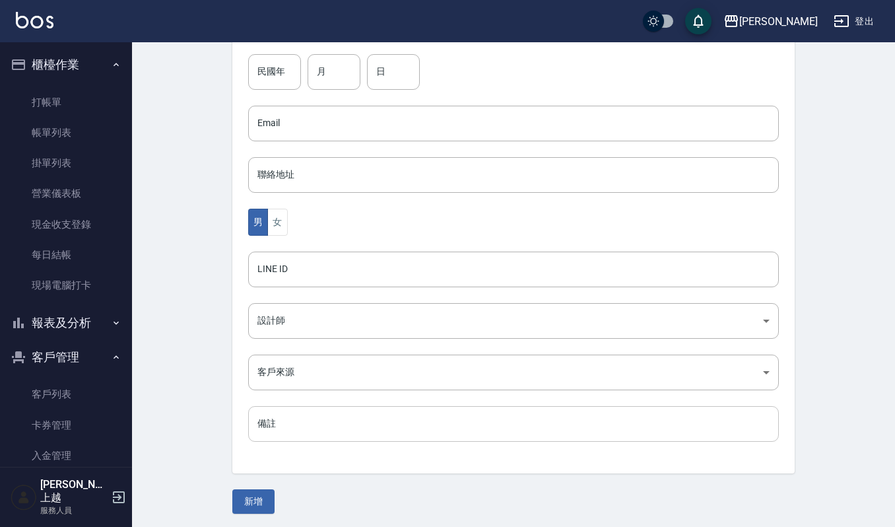
scroll to position [333, 0]
type input "0936156900"
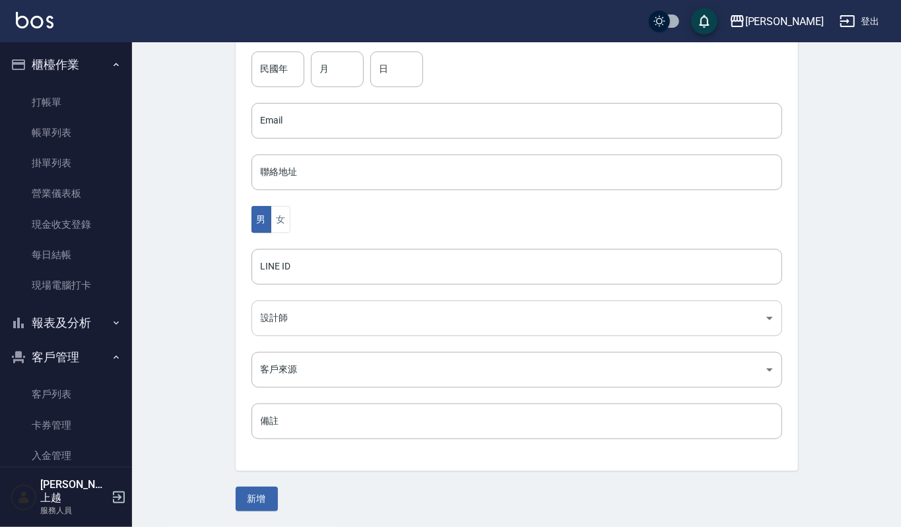
click at [310, 322] on body "上越傑森 登出 櫃檯作業 打帳單 帳單列表 掛單列表 營業儀表板 現金收支登錄 每日結帳 現場電腦打卡 報表及分析 報表目錄 店家區間累計表 店家日報表 互助…" at bounding box center [450, 96] width 901 height 859
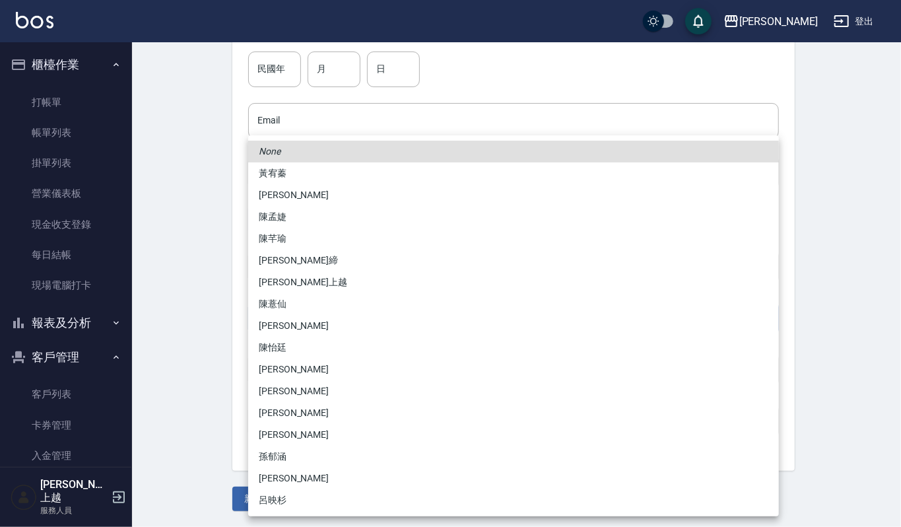
click at [207, 310] on div at bounding box center [450, 263] width 901 height 527
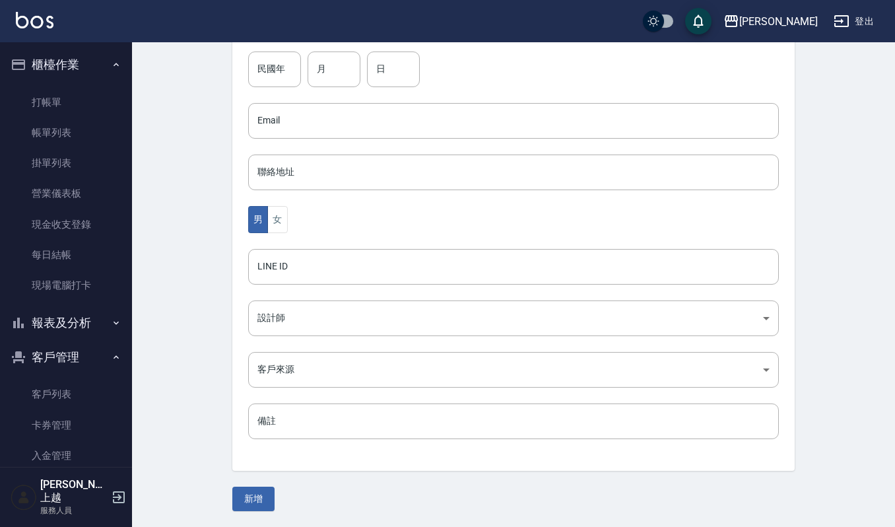
click at [239, 515] on div "Create Customer 新增客戶 一般資訊 最新顧客編號: 0956789894 新增 代號 0936156900 ​ 代號 姓名 洪玉玲 姓名 暱稱…" at bounding box center [513, 118] width 763 height 817
click at [242, 507] on button "新增" at bounding box center [253, 498] width 42 height 24
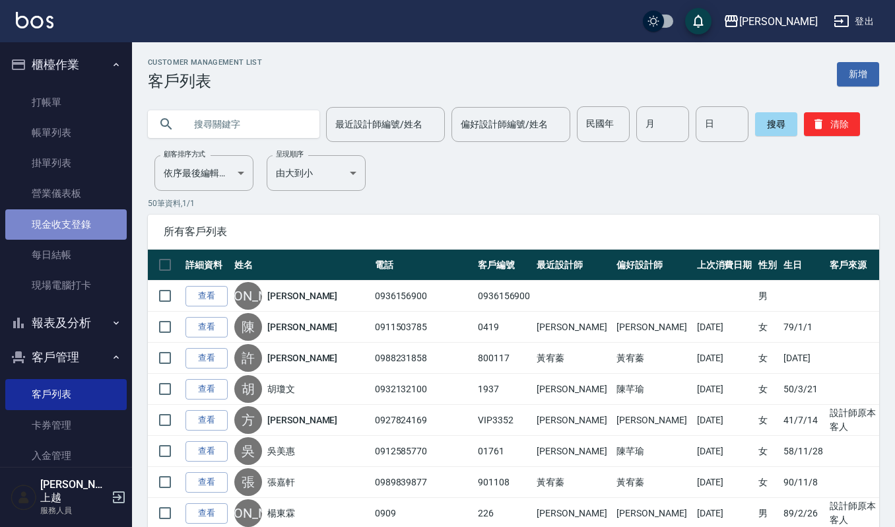
click at [70, 238] on link "現金收支登錄" at bounding box center [65, 224] width 121 height 30
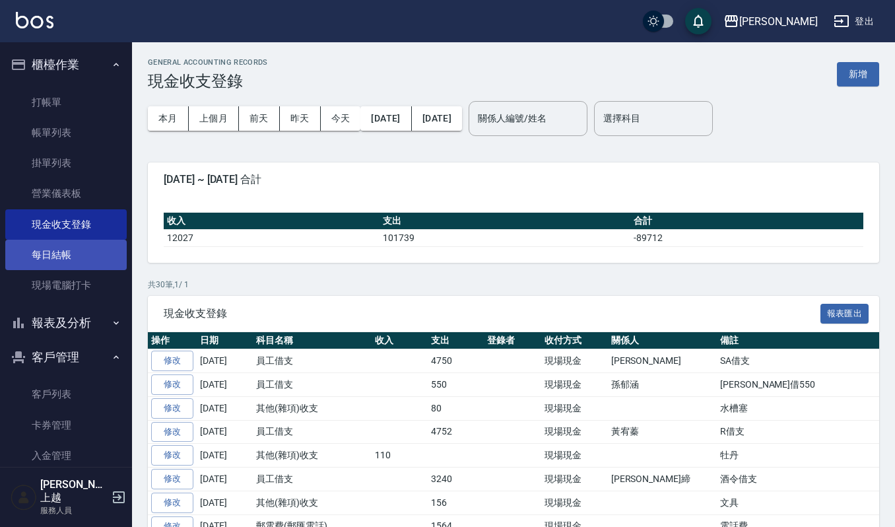
click at [98, 242] on link "每日結帳" at bounding box center [65, 255] width 121 height 30
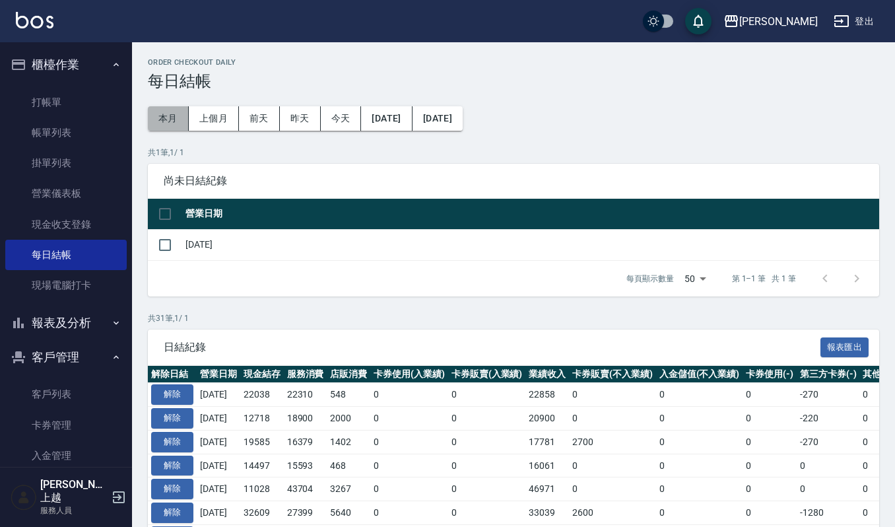
click at [172, 123] on button "本月" at bounding box center [168, 118] width 41 height 24
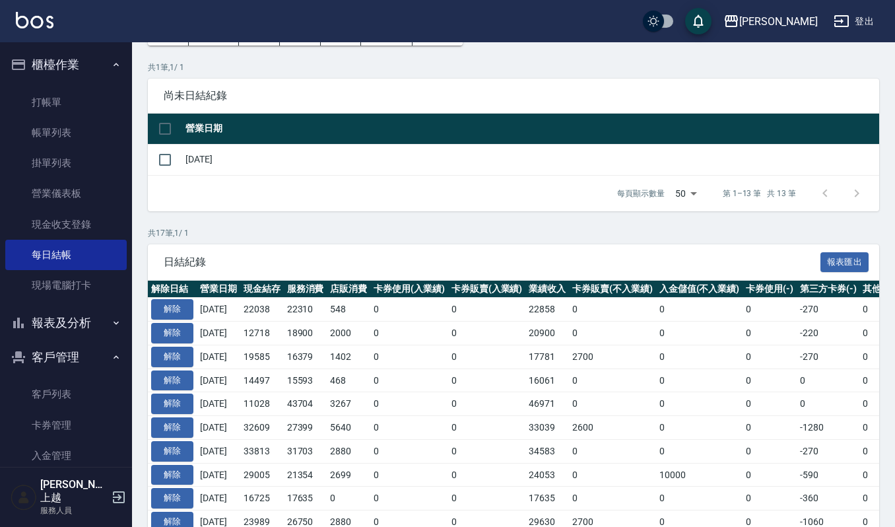
scroll to position [74, 0]
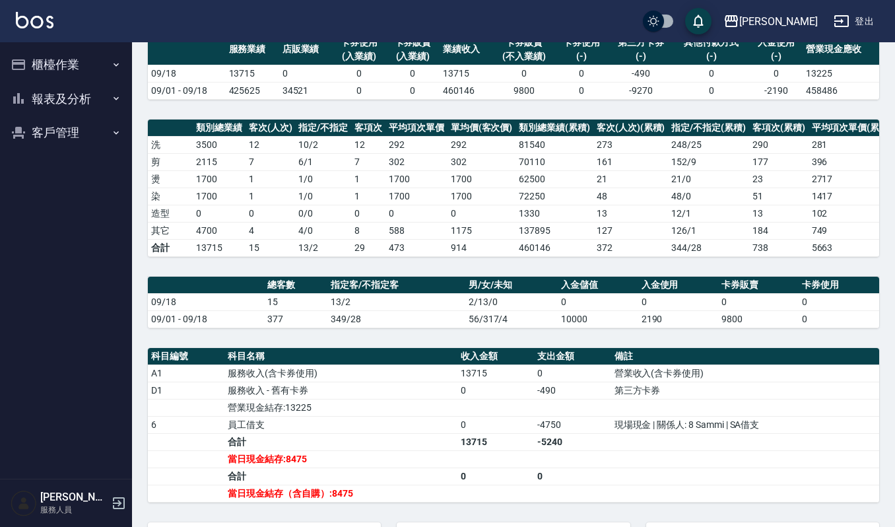
scroll to position [264, 0]
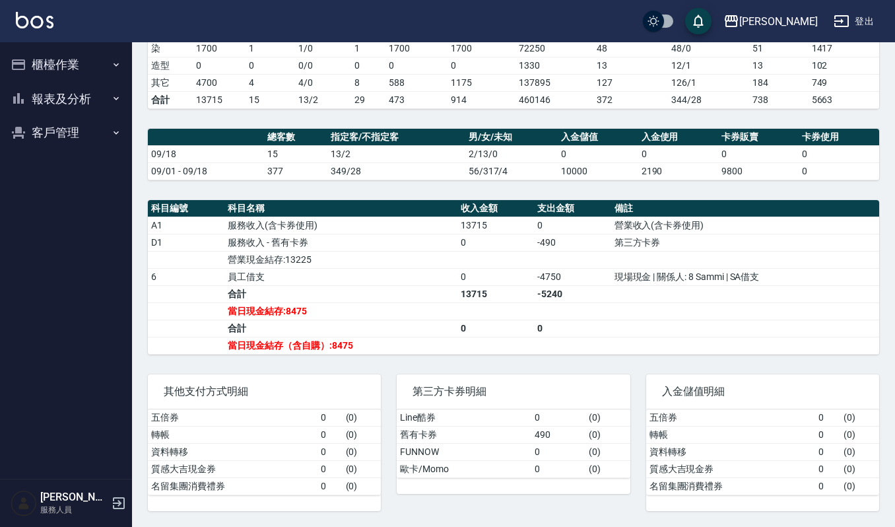
click at [84, 48] on button "櫃檯作業" at bounding box center [65, 65] width 121 height 34
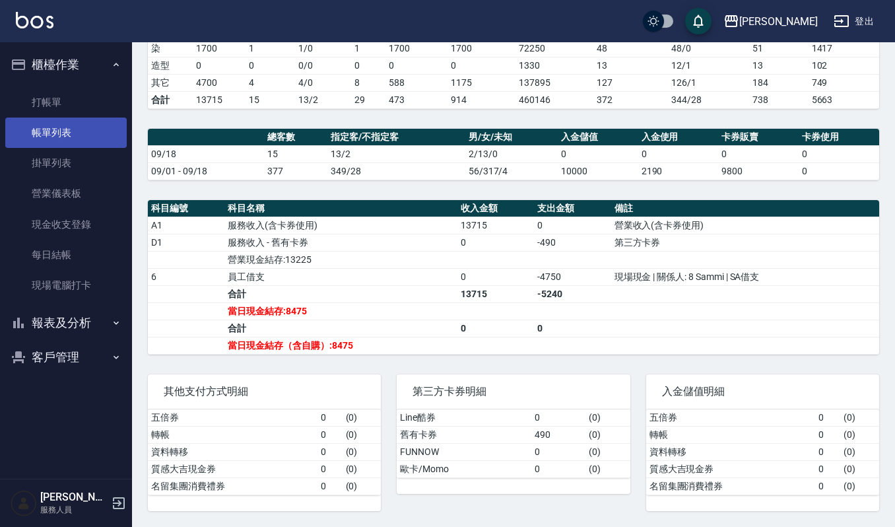
click at [72, 128] on link "帳單列表" at bounding box center [65, 132] width 121 height 30
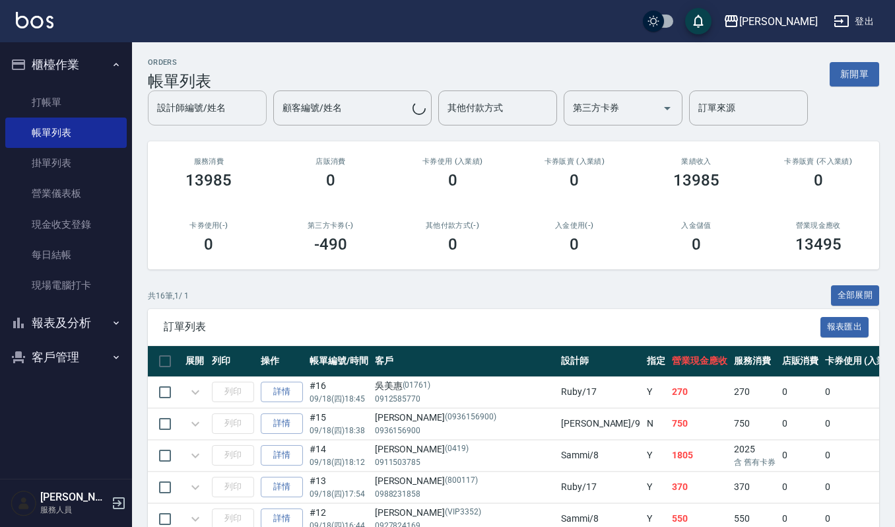
click at [236, 109] on input "設計師編號/姓名" at bounding box center [207, 107] width 107 height 23
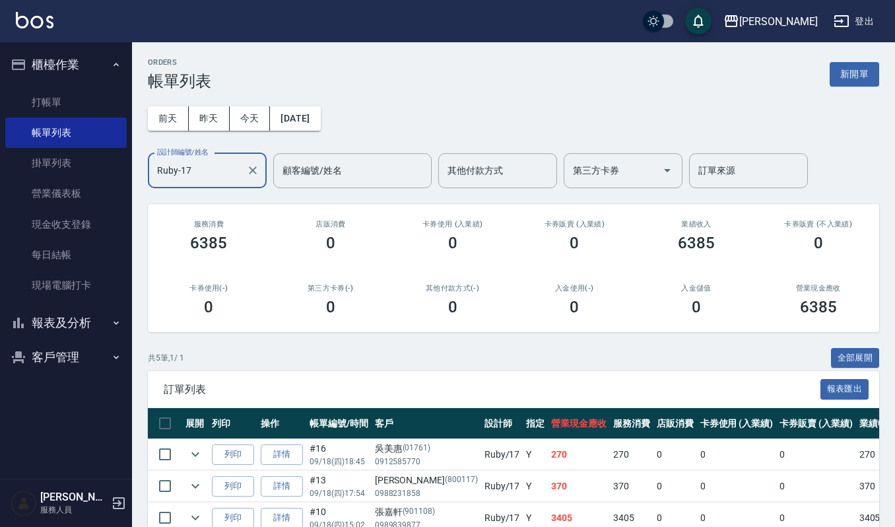
type input "Ruby-17"
click at [830, 59] on div "ORDERS 帳單列表 新開單" at bounding box center [513, 74] width 731 height 32
click at [839, 64] on button "新開單" at bounding box center [854, 74] width 49 height 24
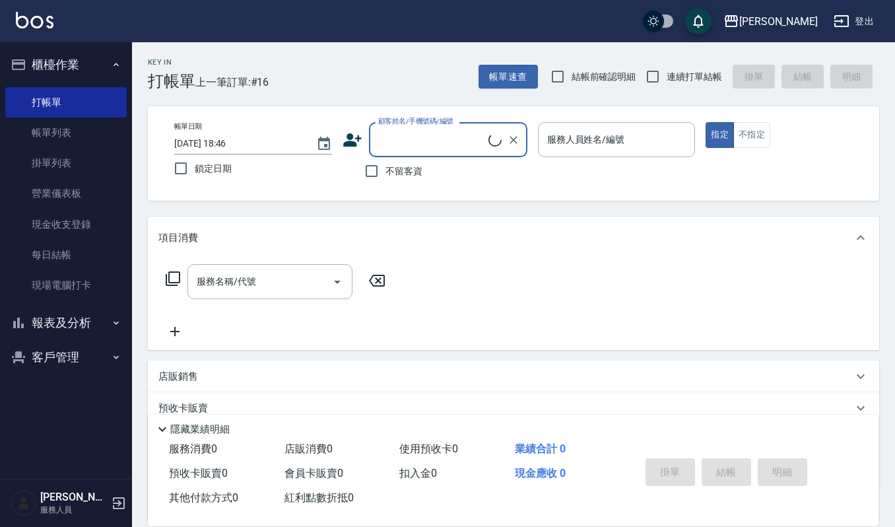
click at [417, 135] on input "顧客姓名/手機號碼/編號" at bounding box center [432, 139] width 114 height 23
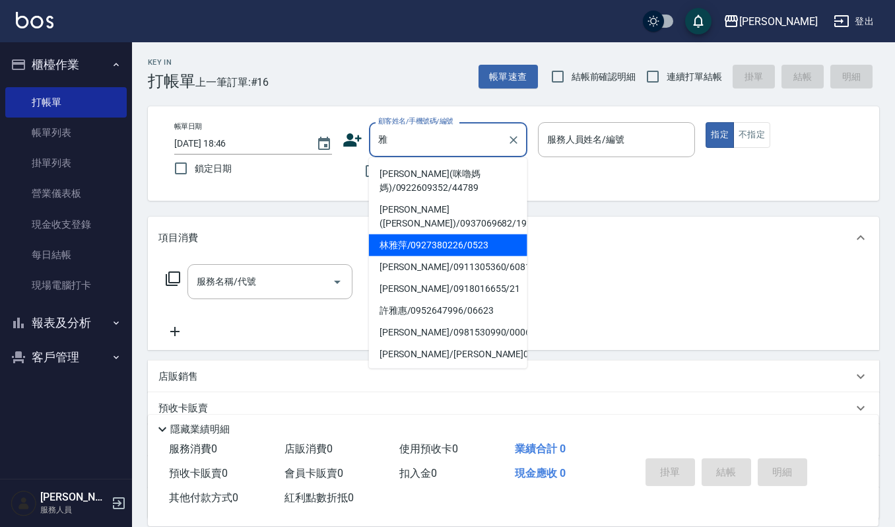
click at [457, 251] on li "林雅萍/0927380226/0523" at bounding box center [448, 245] width 158 height 22
type input "林雅萍/0927380226/0523"
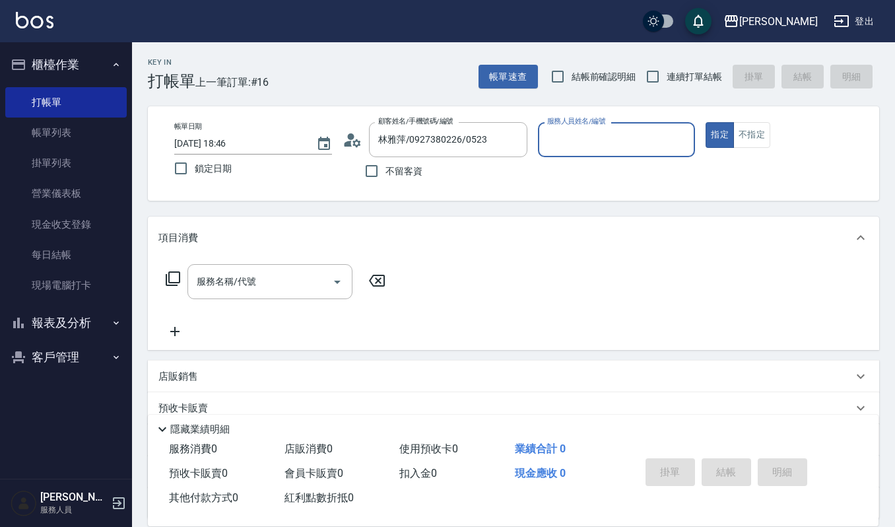
type input "Ruby-17"
click at [219, 293] on input "服務名稱/代號" at bounding box center [259, 281] width 133 height 23
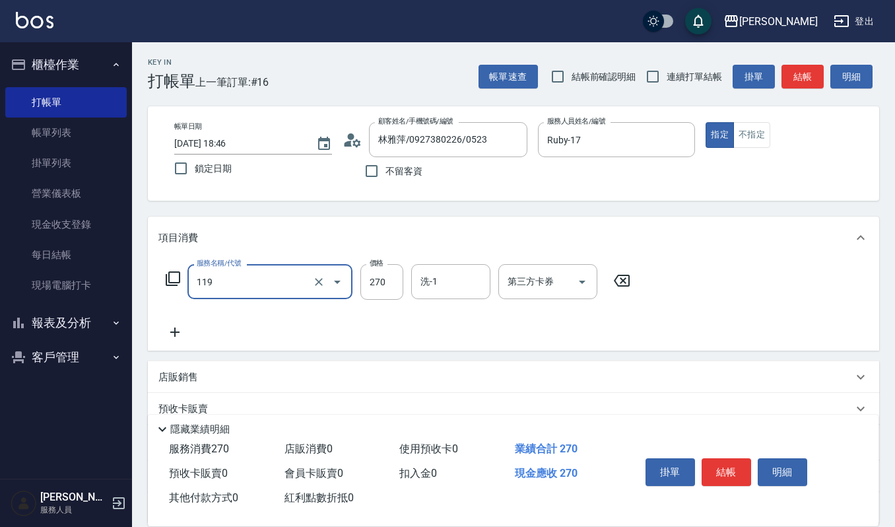
type input "使用一般洗髮卡(119)"
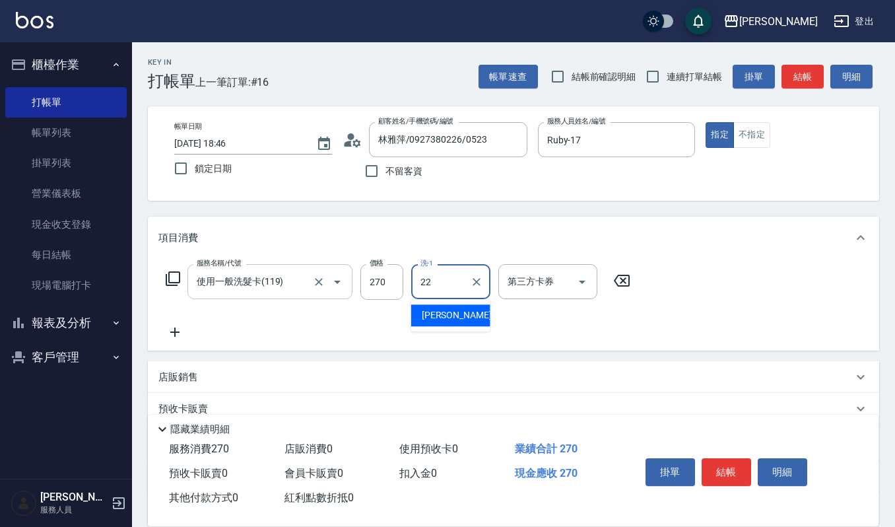
type input "宜芳-22"
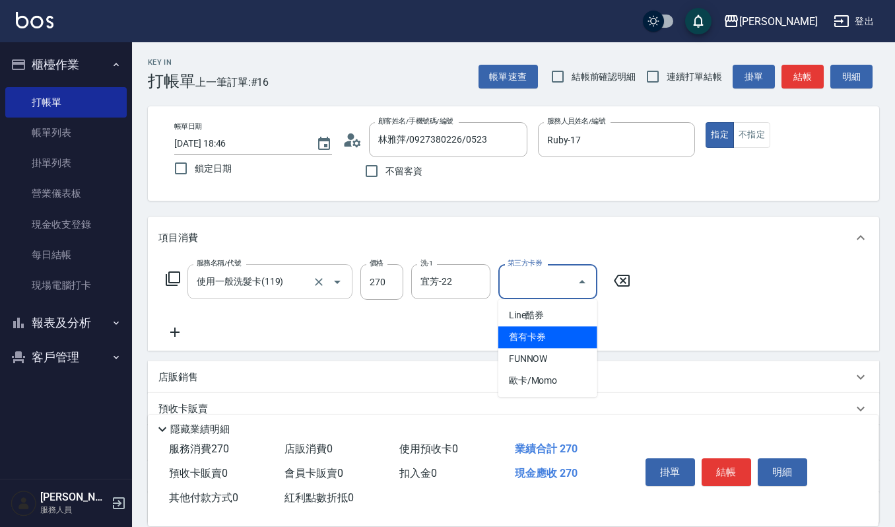
type input "舊有卡券"
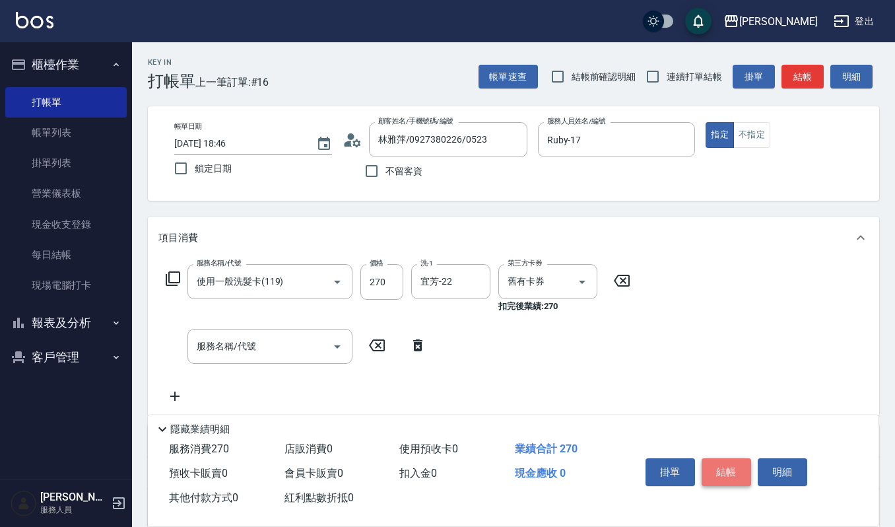
click at [727, 473] on button "結帳" at bounding box center [726, 472] width 49 height 28
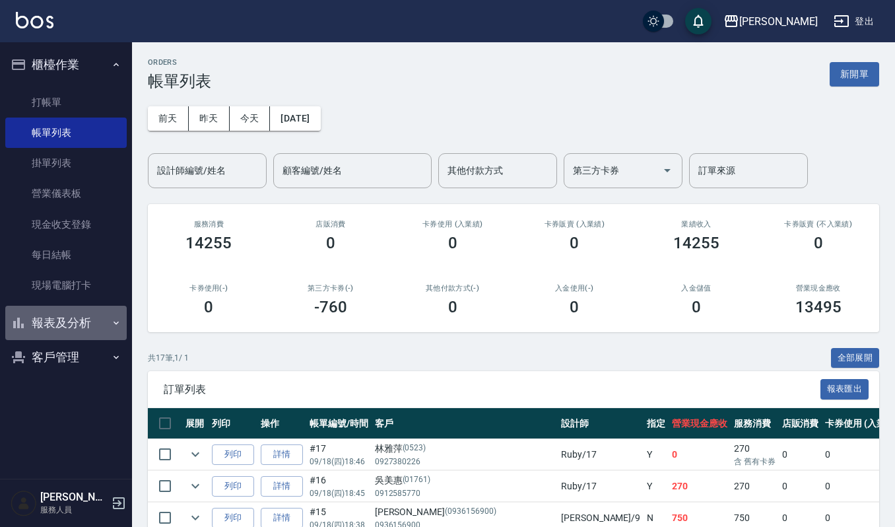
click at [61, 323] on button "報表及分析" at bounding box center [65, 323] width 121 height 34
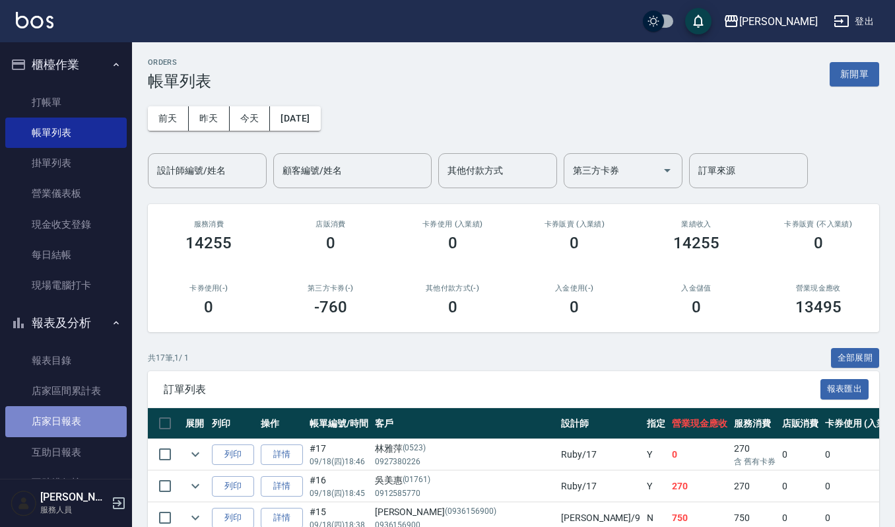
click at [70, 421] on link "店家日報表" at bounding box center [65, 421] width 121 height 30
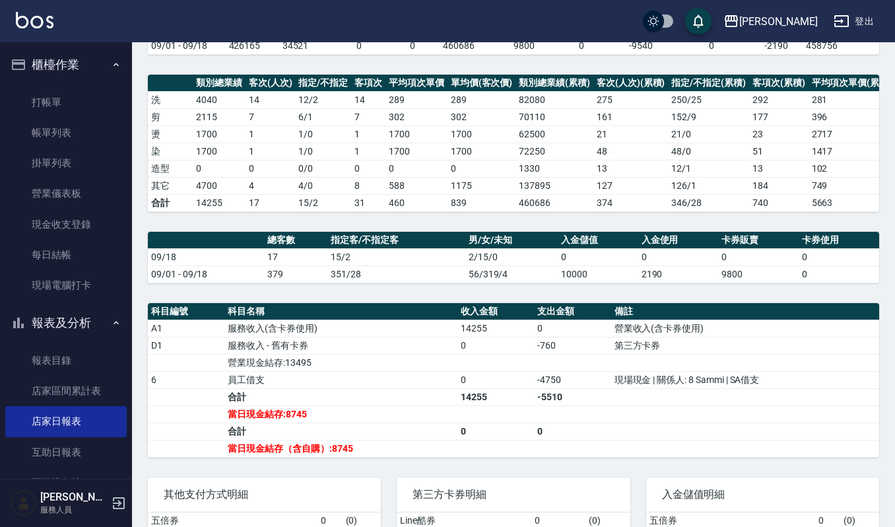
scroll to position [176, 0]
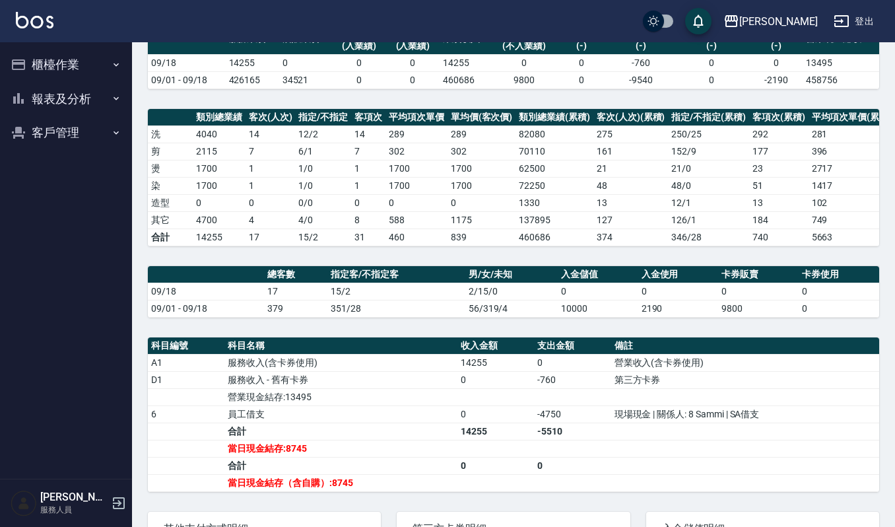
scroll to position [279, 0]
